Goal: Communication & Community: Participate in discussion

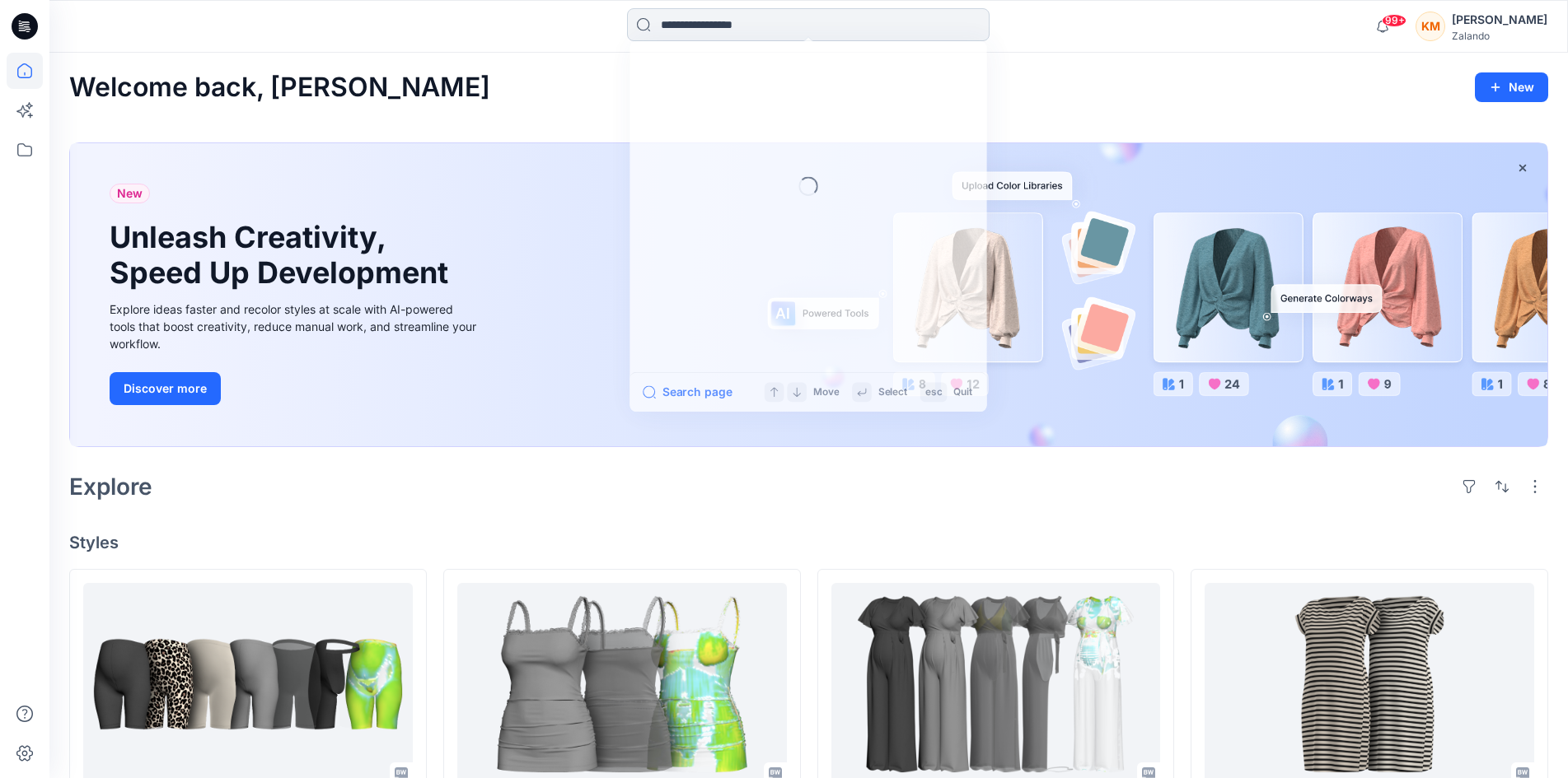
click at [734, 30] on input at bounding box center [808, 25] width 363 height 33
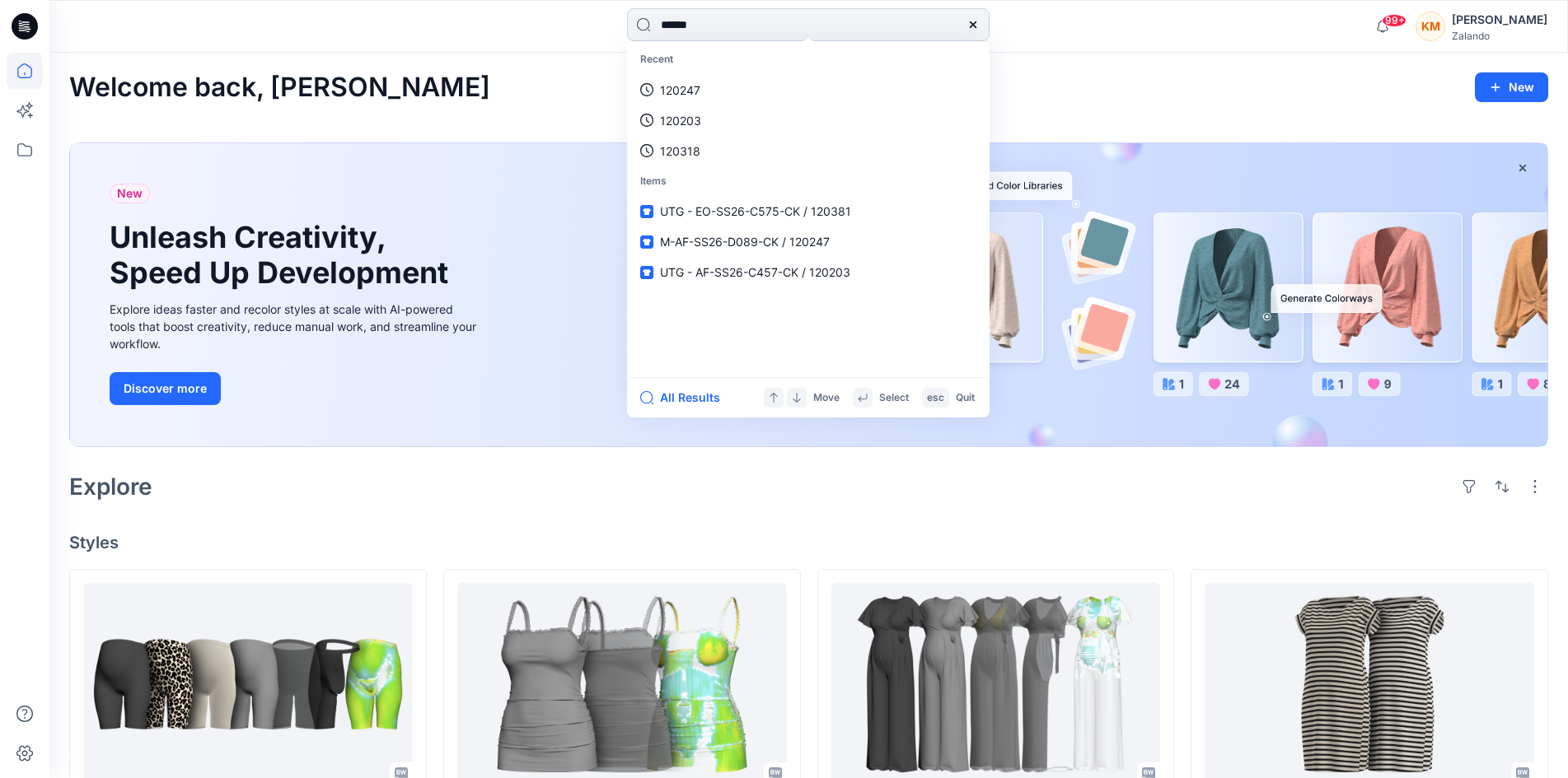
type input "******"
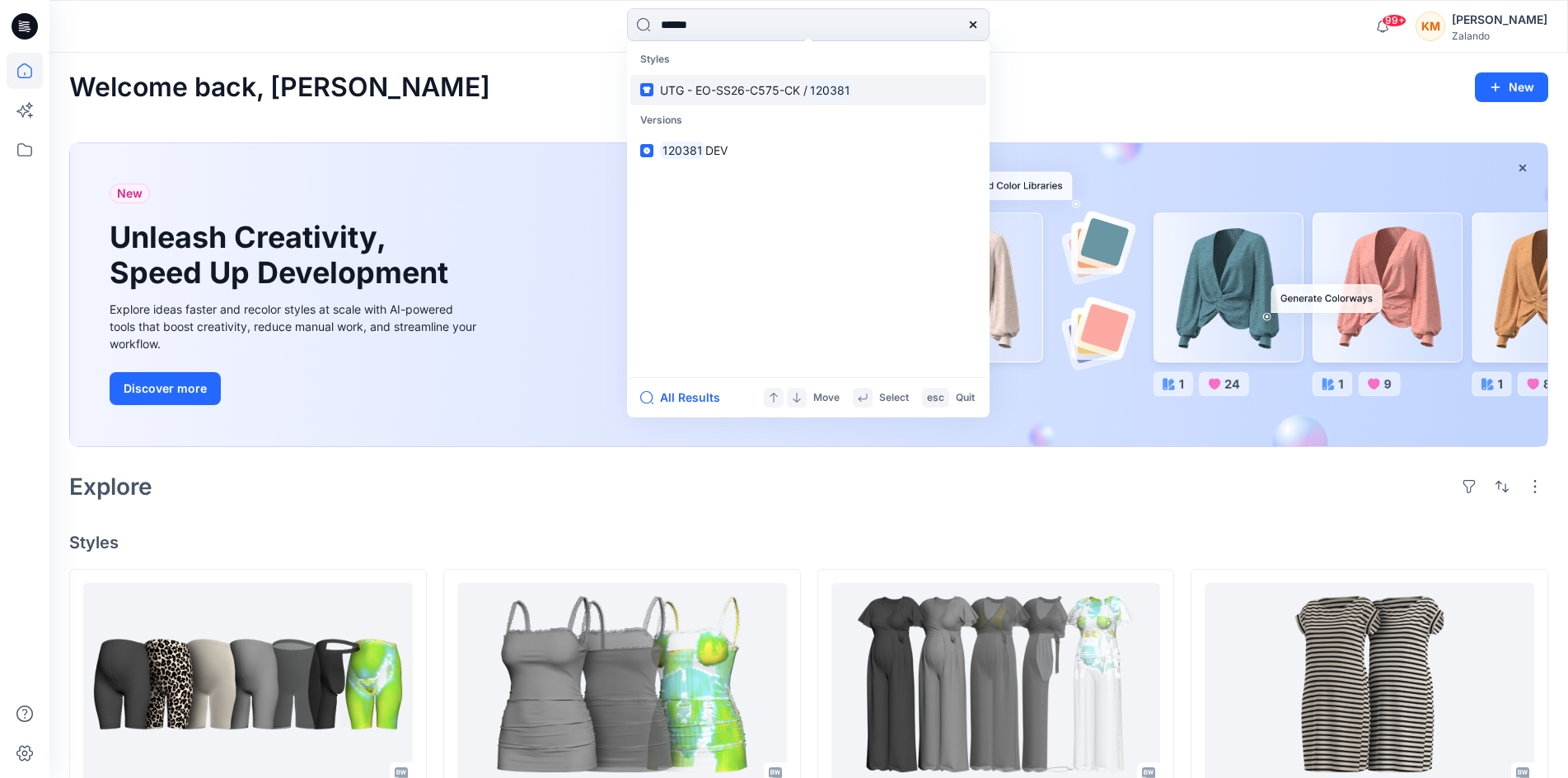
click at [715, 85] on span "UTG - EO-SS26-C575-CK /" at bounding box center [734, 90] width 147 height 14
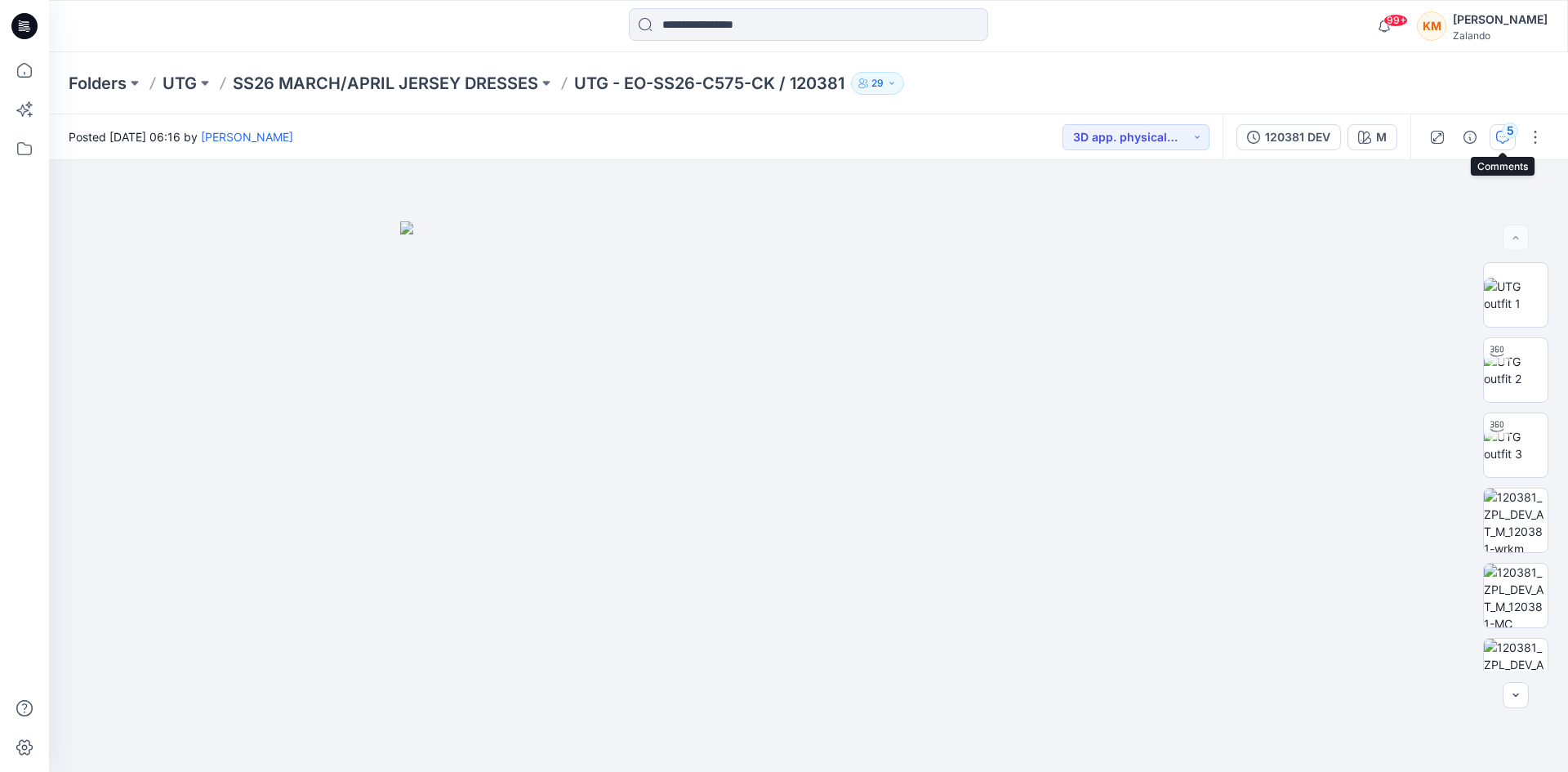
click at [1502, 136] on icon "button" at bounding box center [1502, 138] width 13 height 13
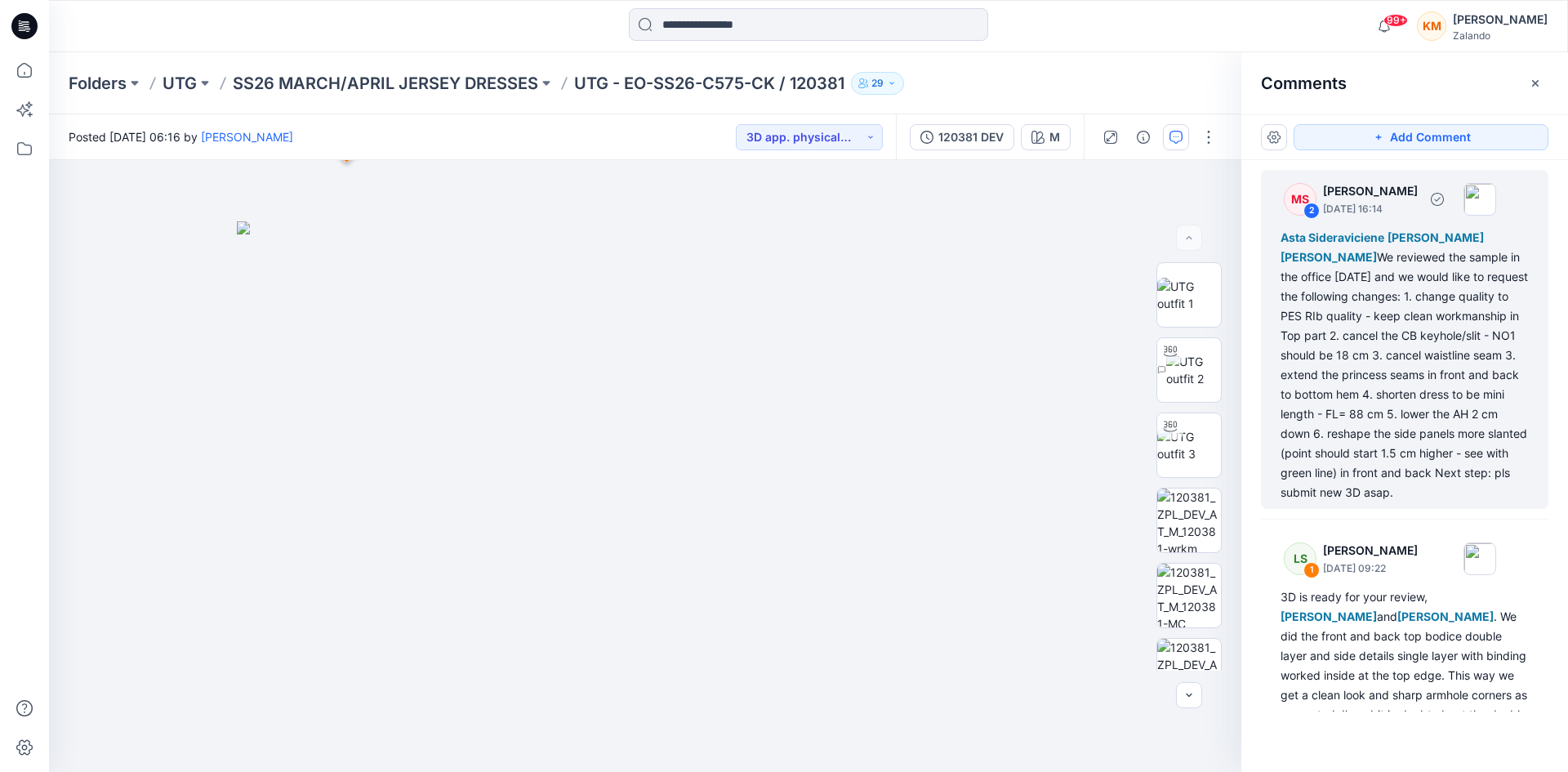
click at [1349, 360] on div "Asta Sideraviciene Kristina Mekseniene Lis Linnebjerg We reviewed the sample in…" at bounding box center [1405, 365] width 249 height 275
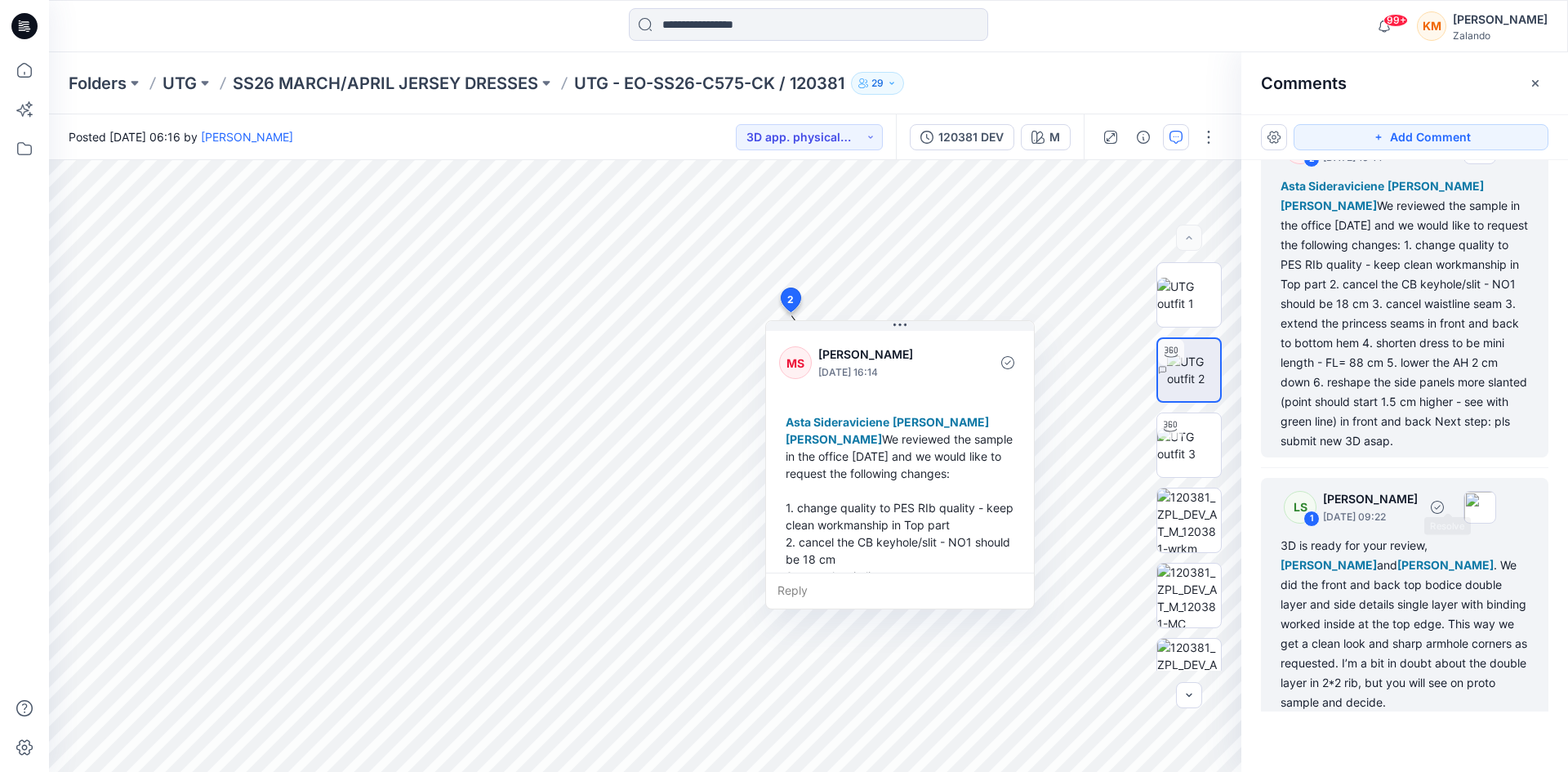
scroll to position [104, 0]
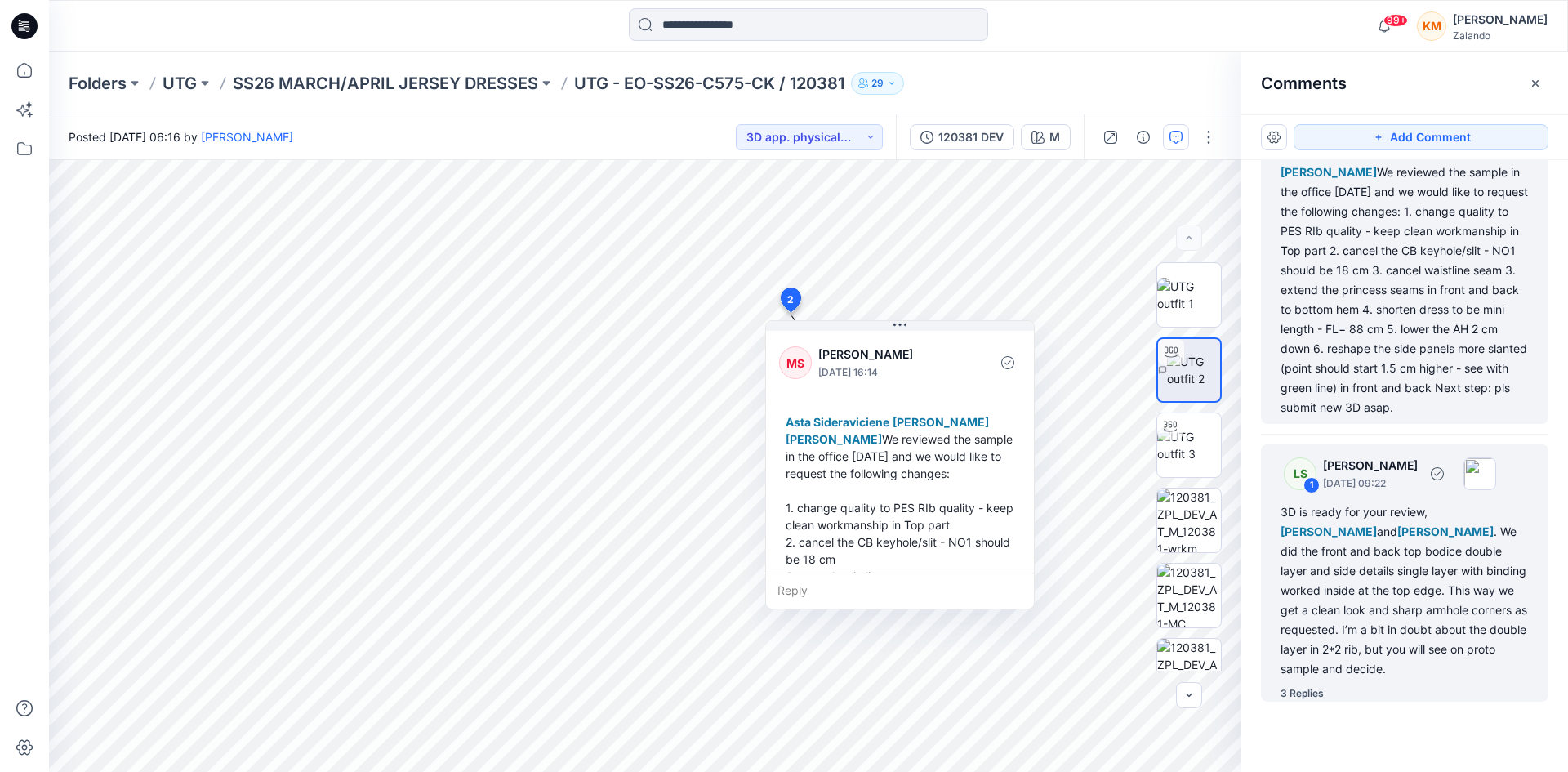
click at [1303, 691] on div "3 Replies" at bounding box center [1303, 693] width 44 height 16
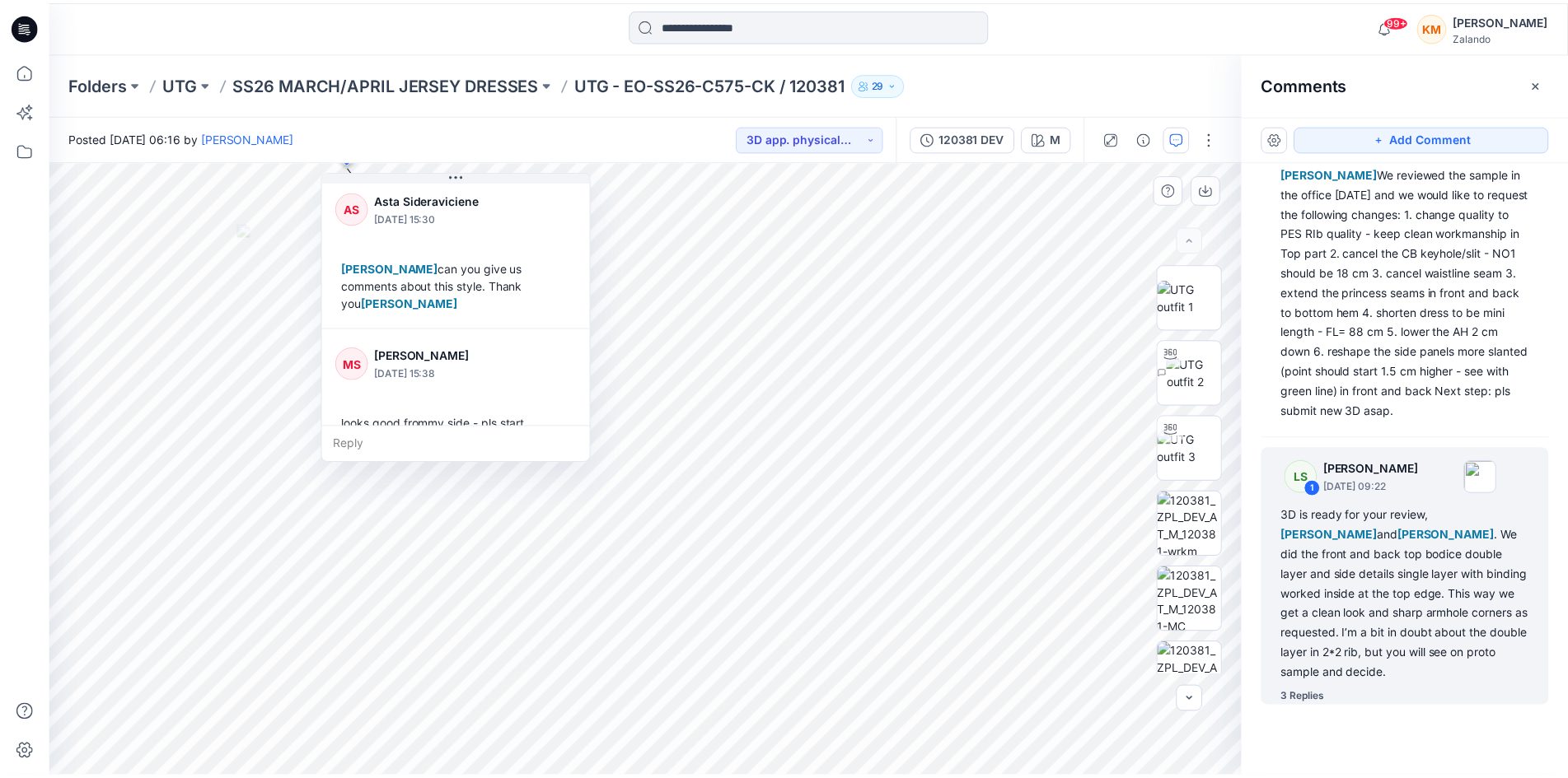
scroll to position [634, 0]
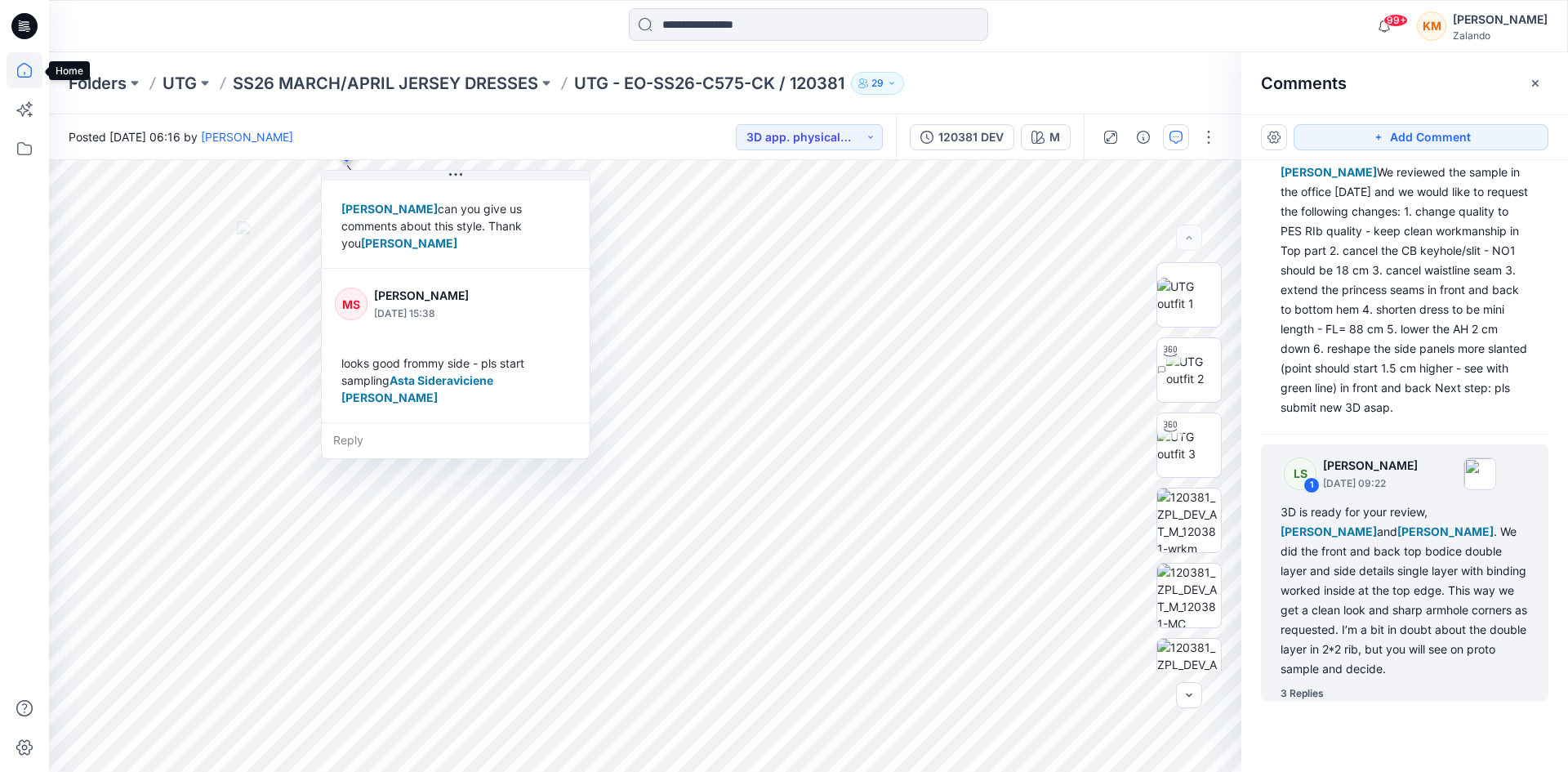
click at [26, 72] on icon at bounding box center [24, 70] width 36 height 36
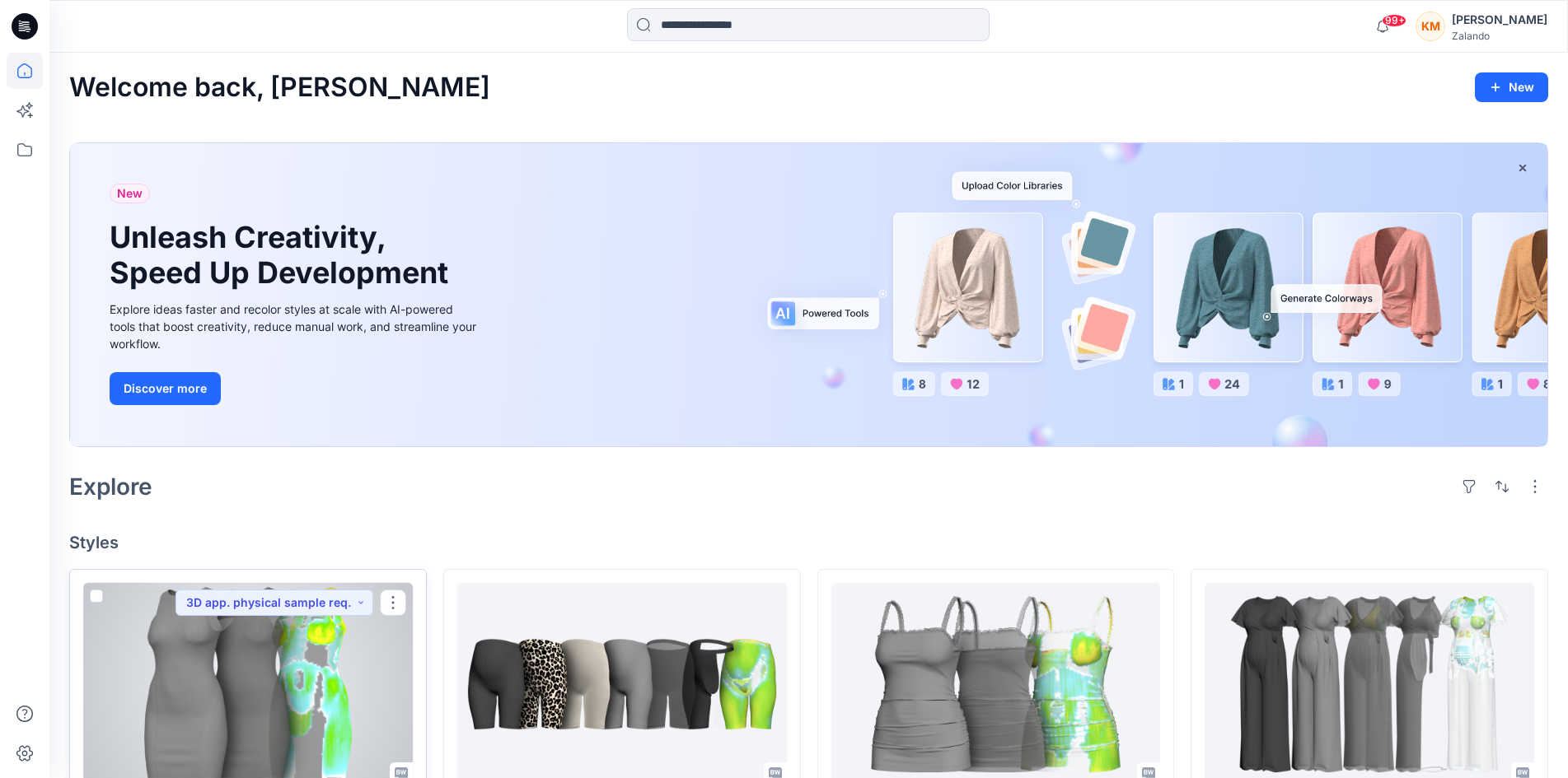
scroll to position [164, 0]
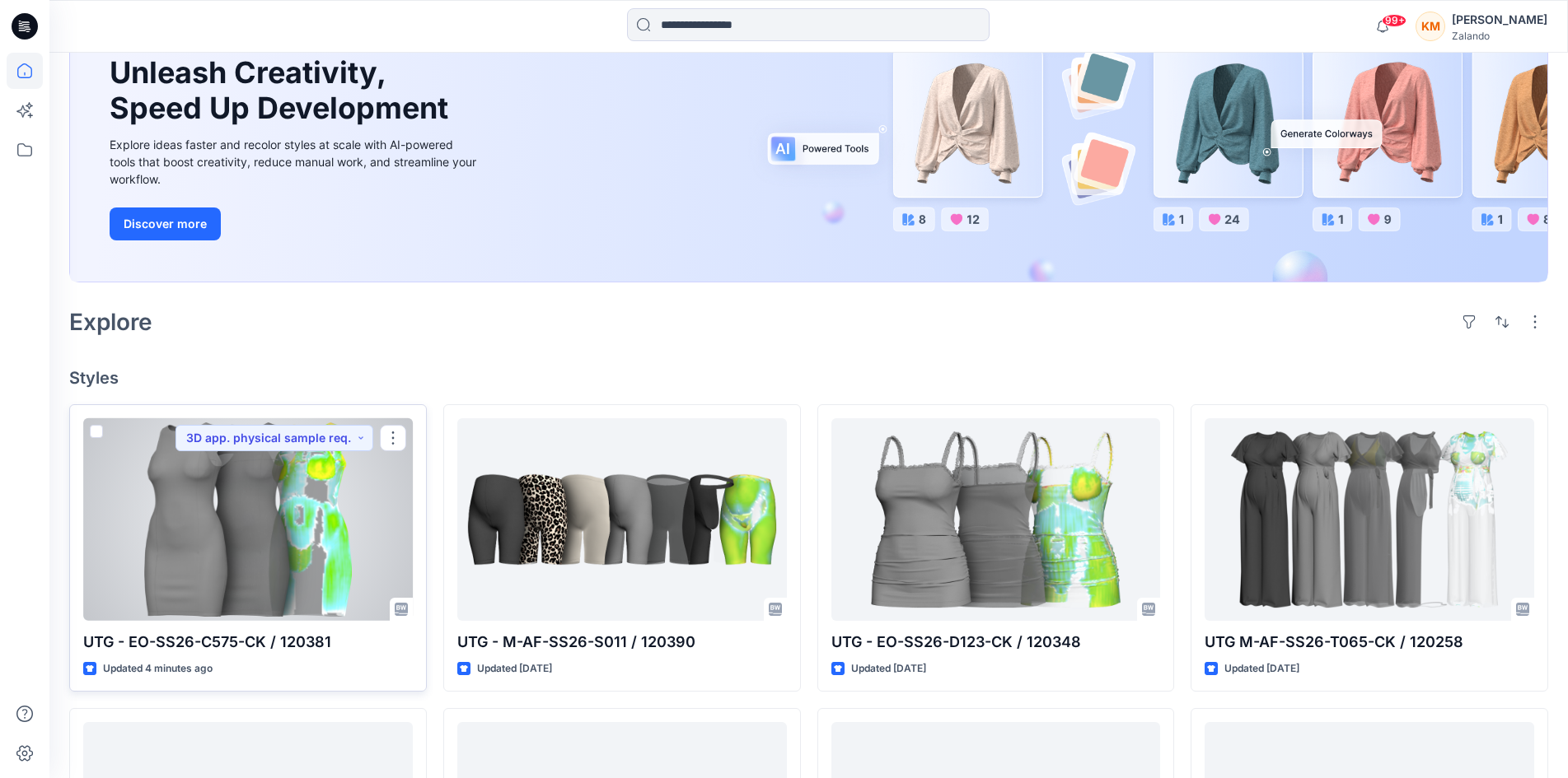
drag, startPoint x: 230, startPoint y: 532, endPoint x: 241, endPoint y: 538, distance: 12.5
click at [229, 532] on div at bounding box center [247, 519] width 330 height 202
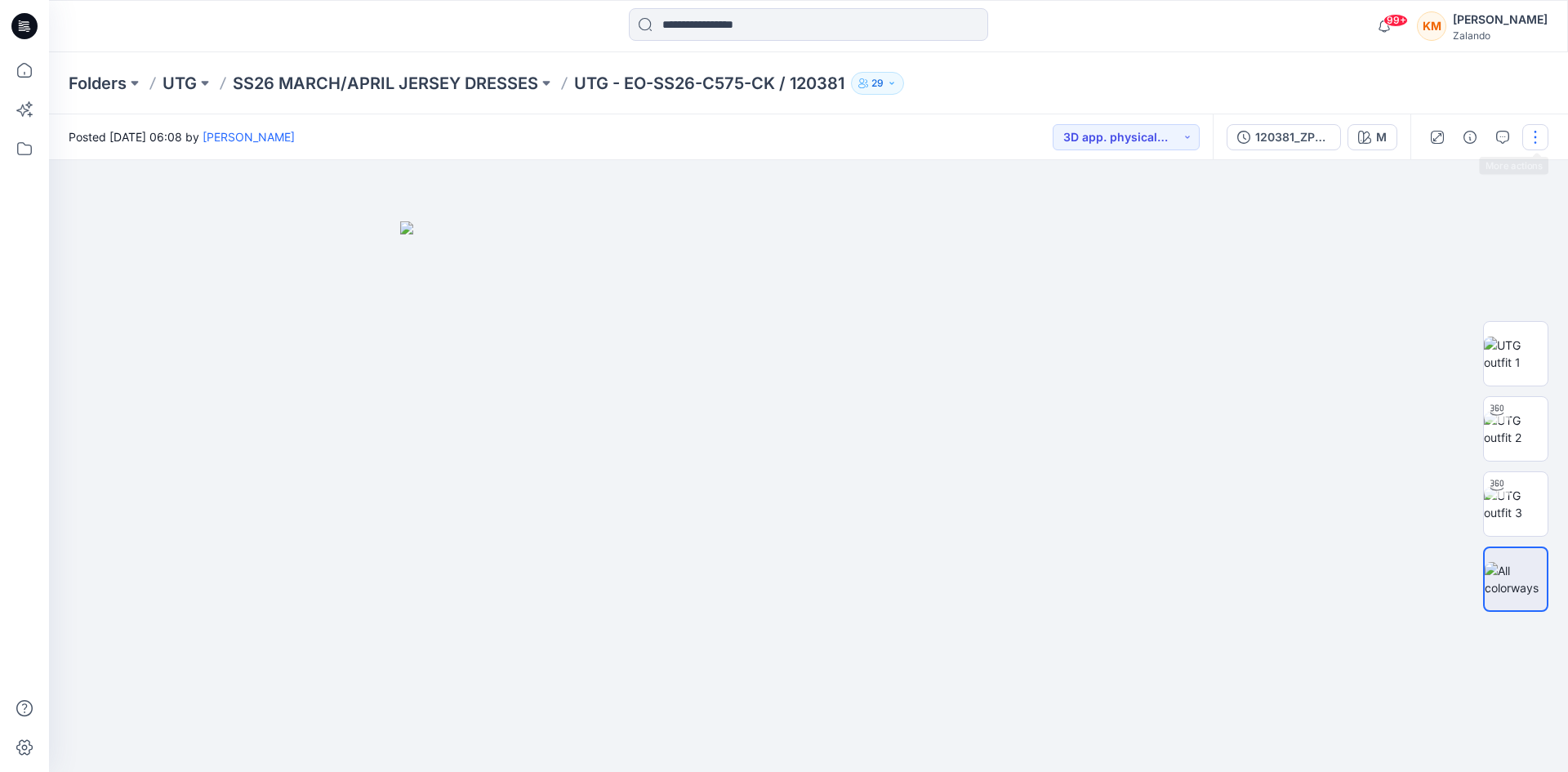
click at [1529, 136] on button "button" at bounding box center [1535, 137] width 26 height 26
click at [1428, 218] on p "Edit" at bounding box center [1431, 221] width 20 height 17
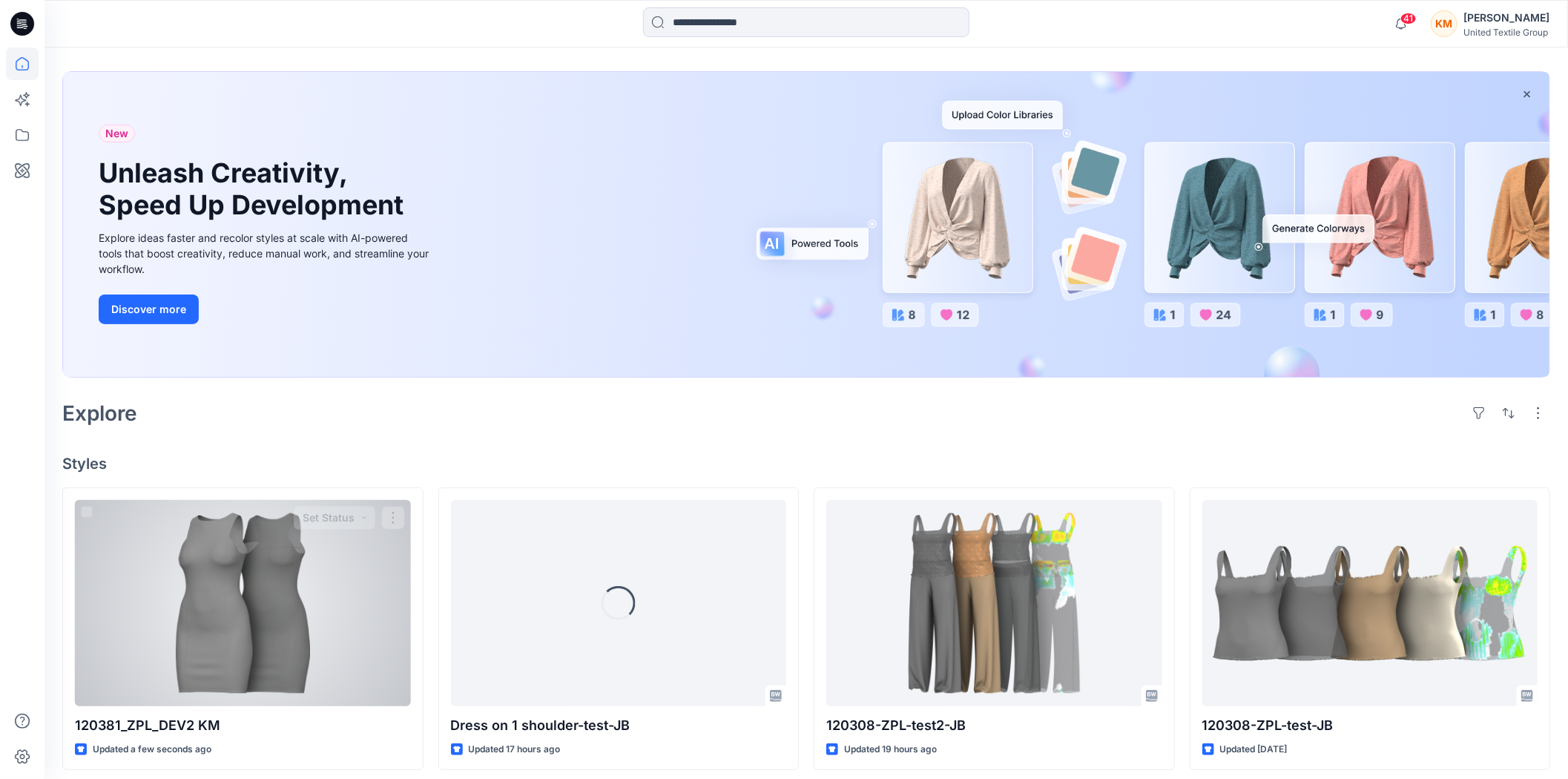
scroll to position [165, 0]
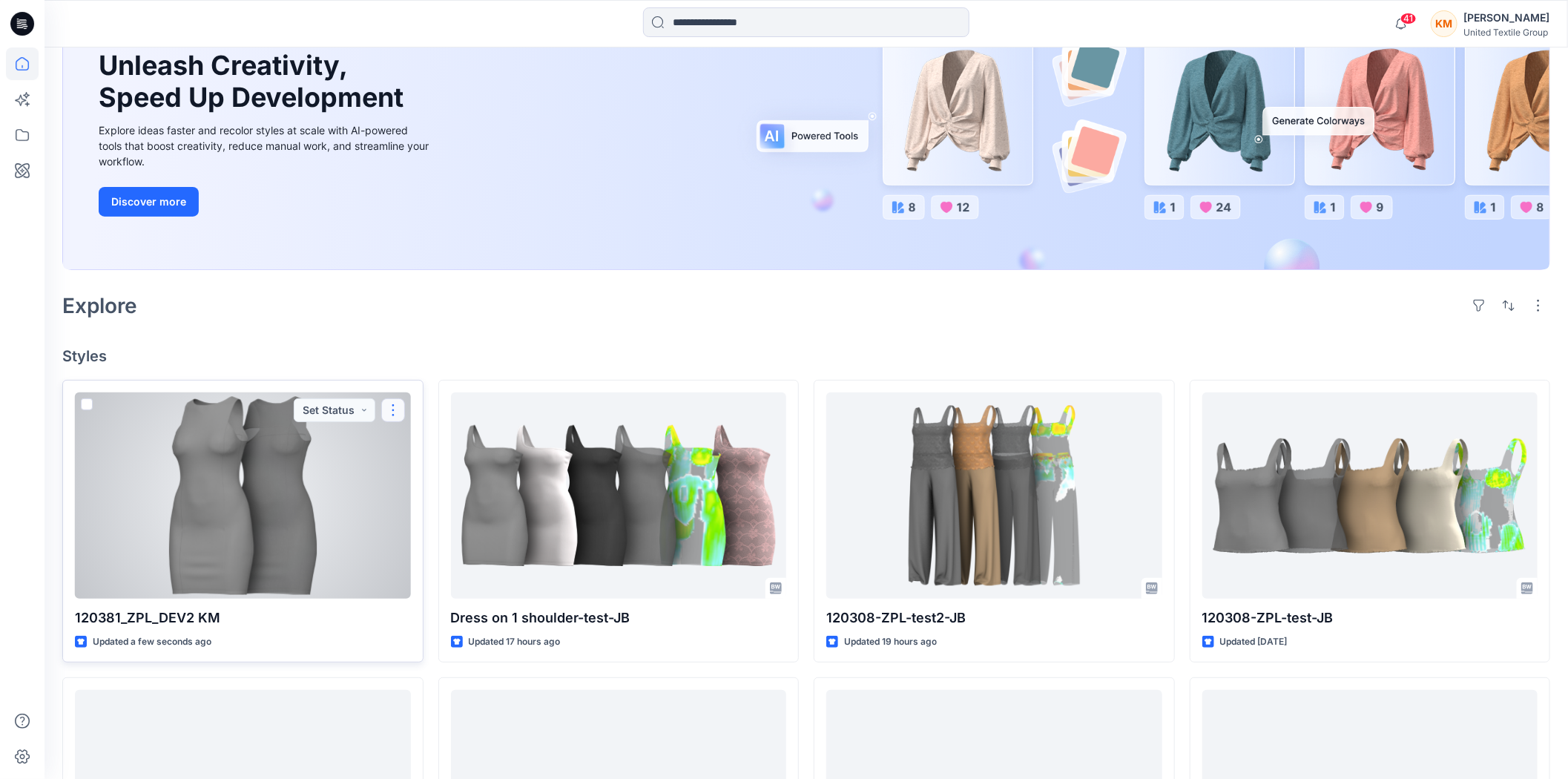
click at [390, 410] on button "button" at bounding box center [393, 410] width 24 height 24
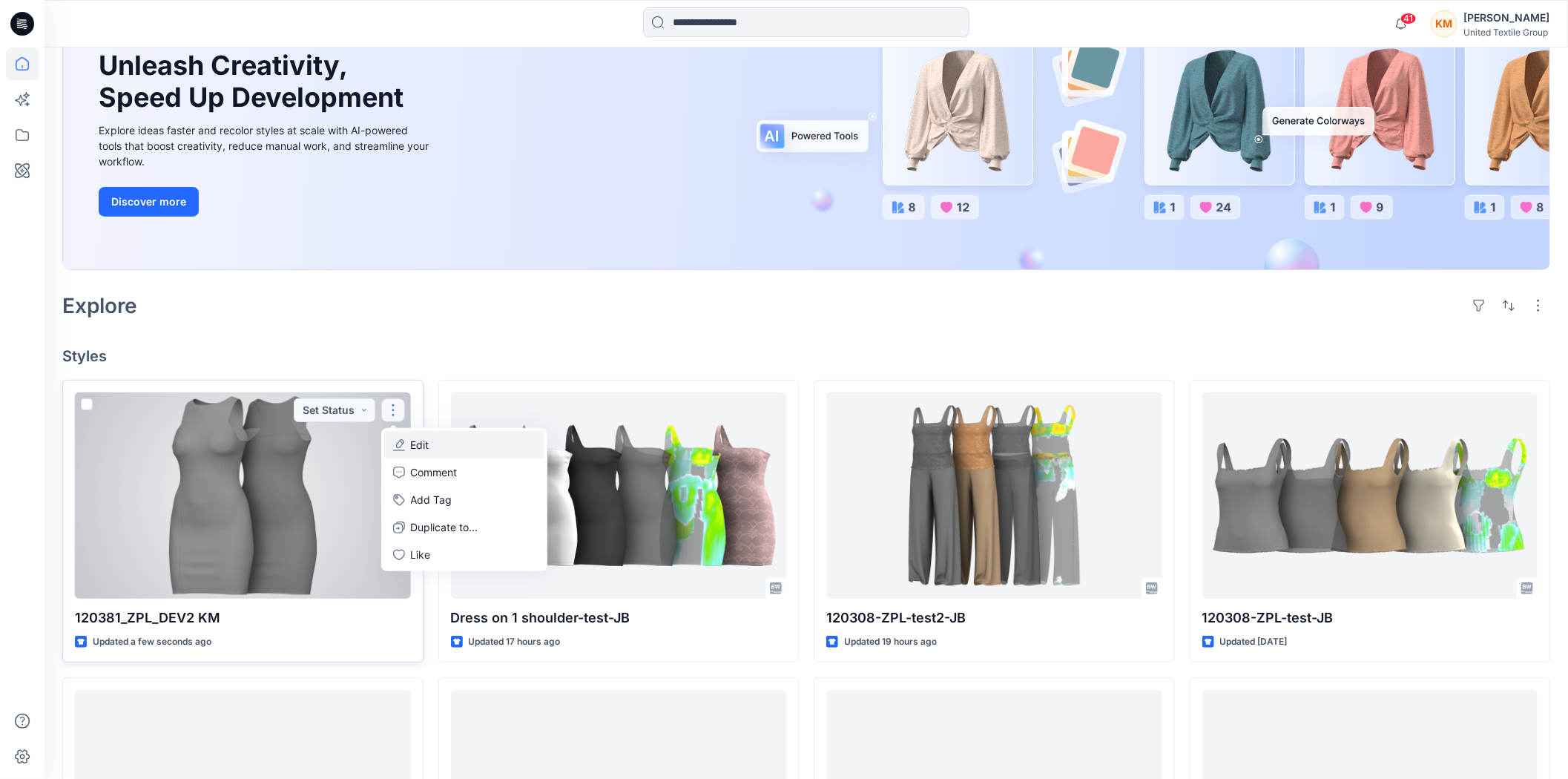
click at [447, 440] on button "Edit" at bounding box center [464, 445] width 160 height 27
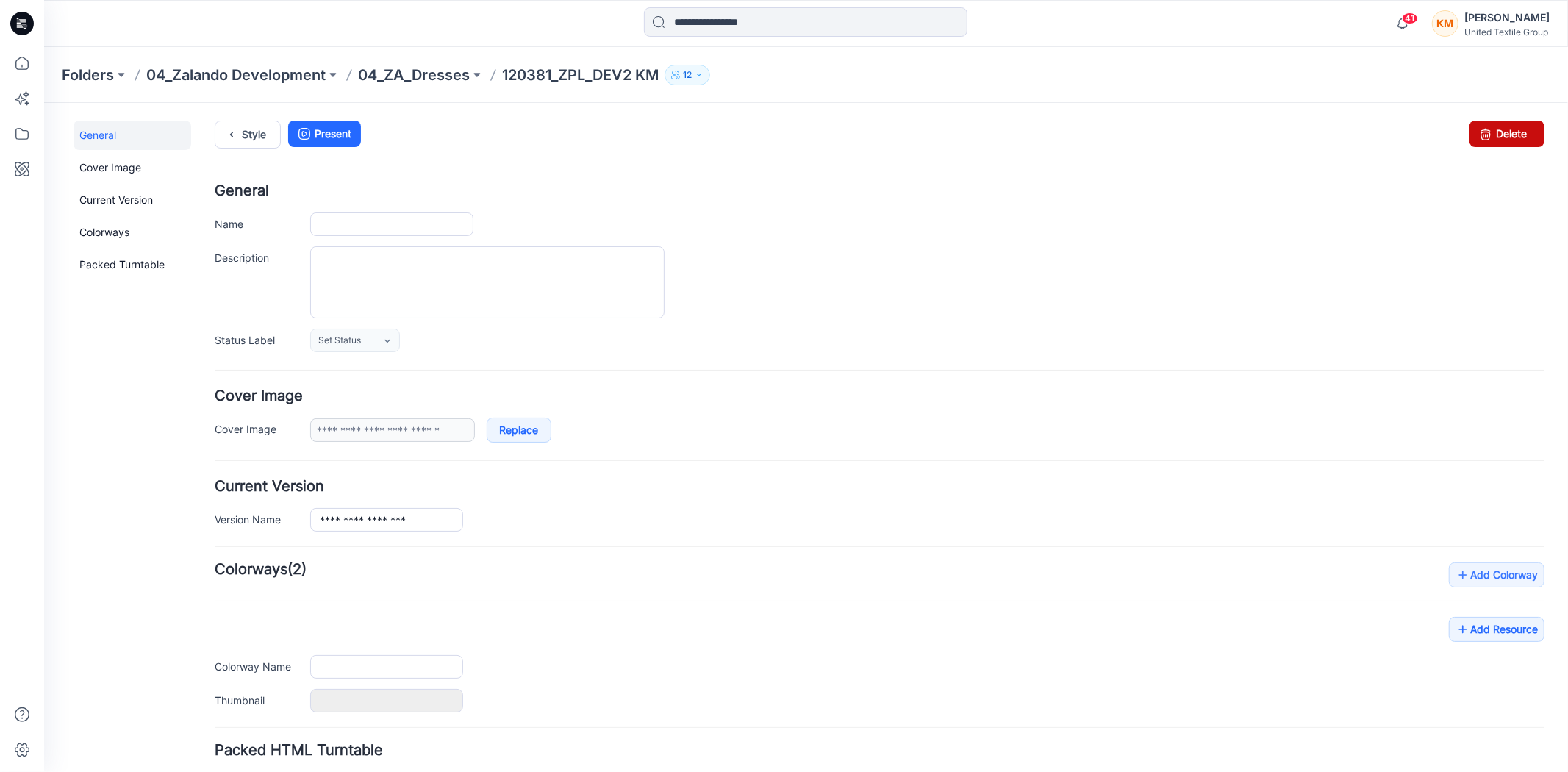
type input "**********"
type input "*"
type input "**********"
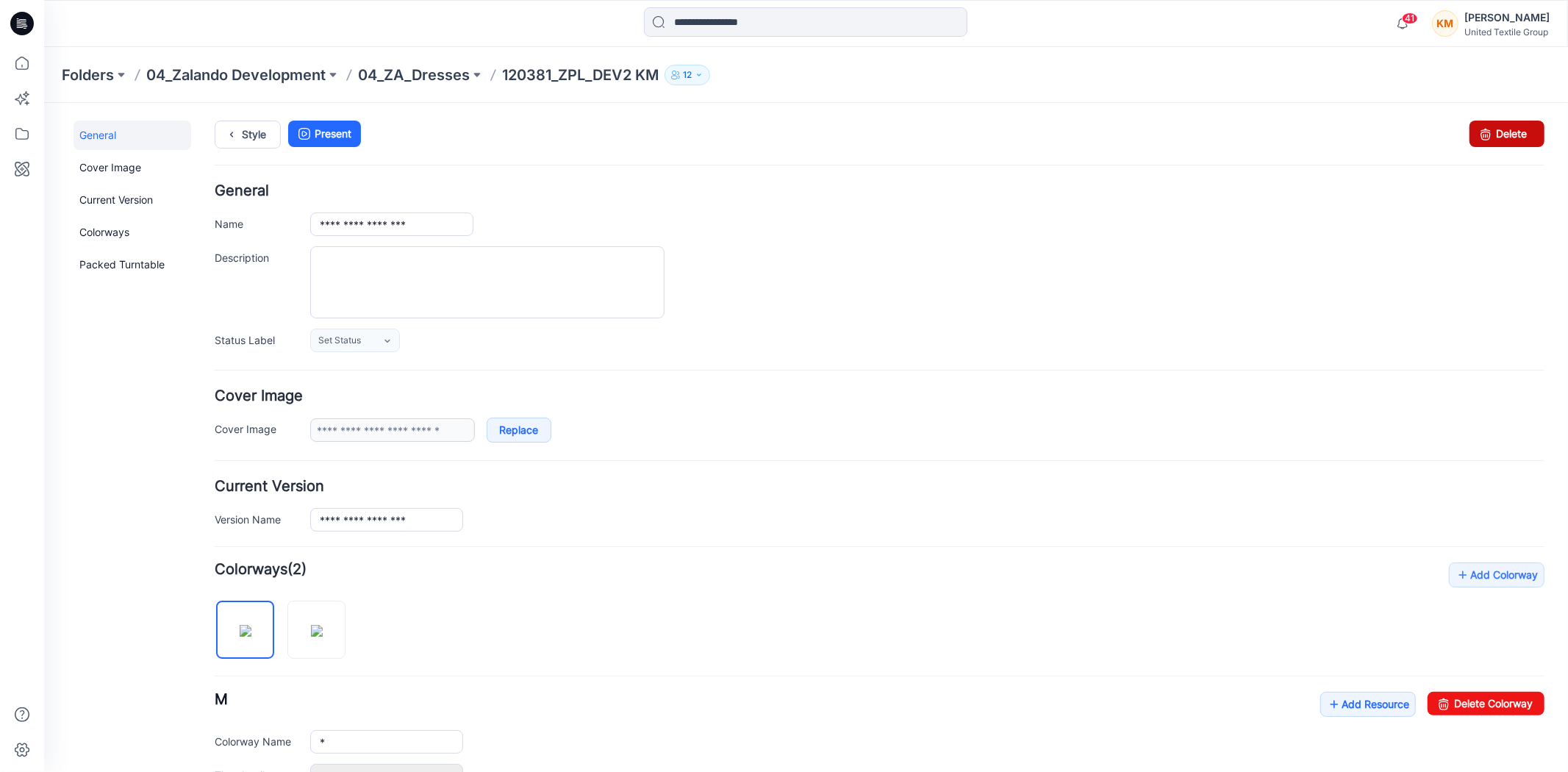
click at [1494, 130] on link "Delete" at bounding box center [1506, 133] width 75 height 26
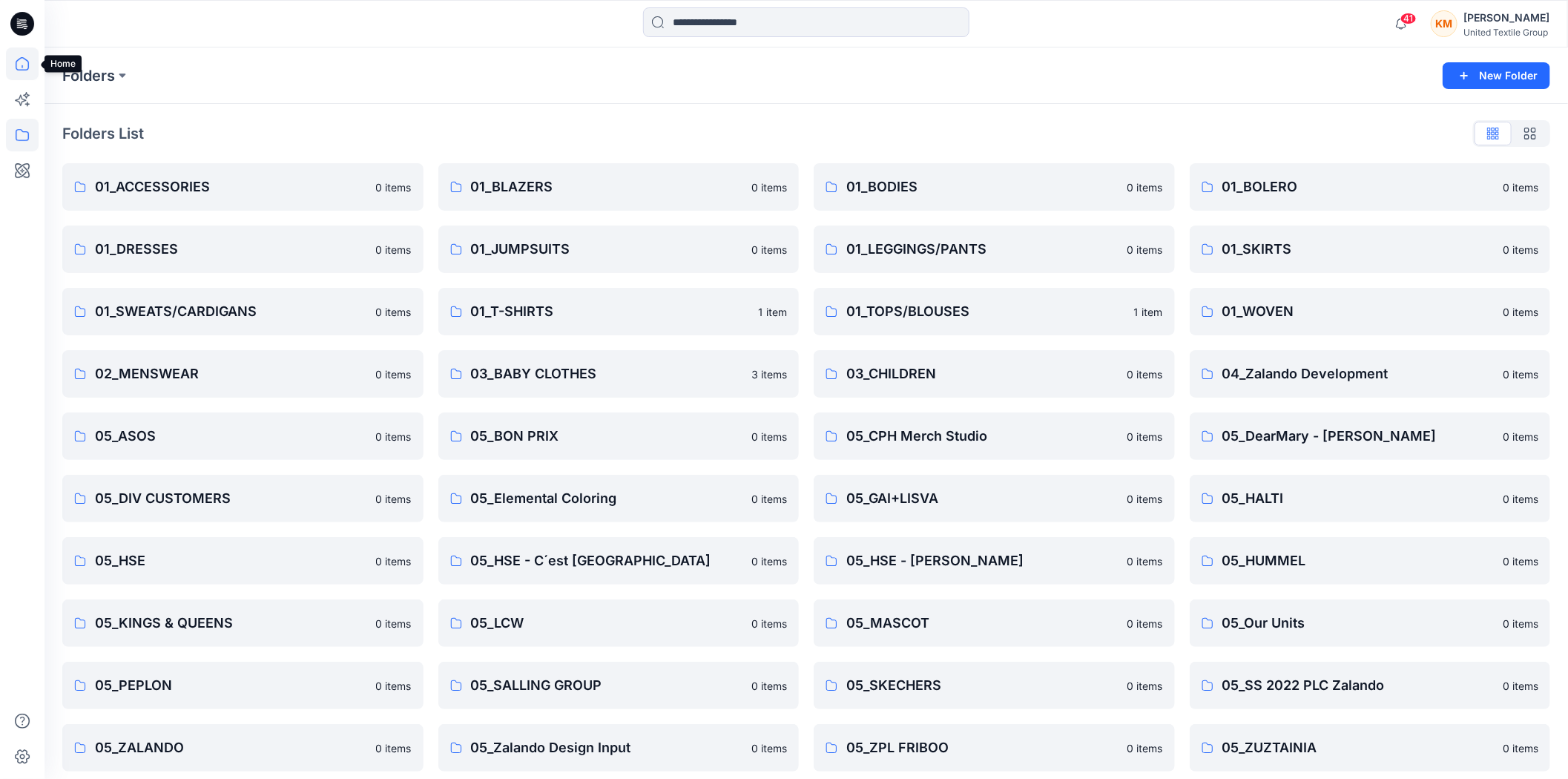
click at [20, 63] on icon at bounding box center [22, 63] width 33 height 33
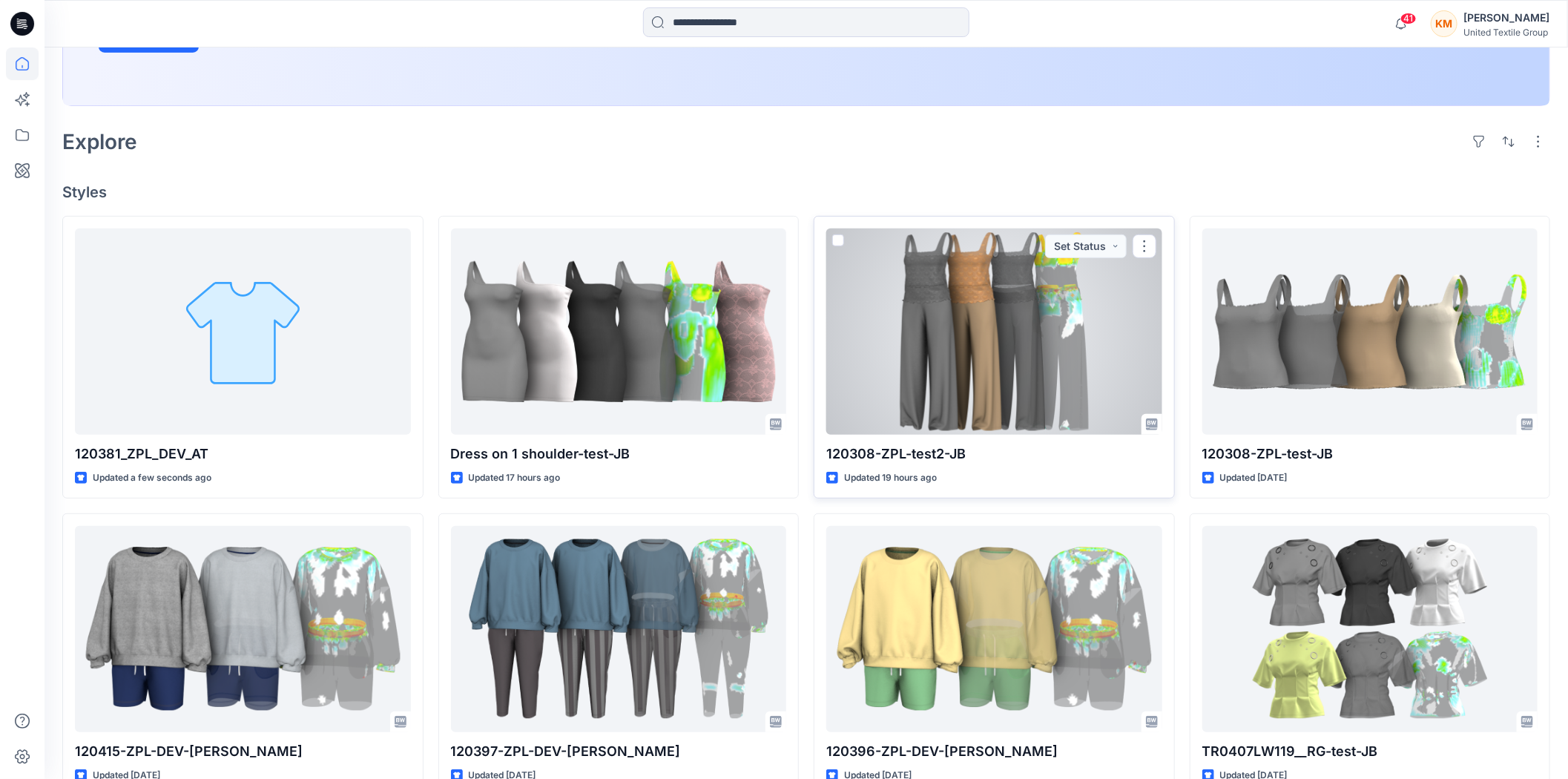
scroll to position [330, 0]
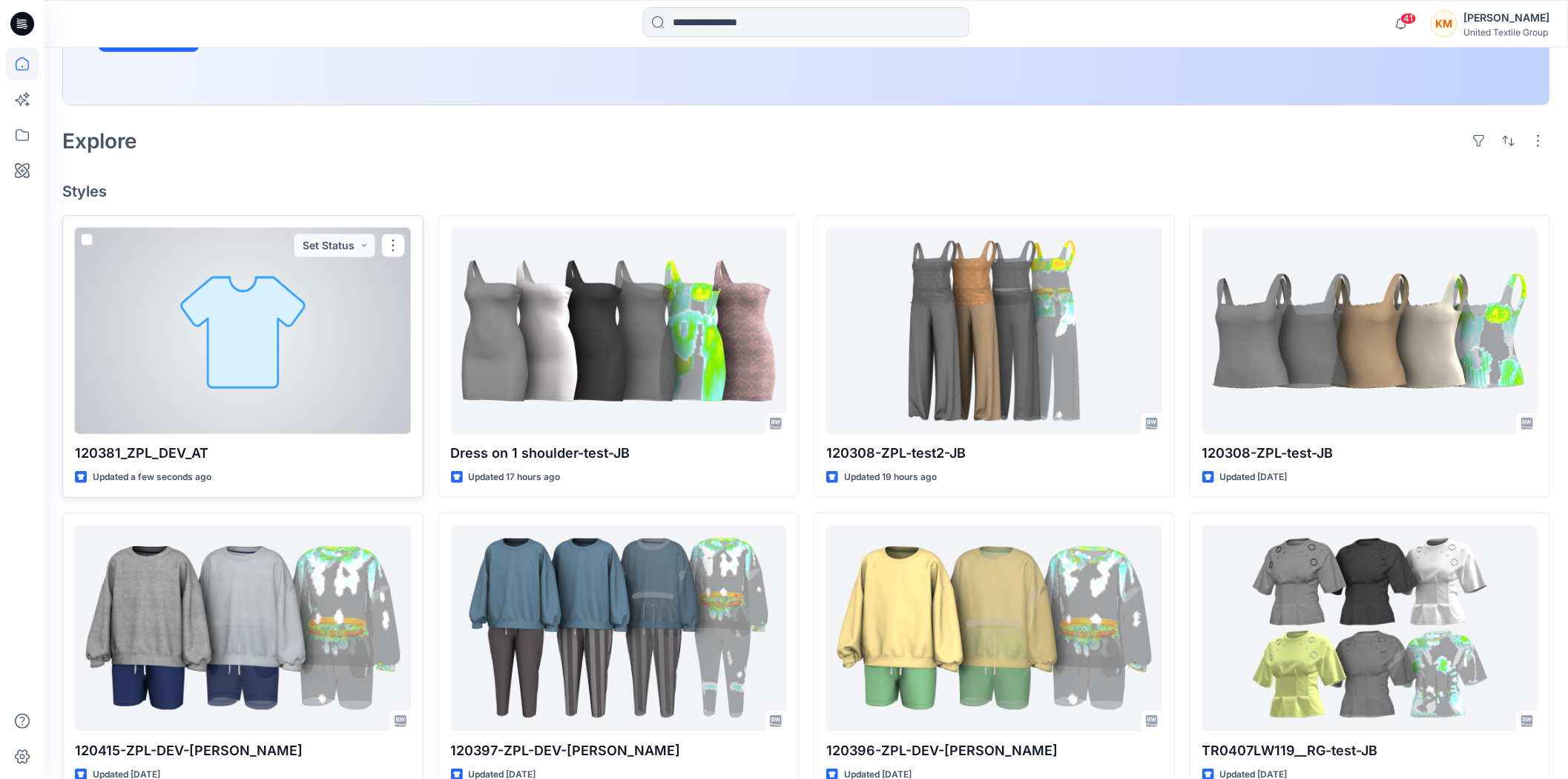
click at [255, 366] on div at bounding box center [243, 331] width 336 height 206
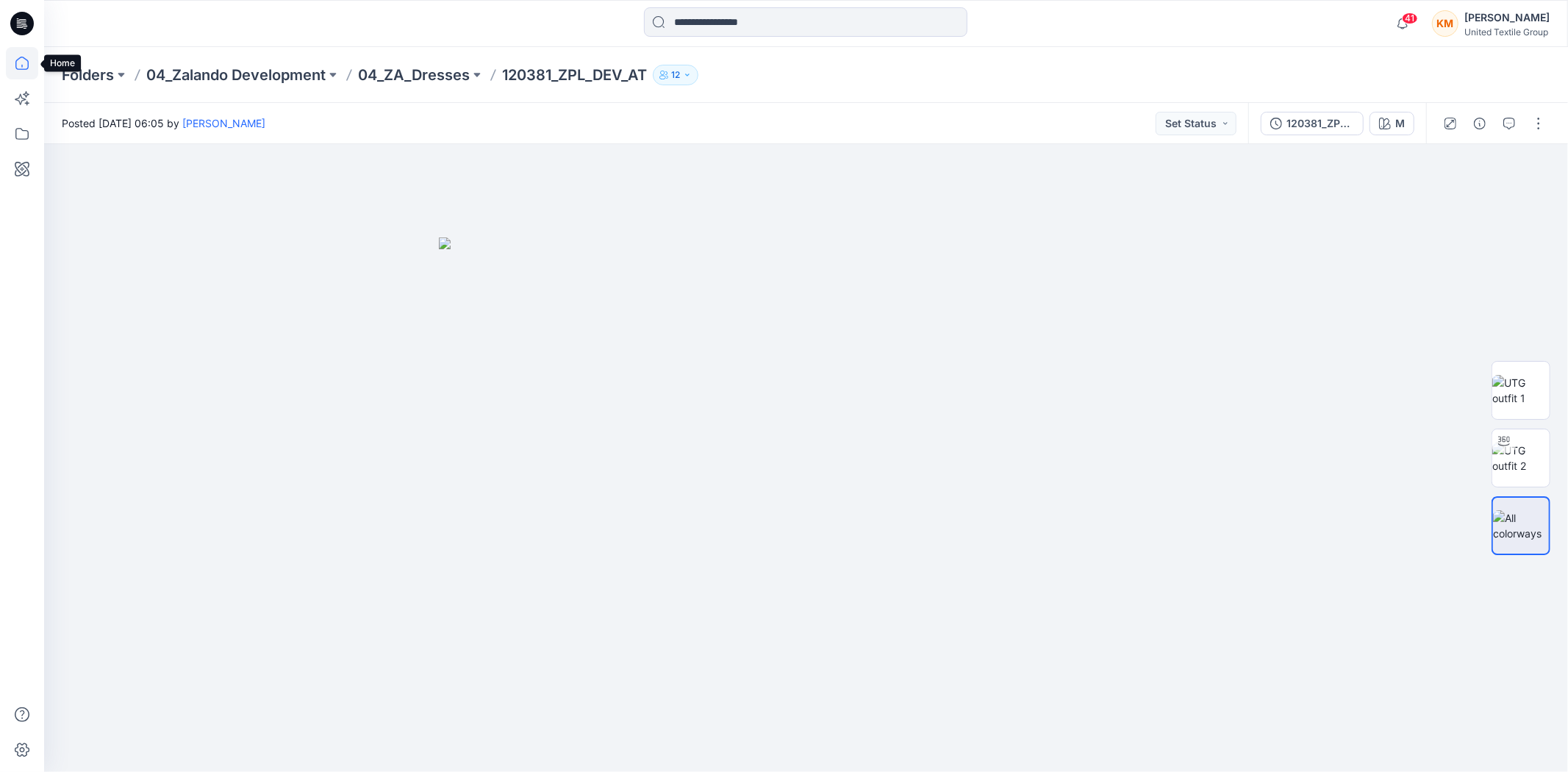
click at [20, 63] on icon at bounding box center [22, 63] width 33 height 33
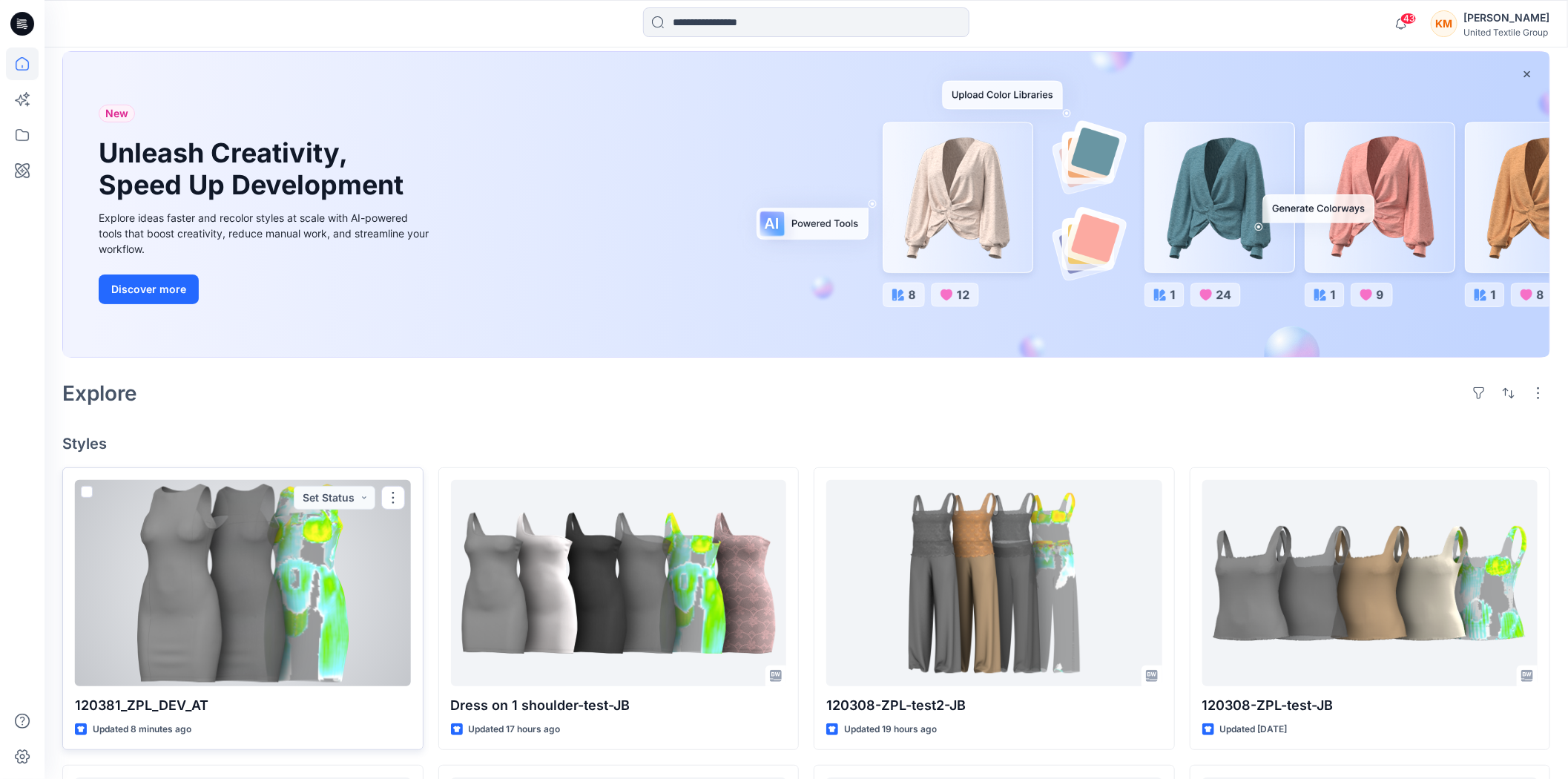
scroll to position [247, 0]
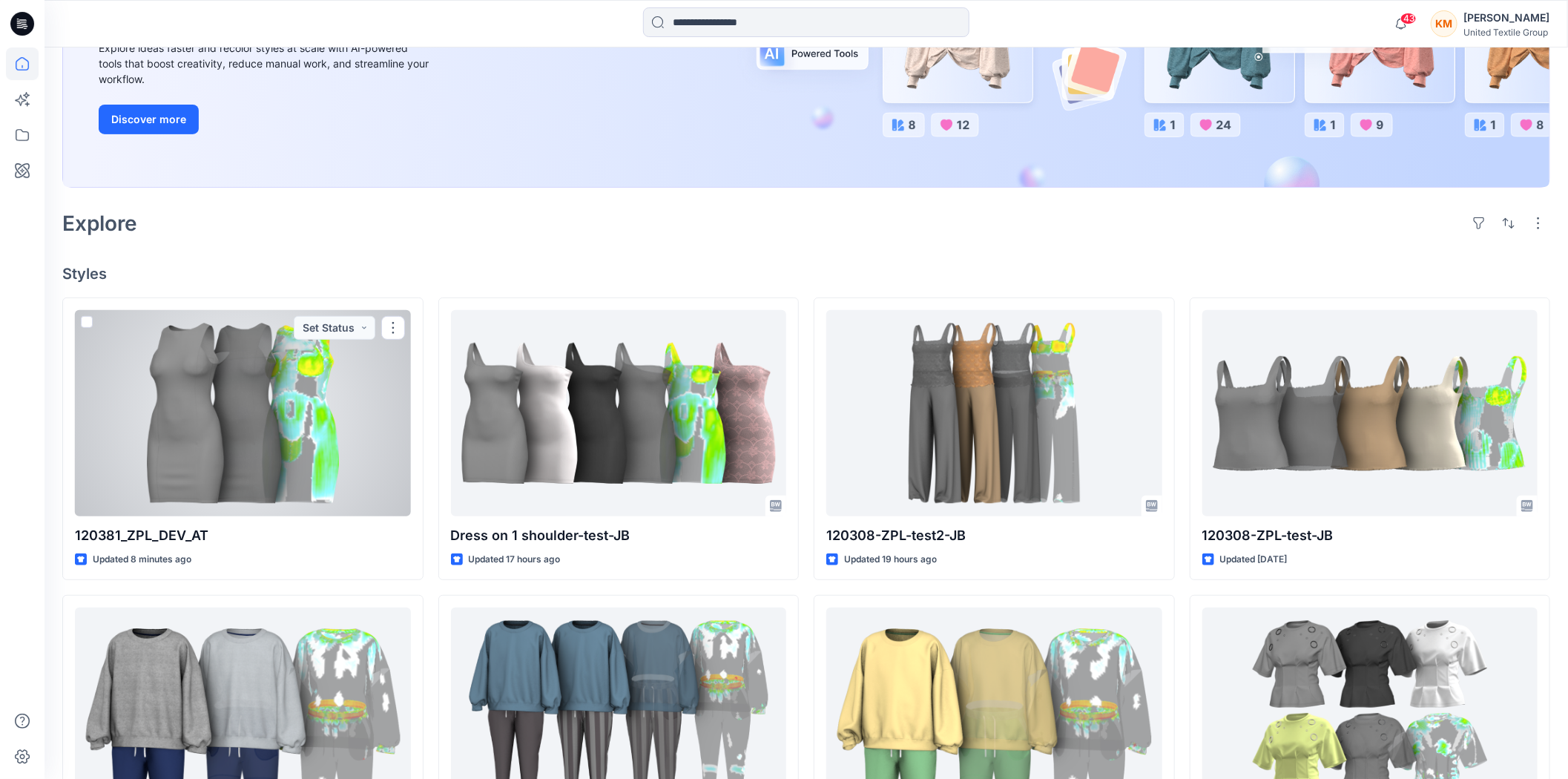
click at [250, 424] on div at bounding box center [243, 413] width 336 height 206
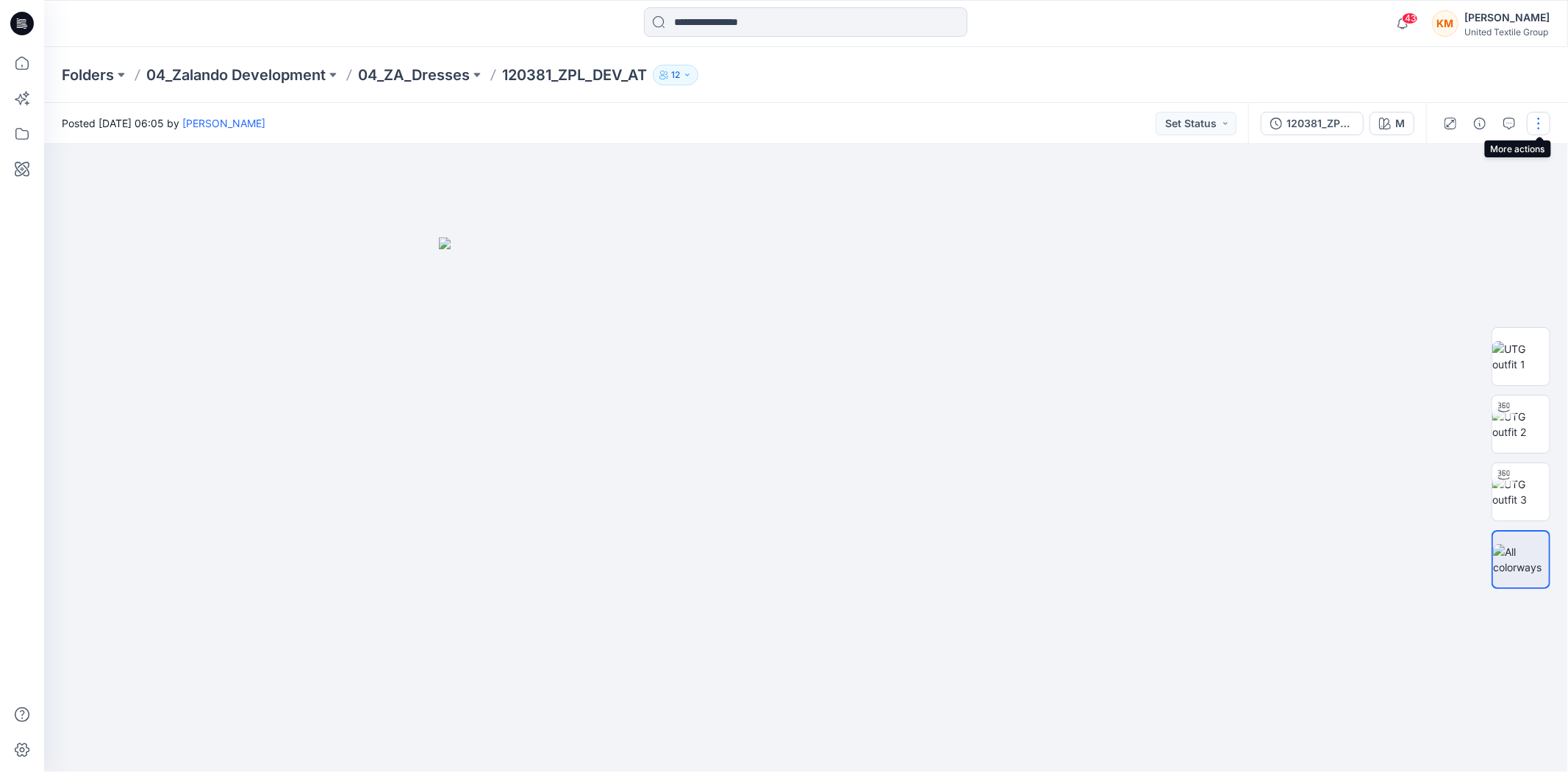
click at [1541, 119] on button "button" at bounding box center [1539, 123] width 23 height 23
click at [1430, 192] on p "Edit" at bounding box center [1432, 198] width 18 height 15
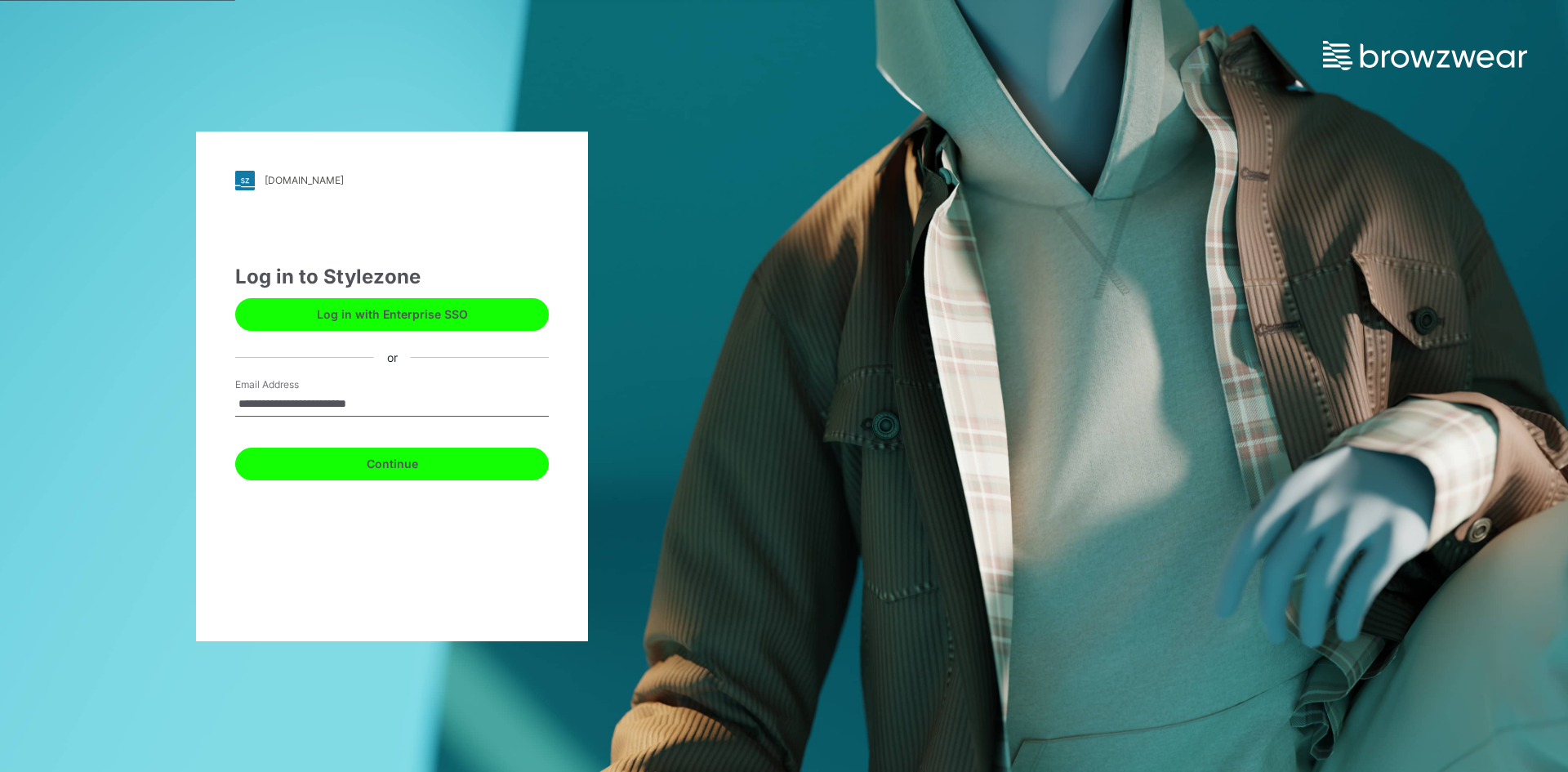
click at [391, 466] on button "Continue" at bounding box center [391, 464] width 313 height 33
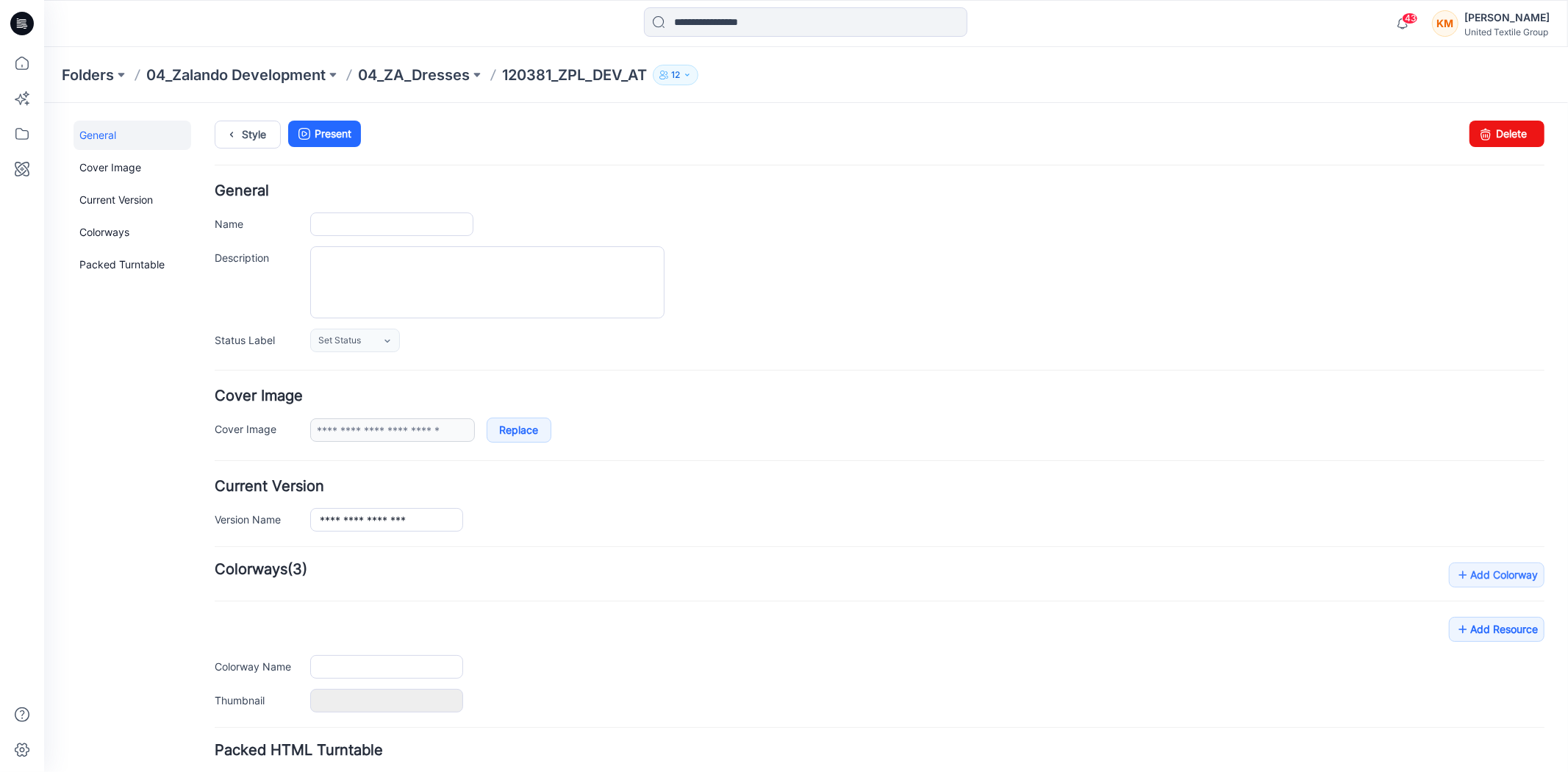
type input "**********"
type input "*"
type input "**********"
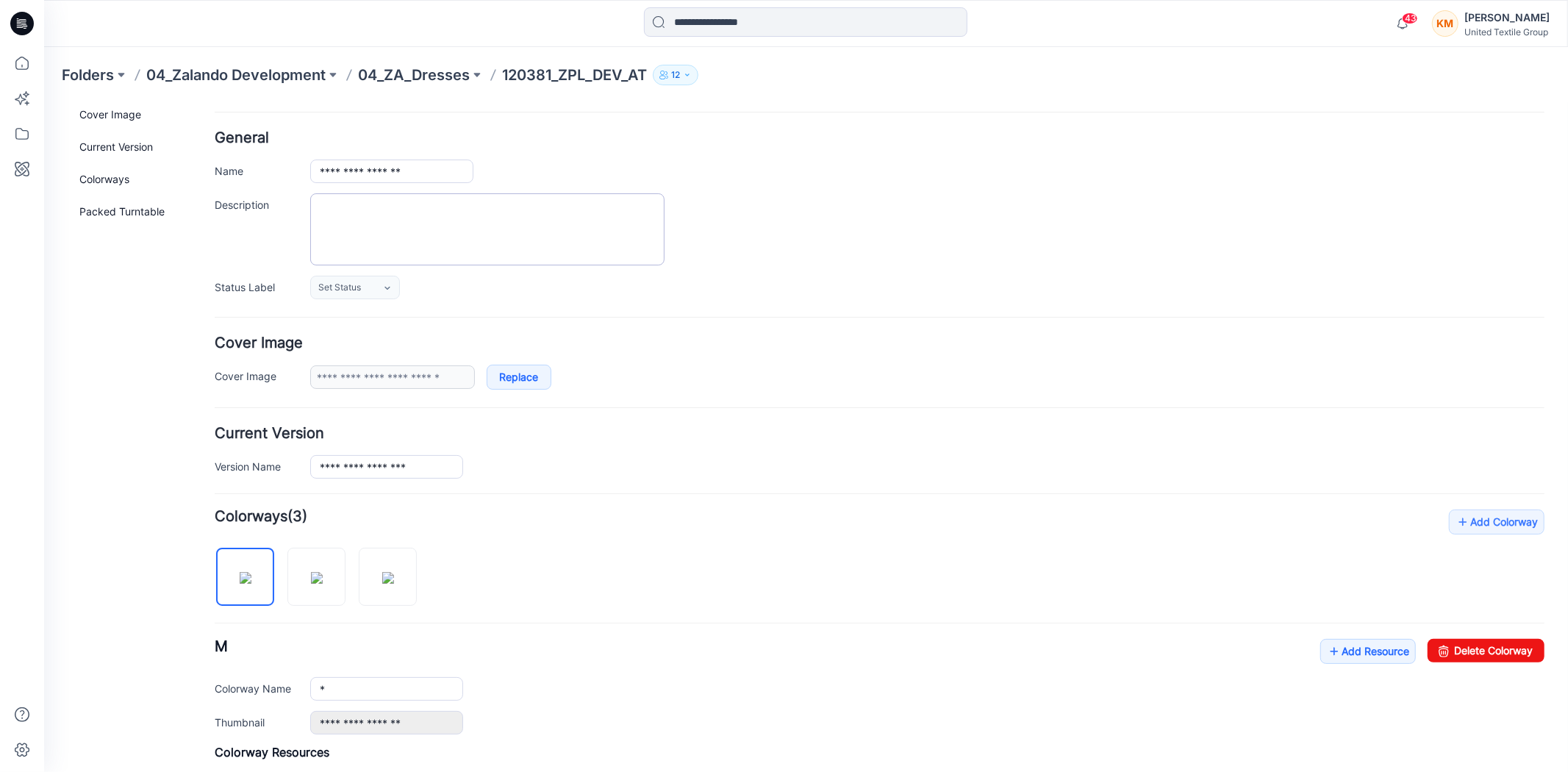
scroll to position [82, 0]
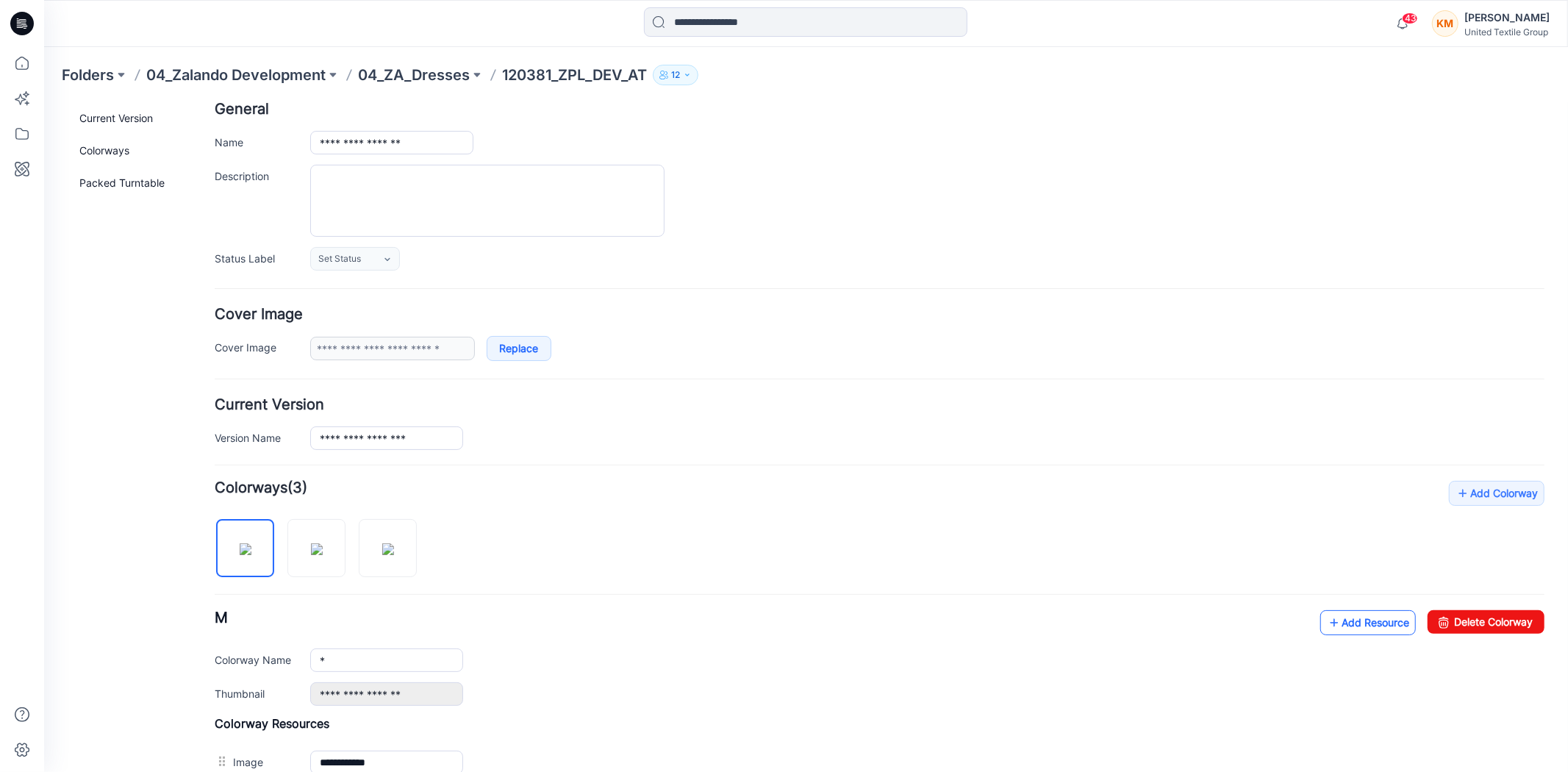
click at [1369, 622] on link "Add Resource" at bounding box center [1367, 622] width 95 height 25
click at [1354, 628] on link "Add Resource" at bounding box center [1367, 622] width 95 height 25
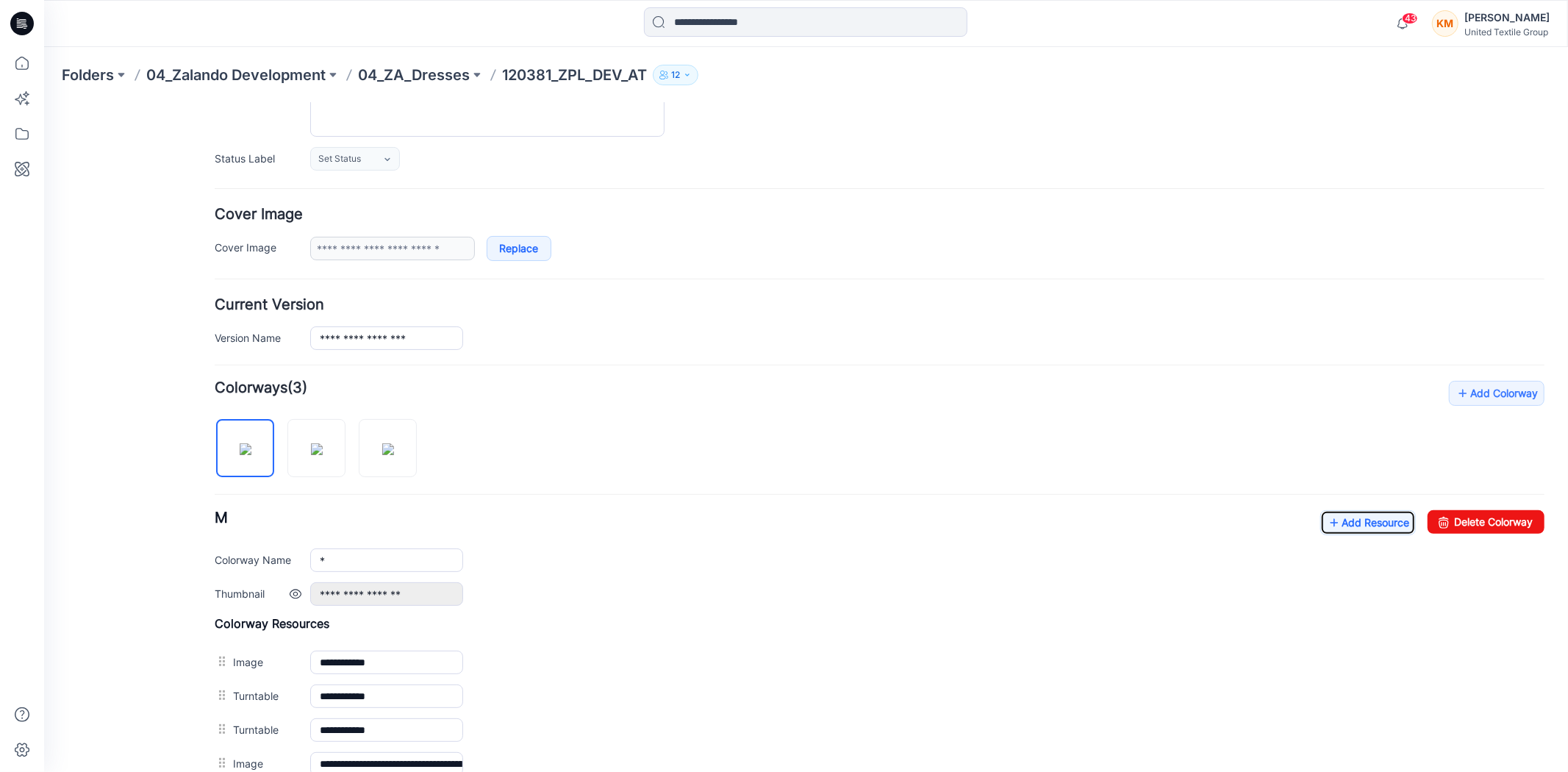
scroll to position [395, 0]
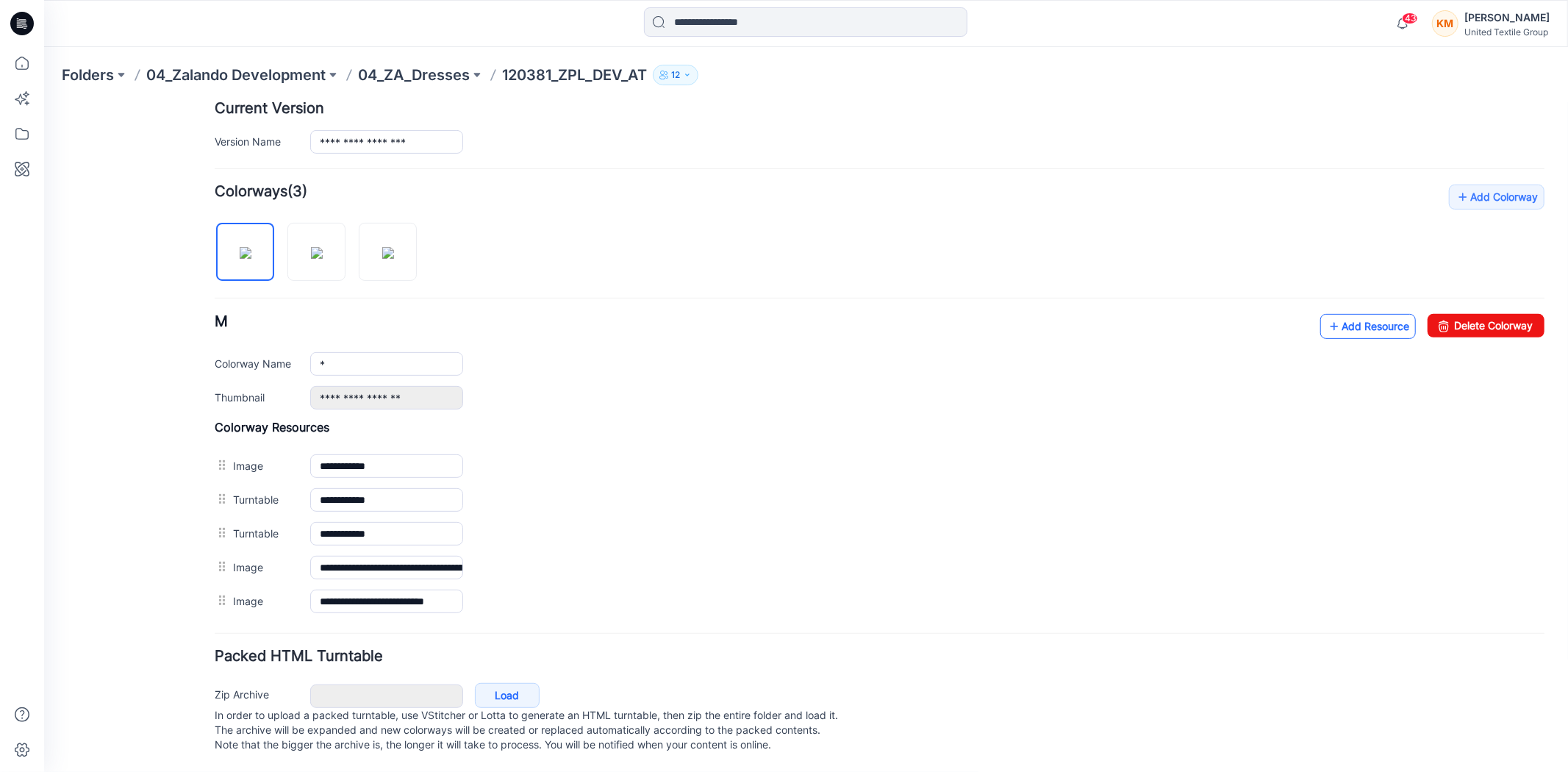
click at [1347, 313] on link "Add Resource" at bounding box center [1367, 325] width 95 height 25
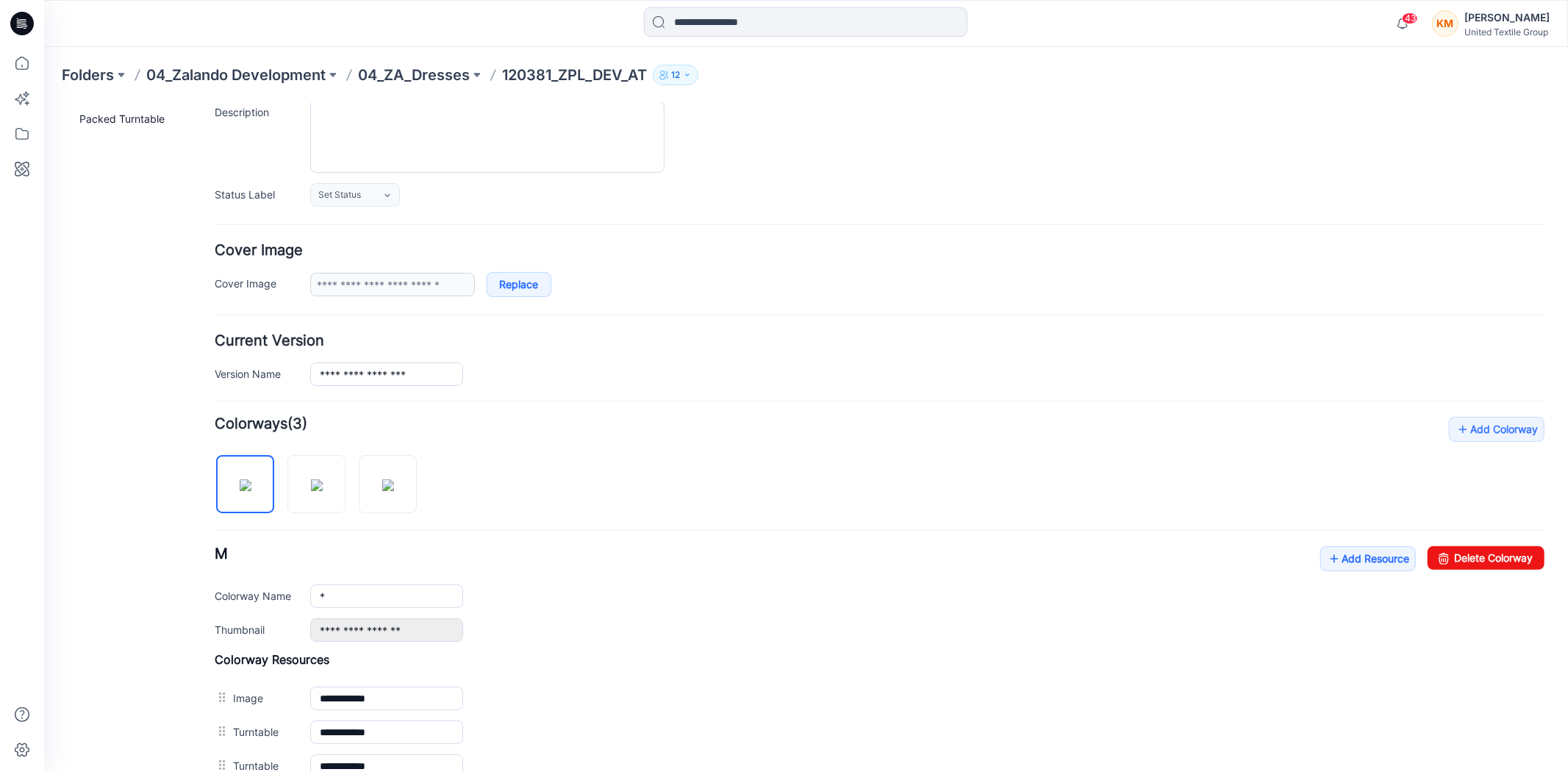
scroll to position [0, 0]
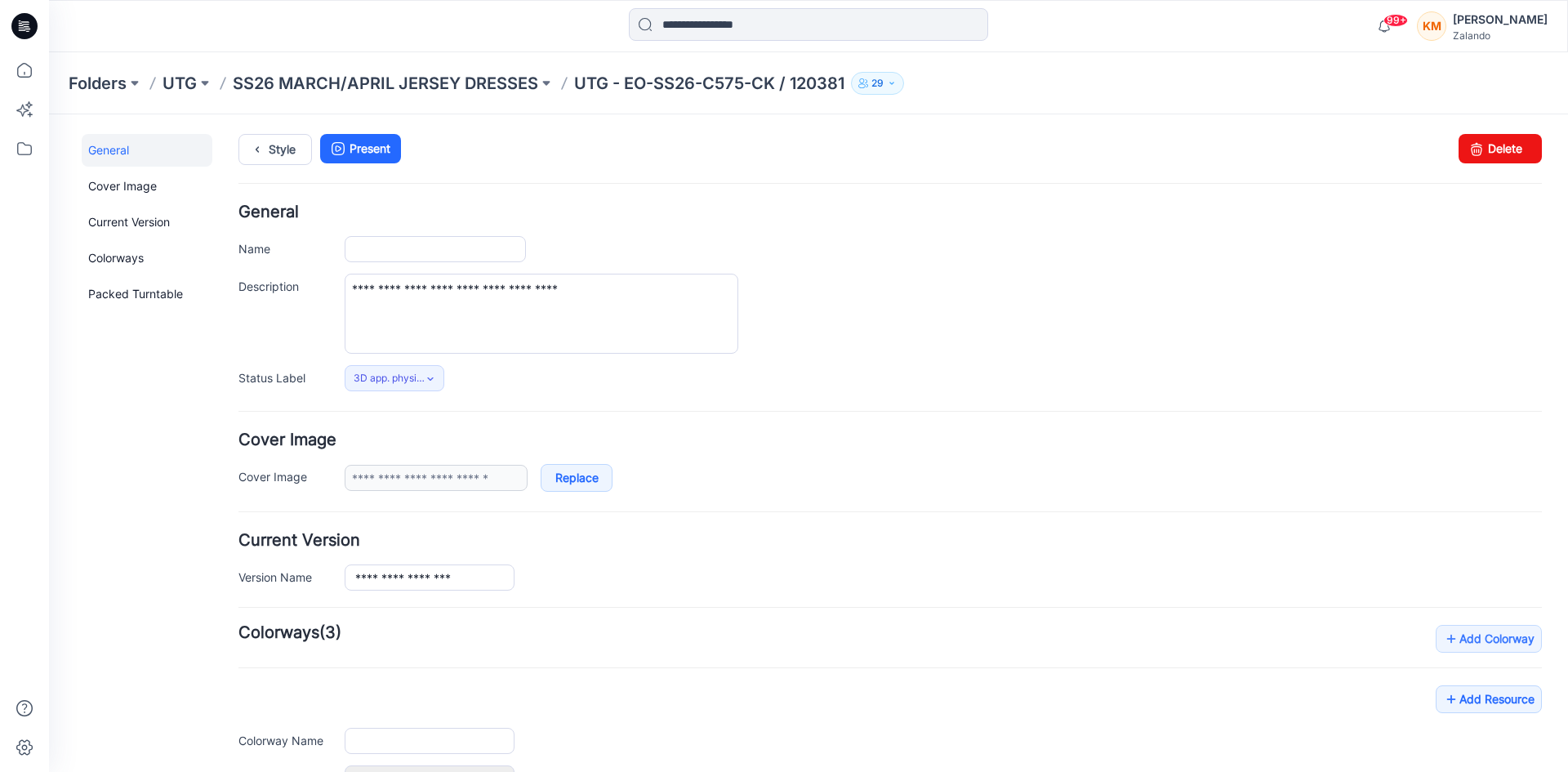
type input "**********"
type input "*"
type input "**********"
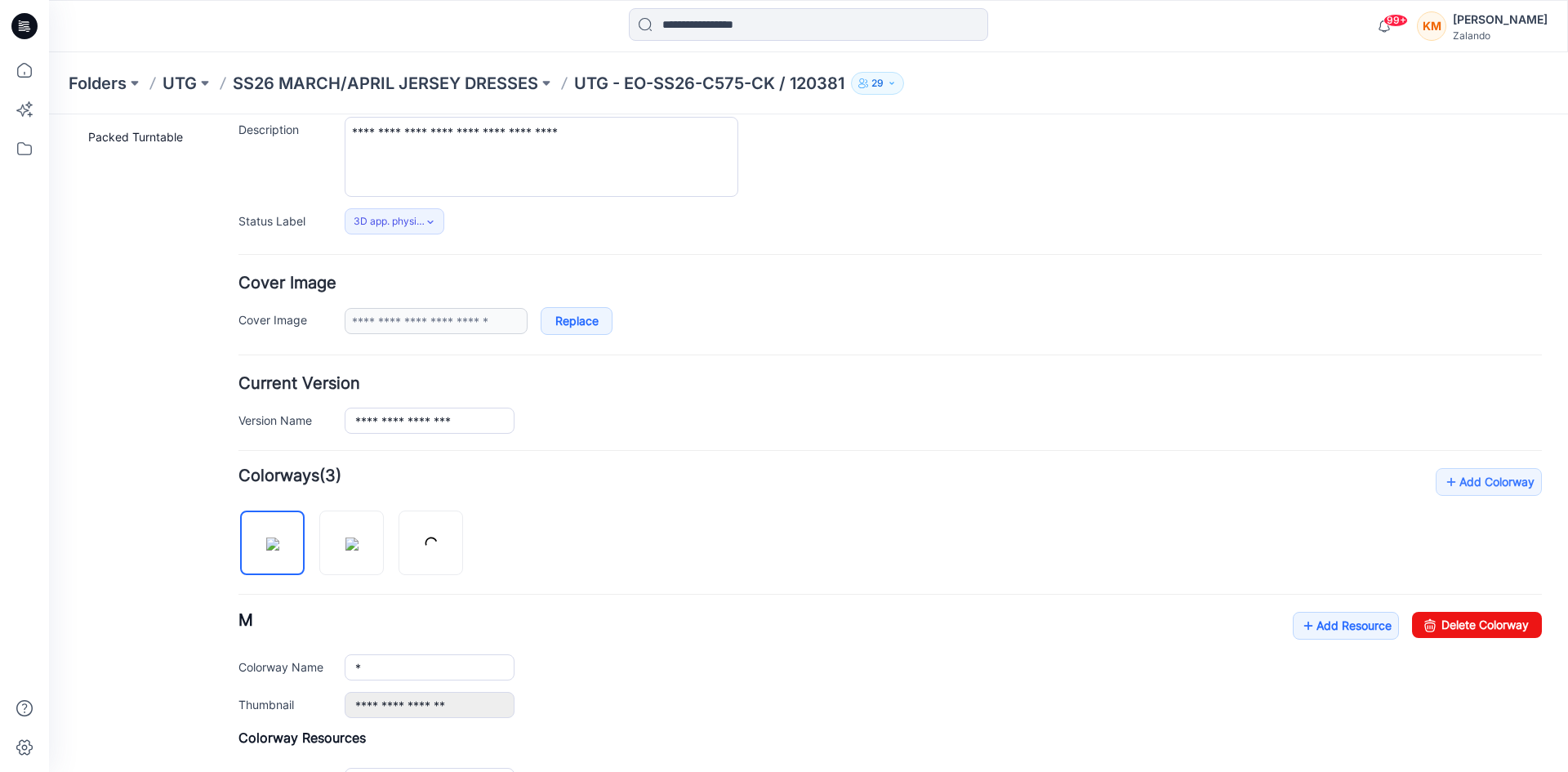
scroll to position [163, 0]
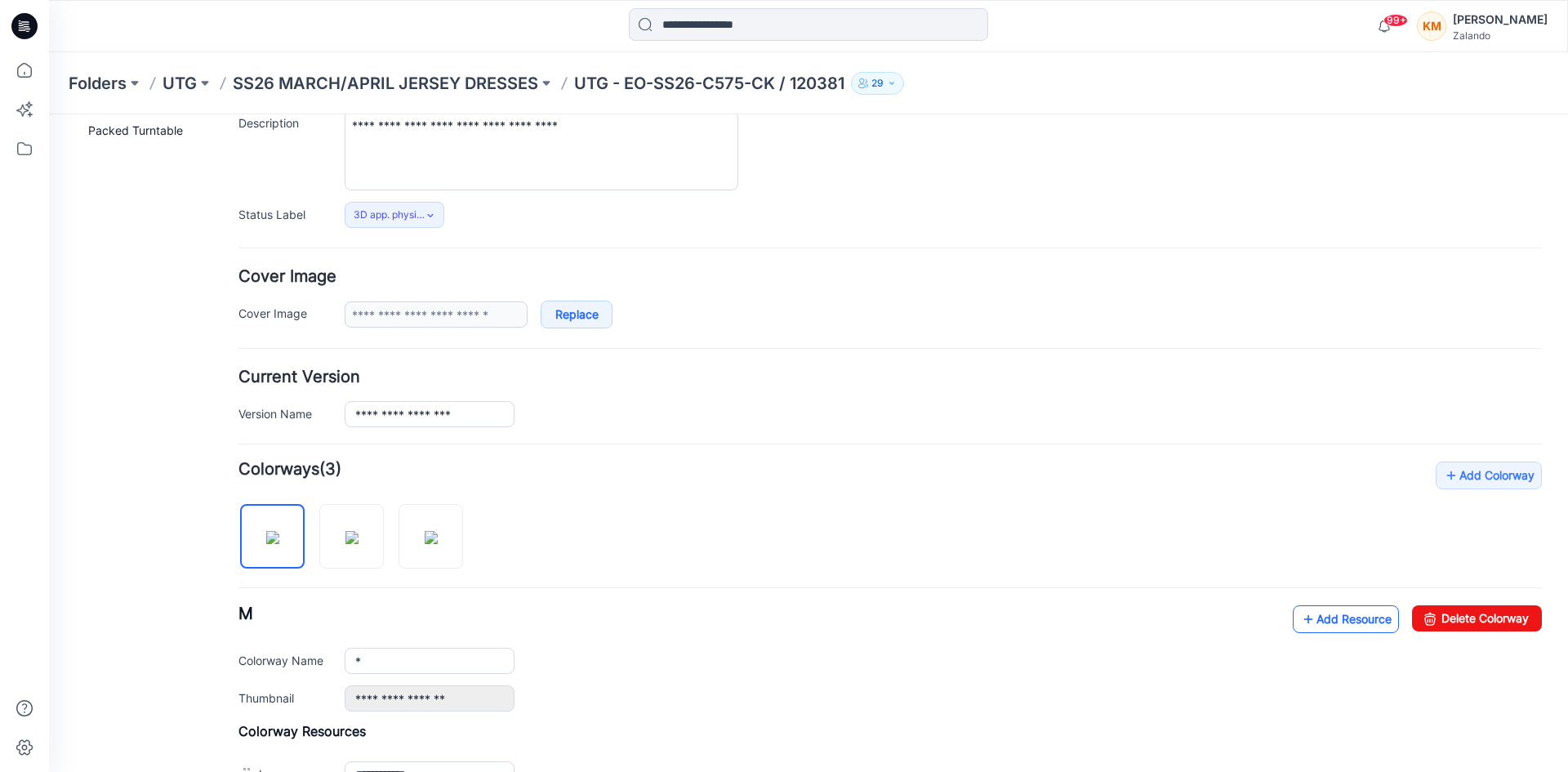
click at [1341, 613] on link "Add Resource" at bounding box center [1345, 619] width 106 height 28
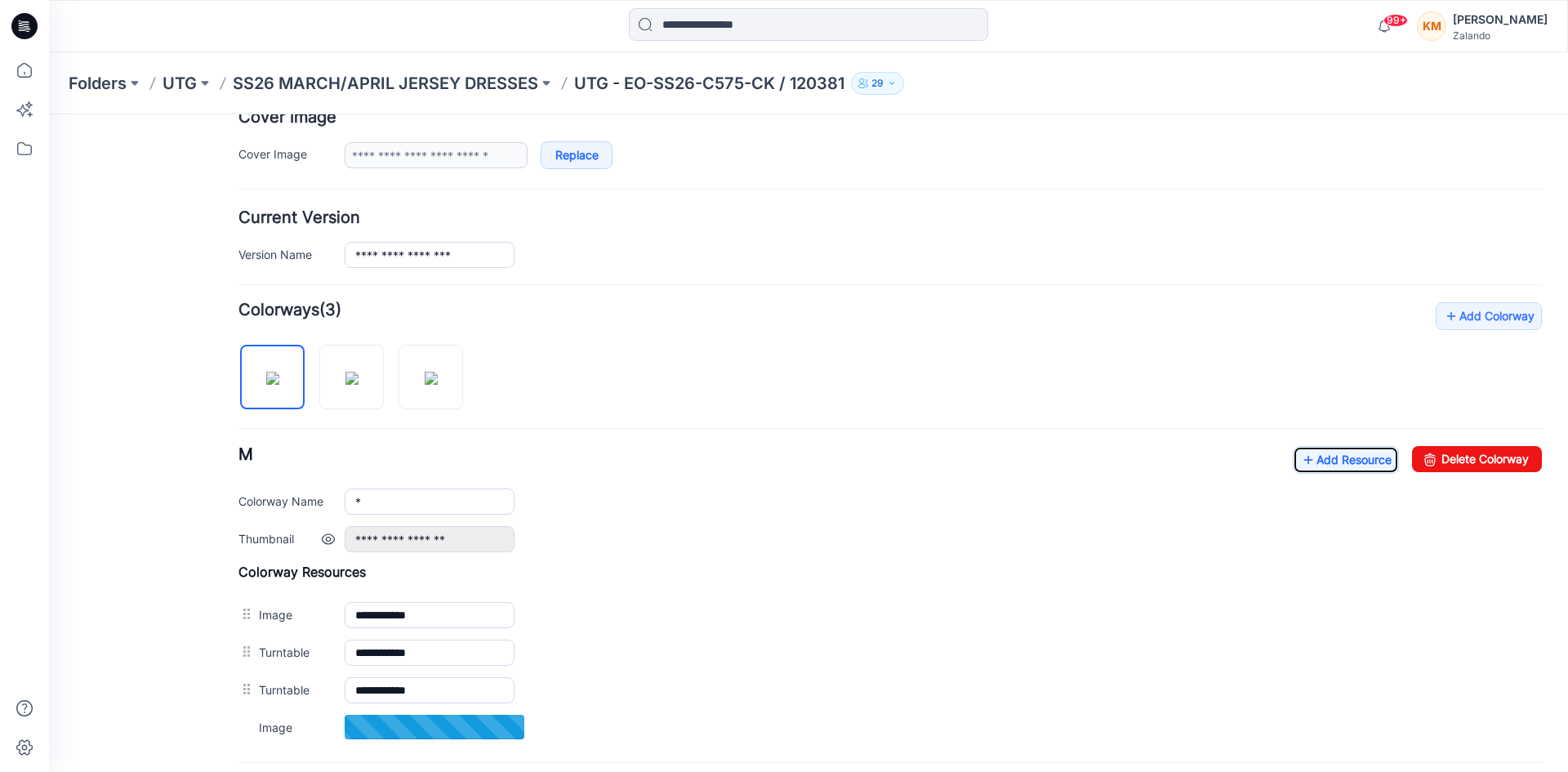
scroll to position [327, 0]
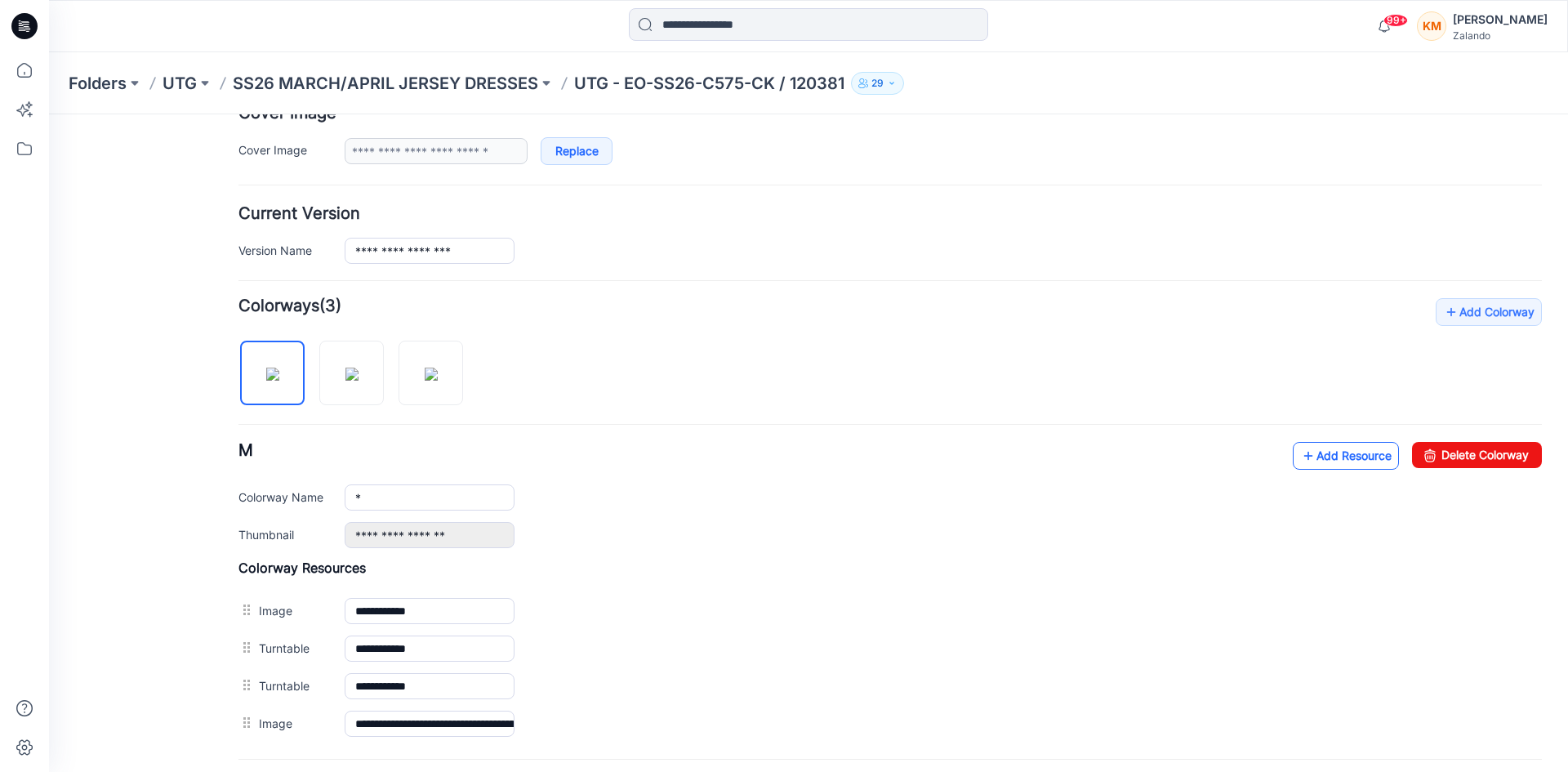
click at [1320, 460] on link "Add Resource" at bounding box center [1345, 455] width 106 height 28
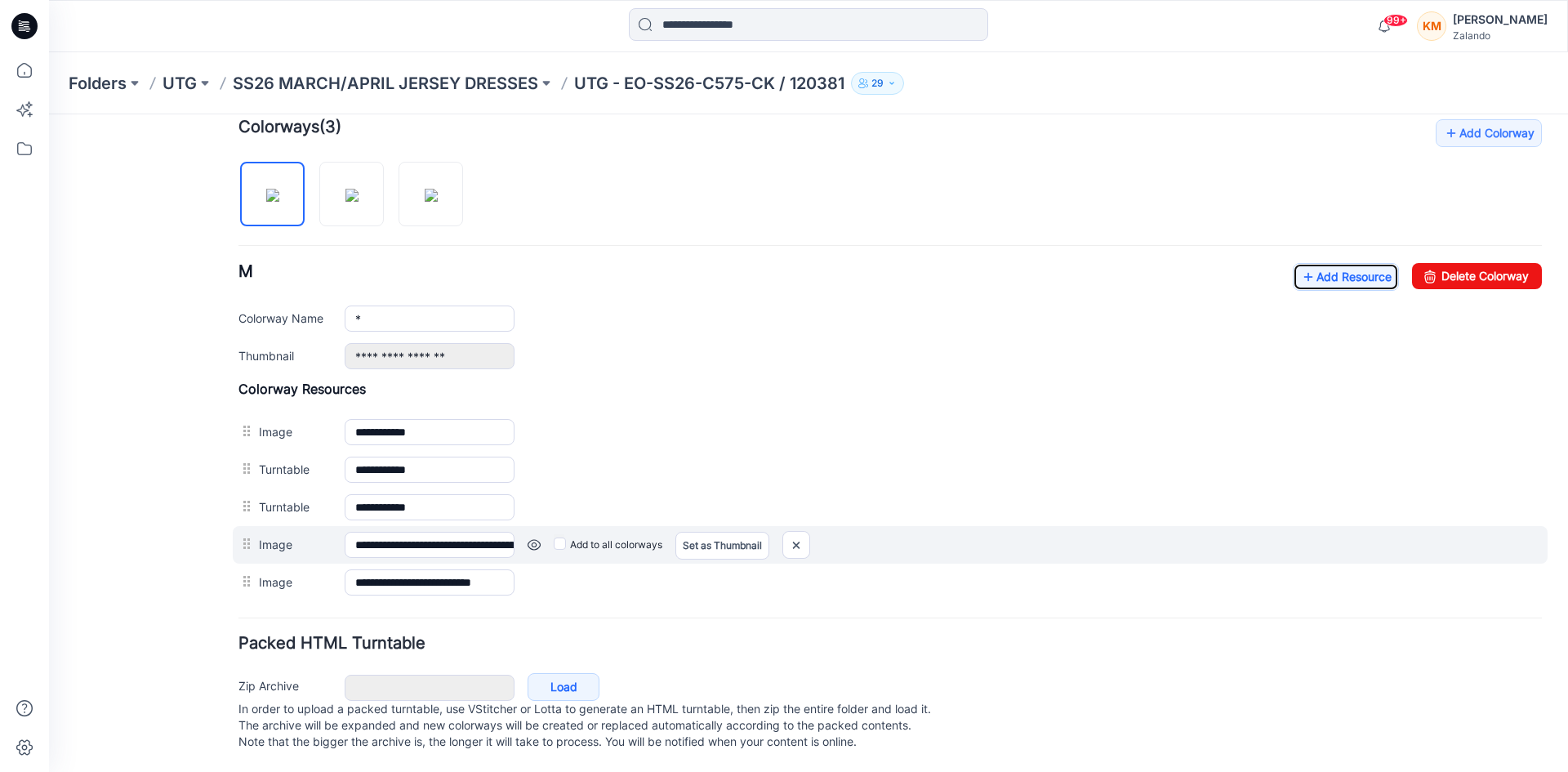
scroll to position [522, 0]
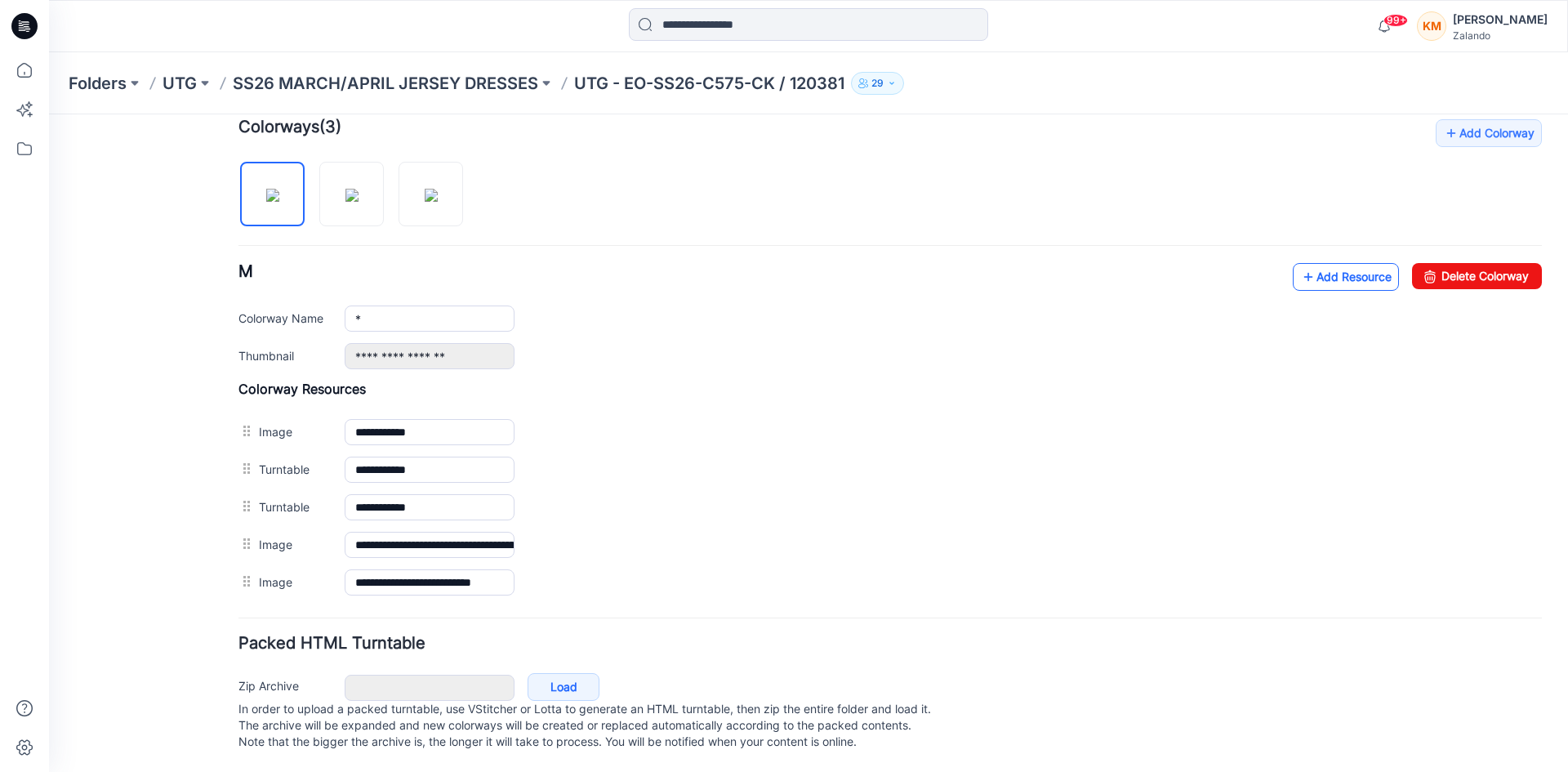
click at [1335, 263] on link "Add Resource" at bounding box center [1345, 276] width 106 height 28
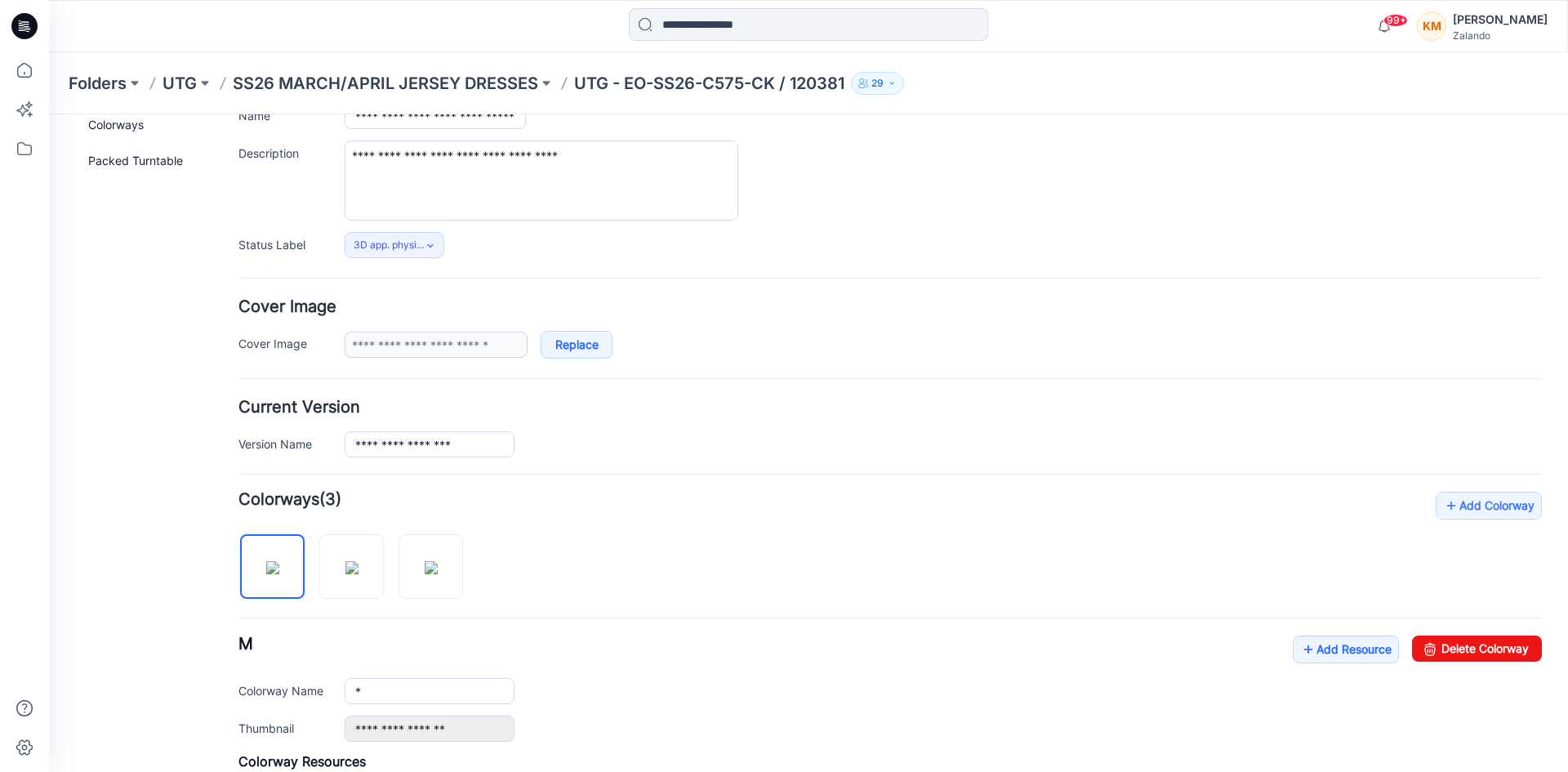
scroll to position [0, 0]
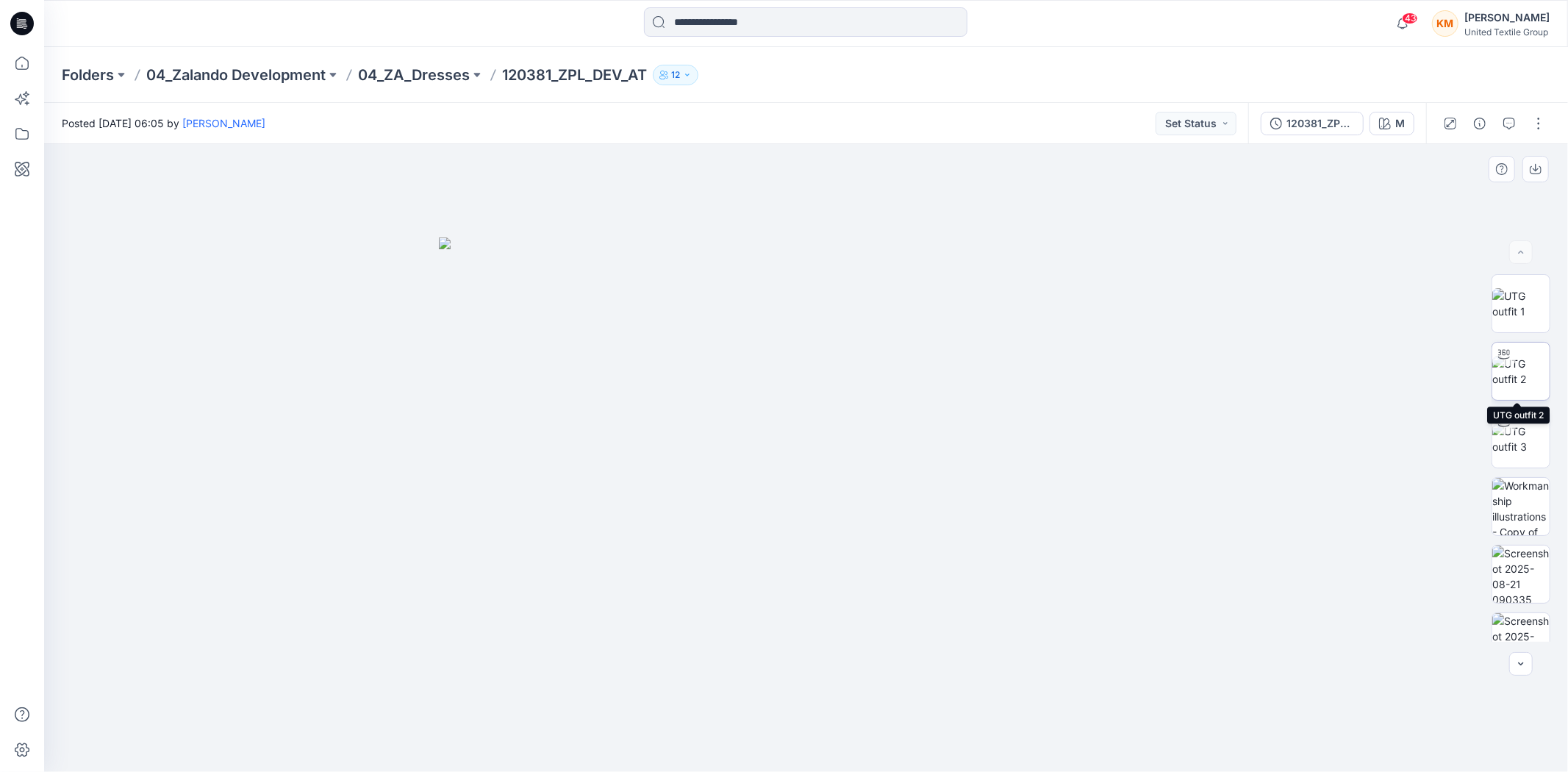
click at [1516, 363] on img at bounding box center [1521, 371] width 57 height 31
drag, startPoint x: 980, startPoint y: 740, endPoint x: 944, endPoint y: 719, distance: 41.7
click at [944, 719] on icon at bounding box center [808, 728] width 445 height 55
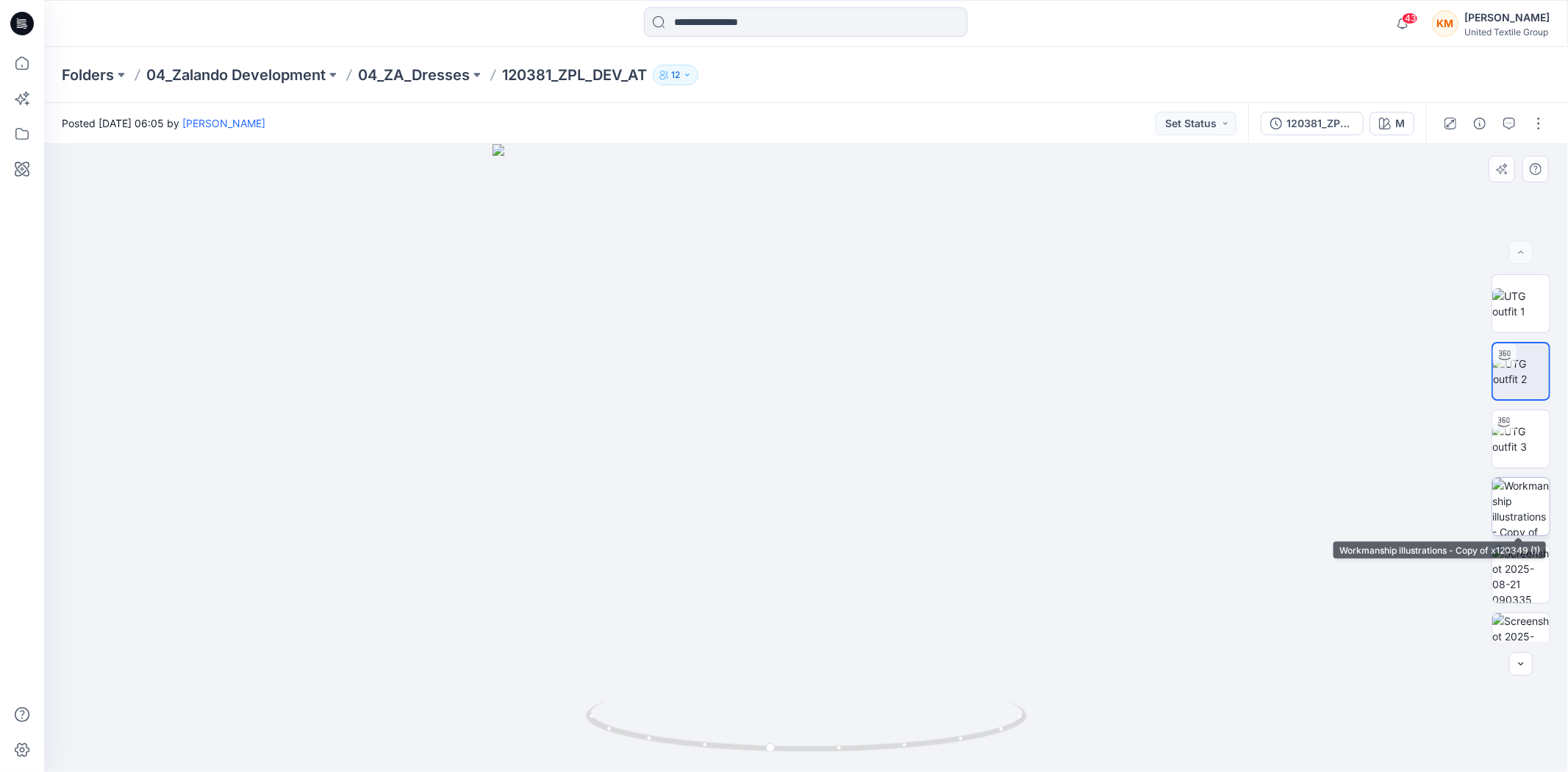
click at [1503, 504] on img at bounding box center [1521, 507] width 57 height 57
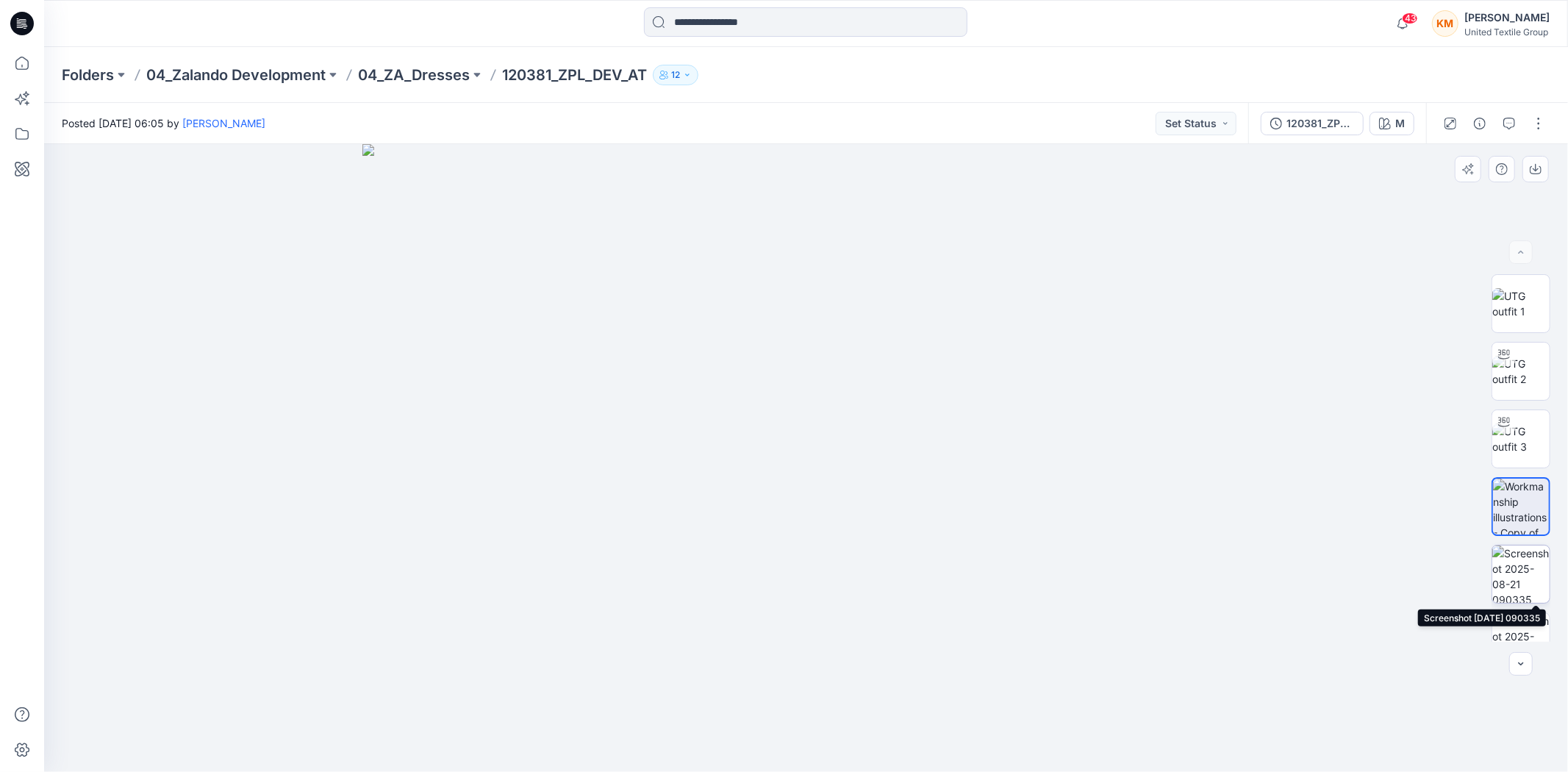
click at [1515, 563] on img at bounding box center [1521, 575] width 57 height 57
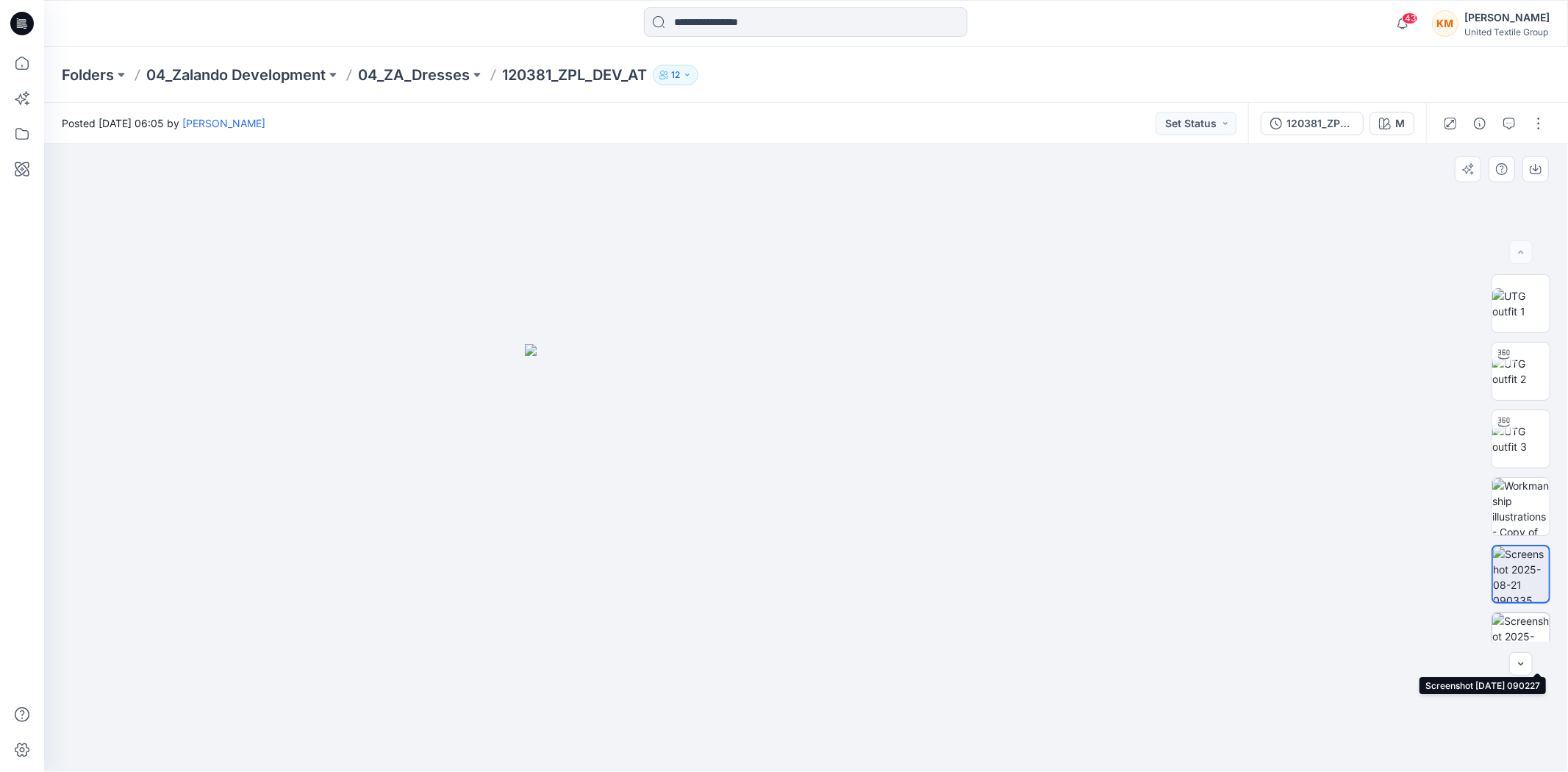
click at [1517, 621] on img at bounding box center [1521, 642] width 57 height 57
click at [1513, 120] on icon "button" at bounding box center [1510, 124] width 12 height 12
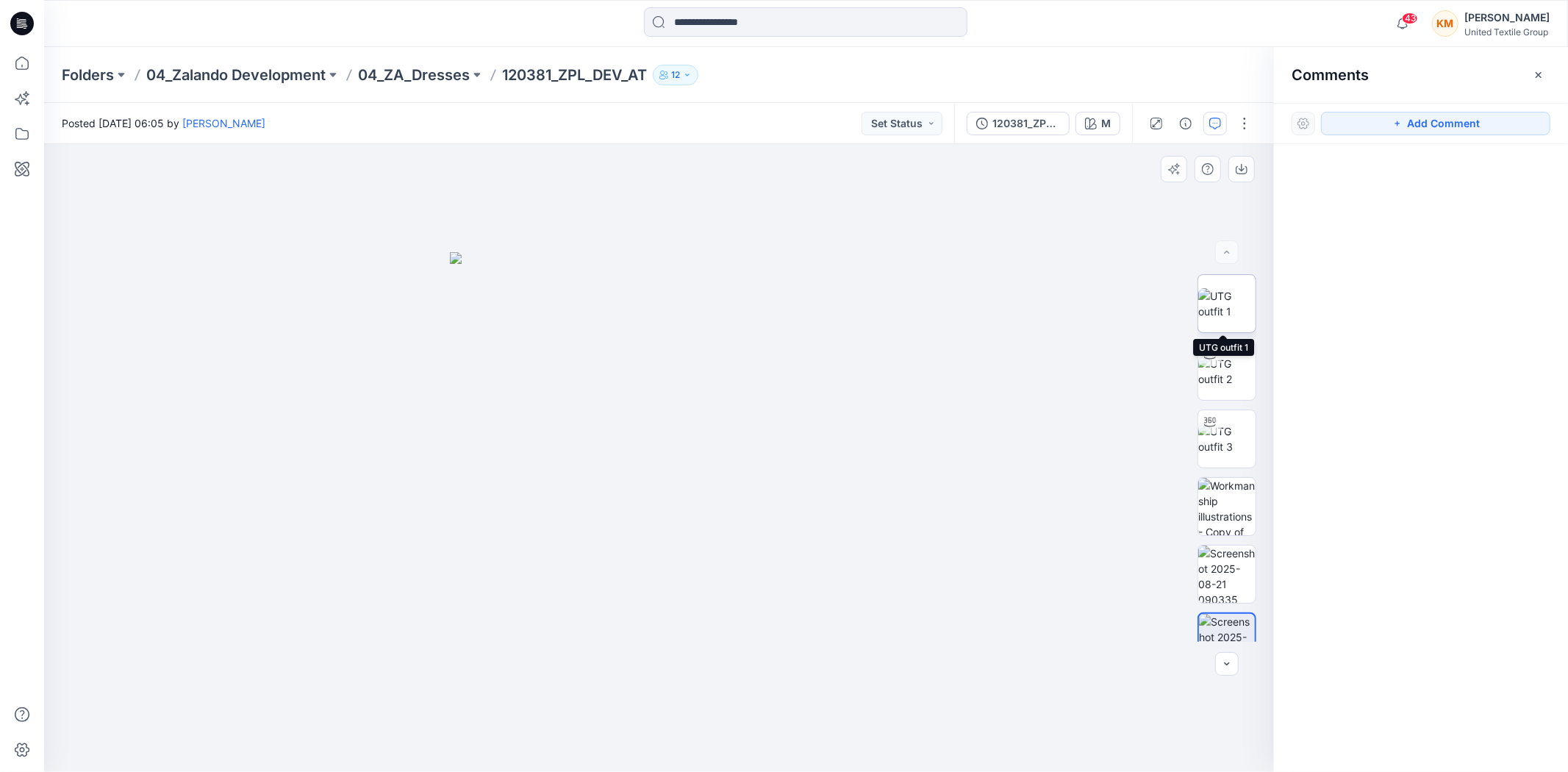
click at [1213, 293] on img at bounding box center [1227, 303] width 57 height 31
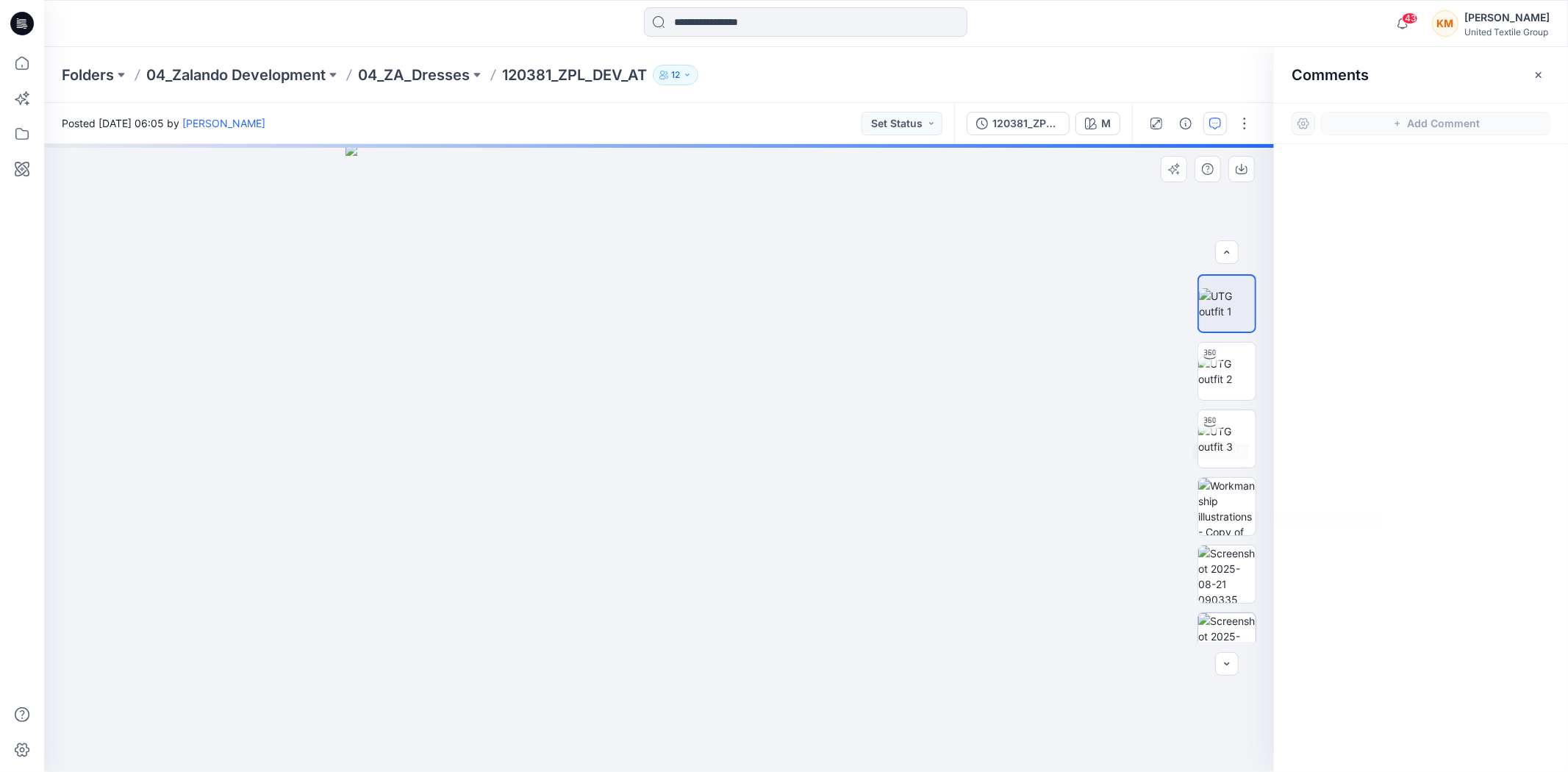
scroll to position [96, 0]
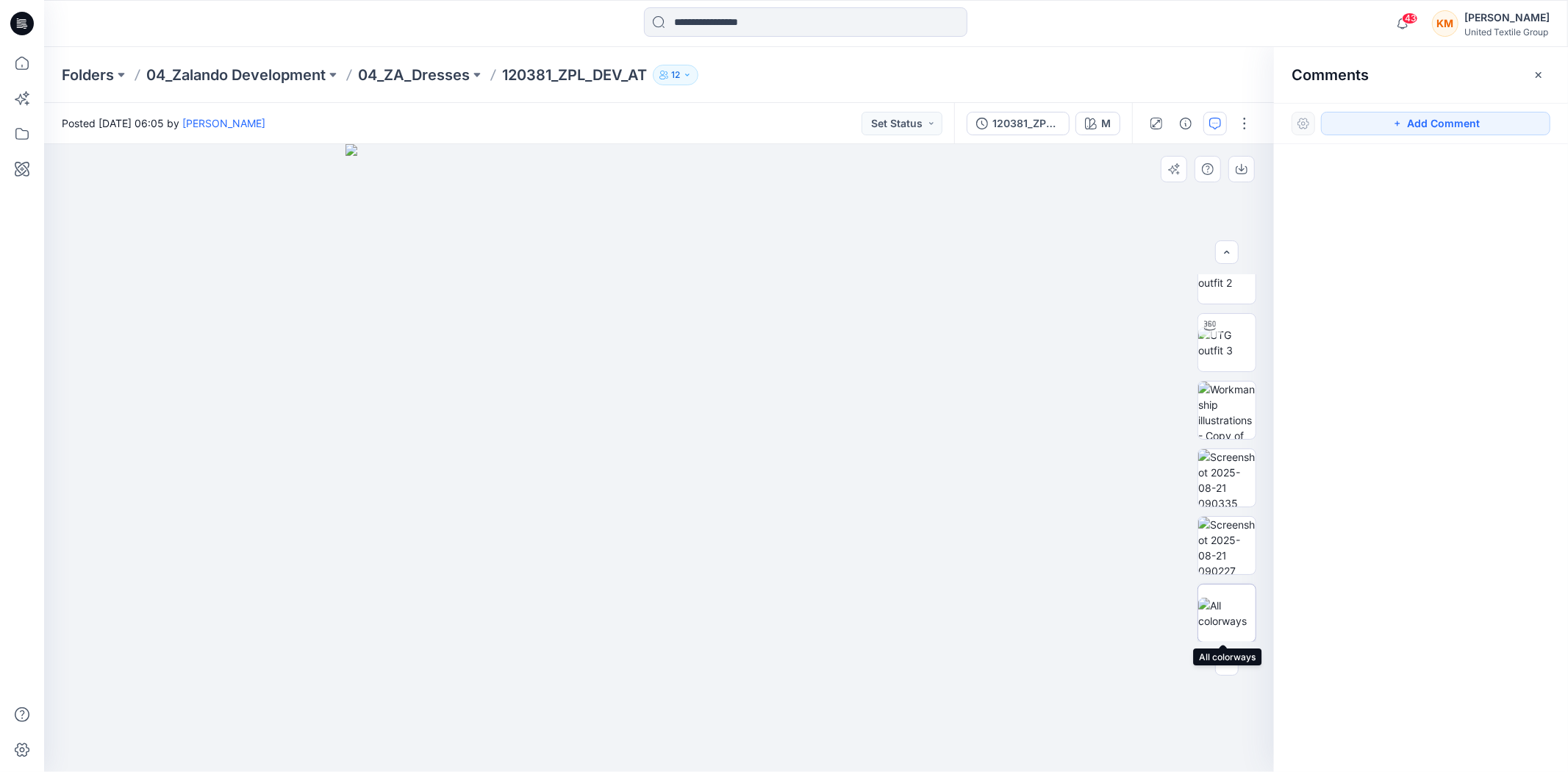
drag, startPoint x: 1229, startPoint y: 612, endPoint x: 1221, endPoint y: 603, distance: 12.0
click at [1228, 612] on img at bounding box center [1227, 613] width 57 height 31
click at [1399, 119] on icon "button" at bounding box center [1398, 124] width 12 height 12
click at [913, 338] on div "1" at bounding box center [658, 458] width 1230 height 628
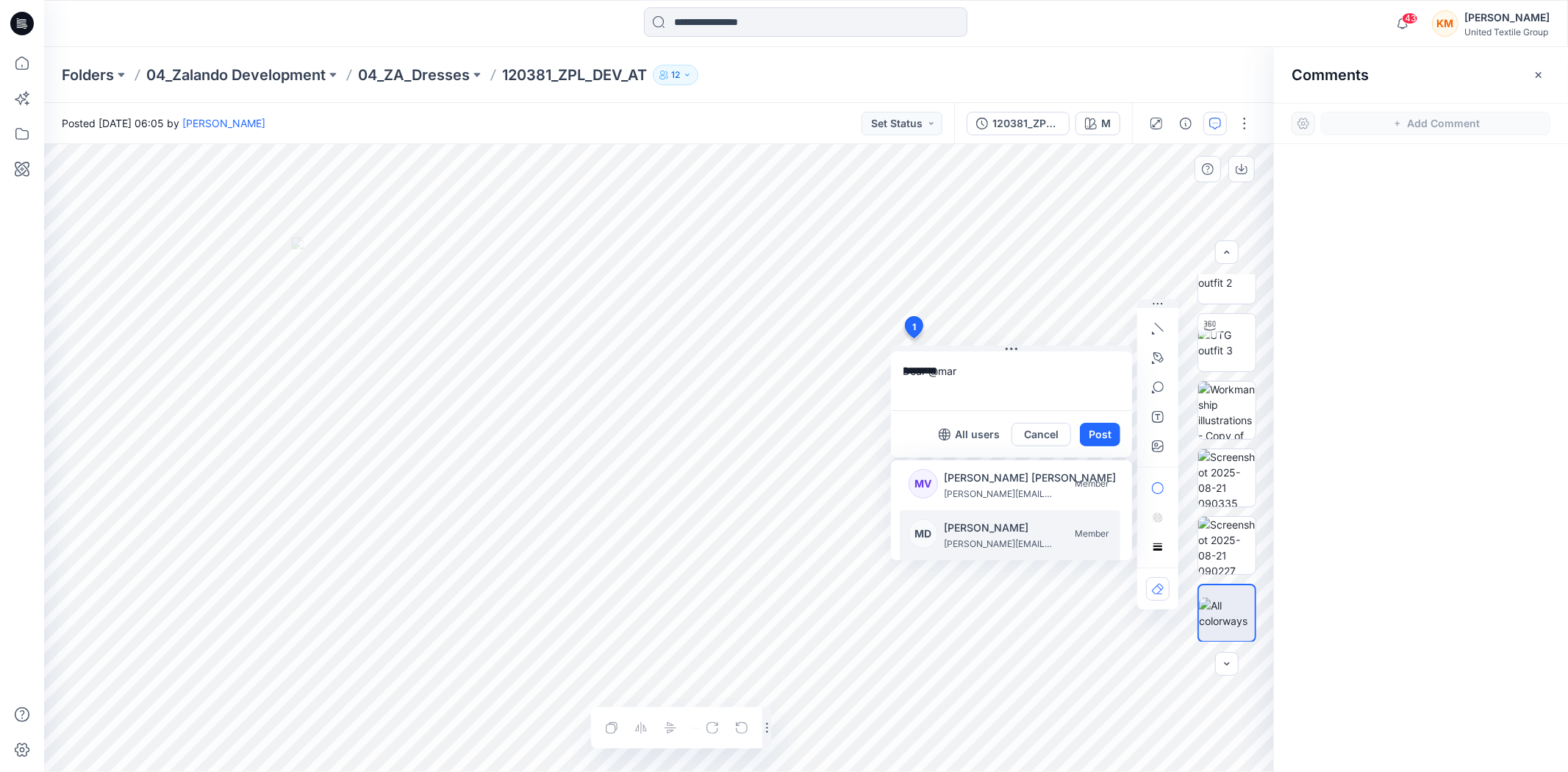
type textarea "*********"
click at [1042, 437] on button "Cancel" at bounding box center [1041, 434] width 60 height 23
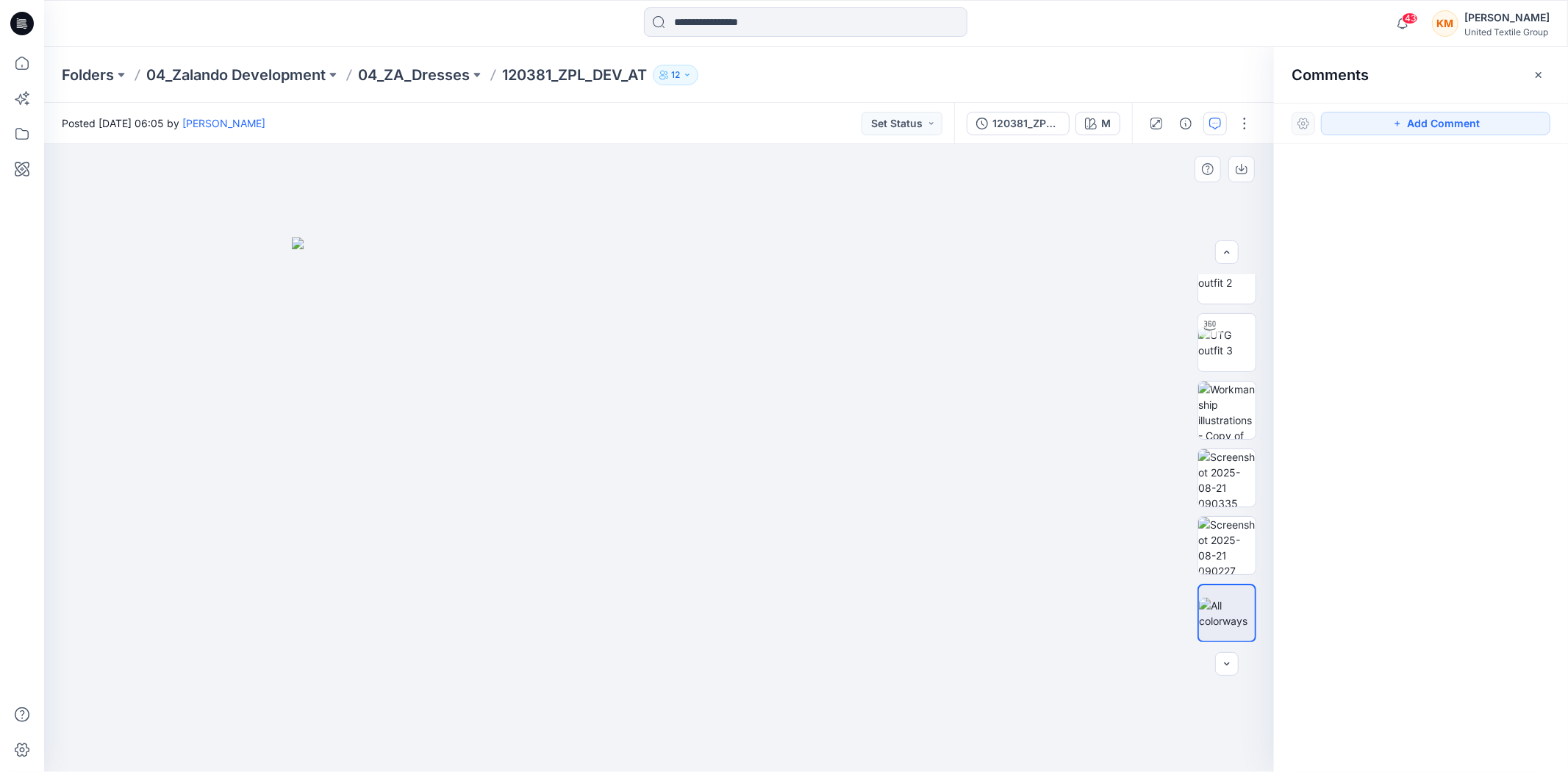
click at [961, 449] on img at bounding box center [659, 504] width 735 height 535
click at [1397, 119] on icon "button" at bounding box center [1398, 124] width 12 height 12
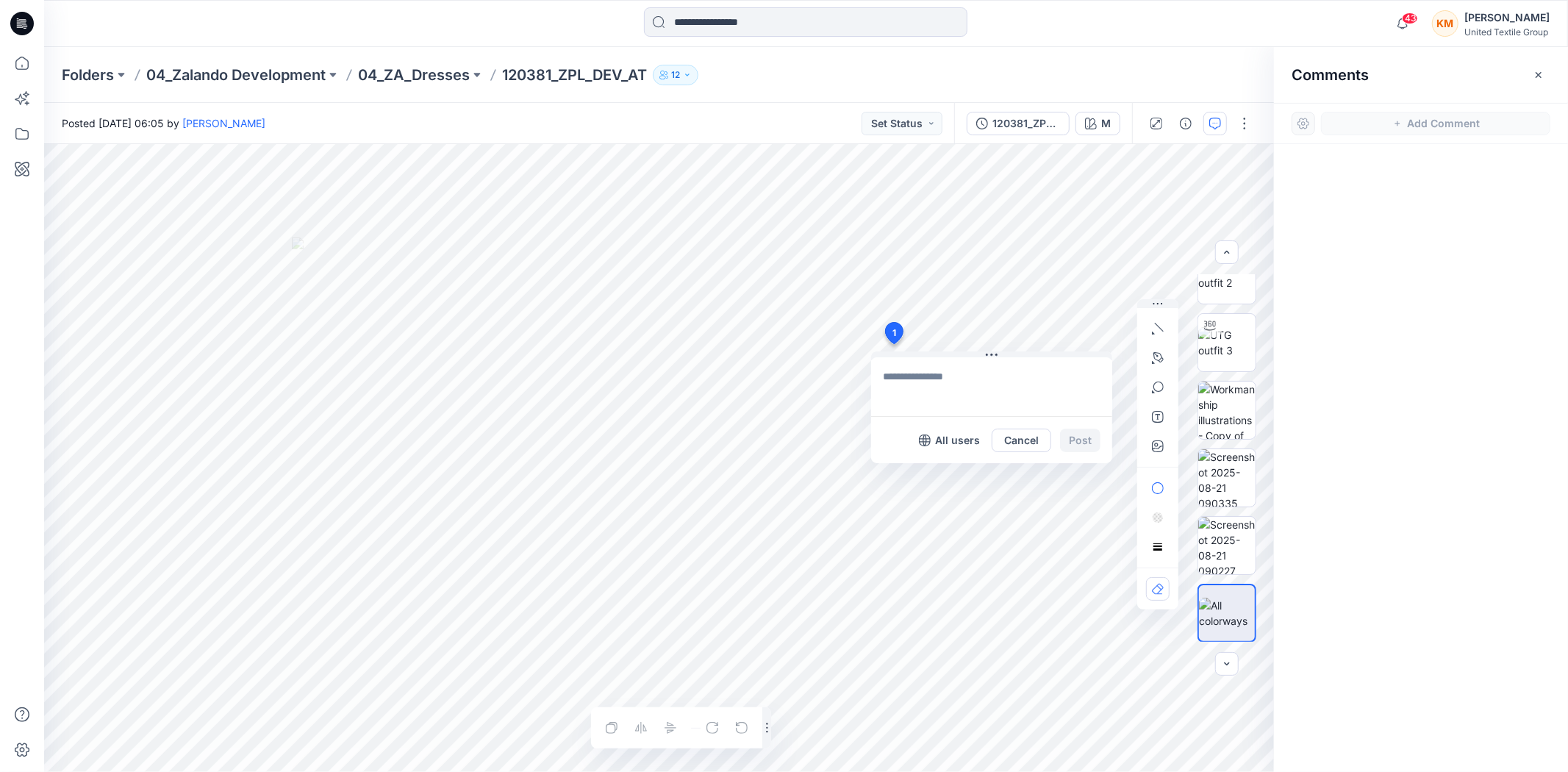
click at [893, 344] on div "1 All users Cancel Post Layer 1" at bounding box center [658, 458] width 1230 height 628
click at [947, 438] on p "All users" at bounding box center [957, 440] width 45 height 17
click at [954, 440] on p "Members only" at bounding box center [944, 440] width 73 height 17
click at [957, 439] on p "All users" at bounding box center [957, 440] width 45 height 17
click at [954, 374] on textarea "*********" at bounding box center [991, 387] width 241 height 59
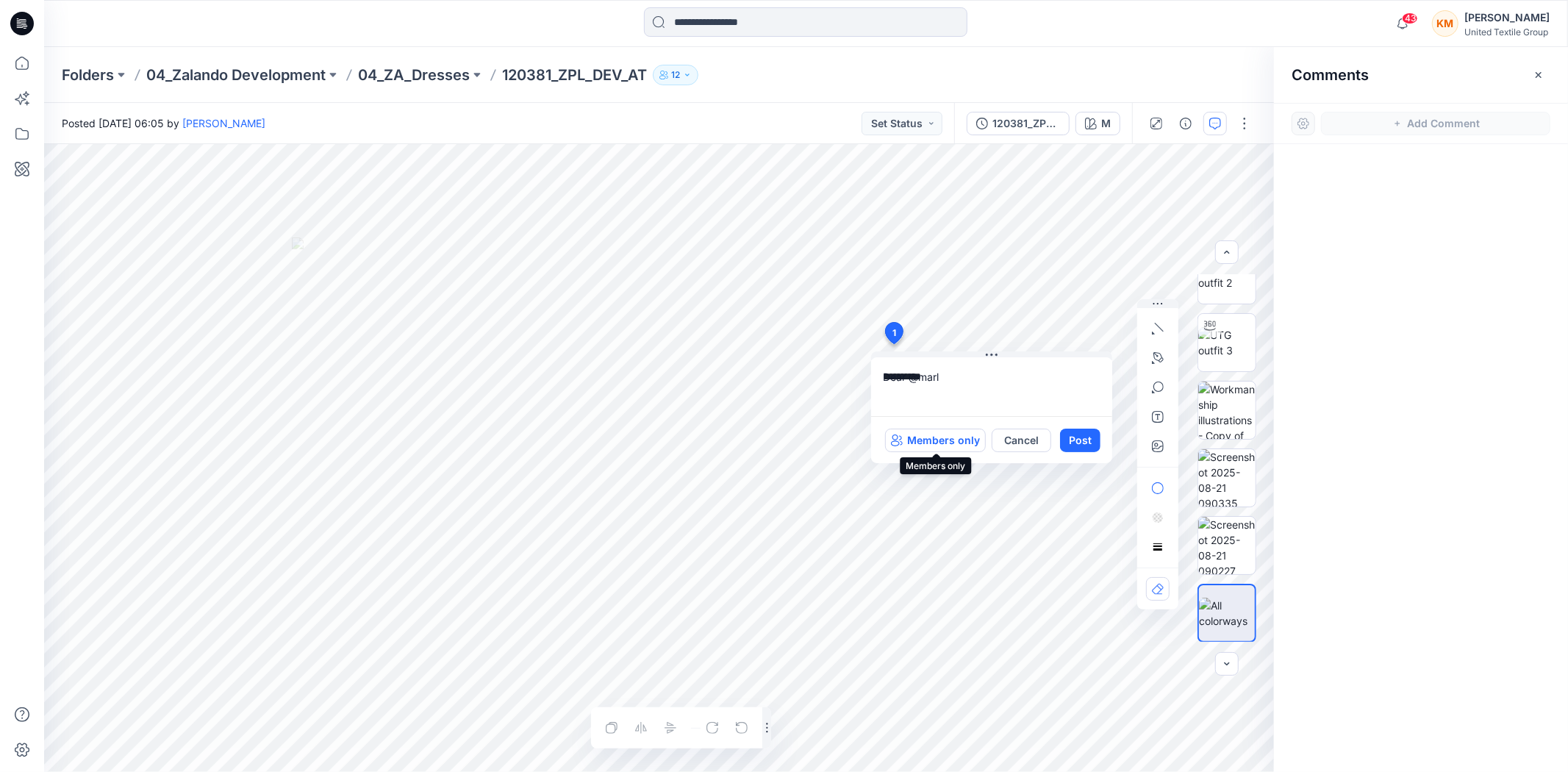
click at [942, 441] on p "Members only" at bounding box center [944, 440] width 73 height 17
click at [962, 371] on textarea "**********" at bounding box center [991, 387] width 241 height 59
type textarea "*"
click at [1019, 436] on button "Cancel" at bounding box center [1021, 440] width 60 height 23
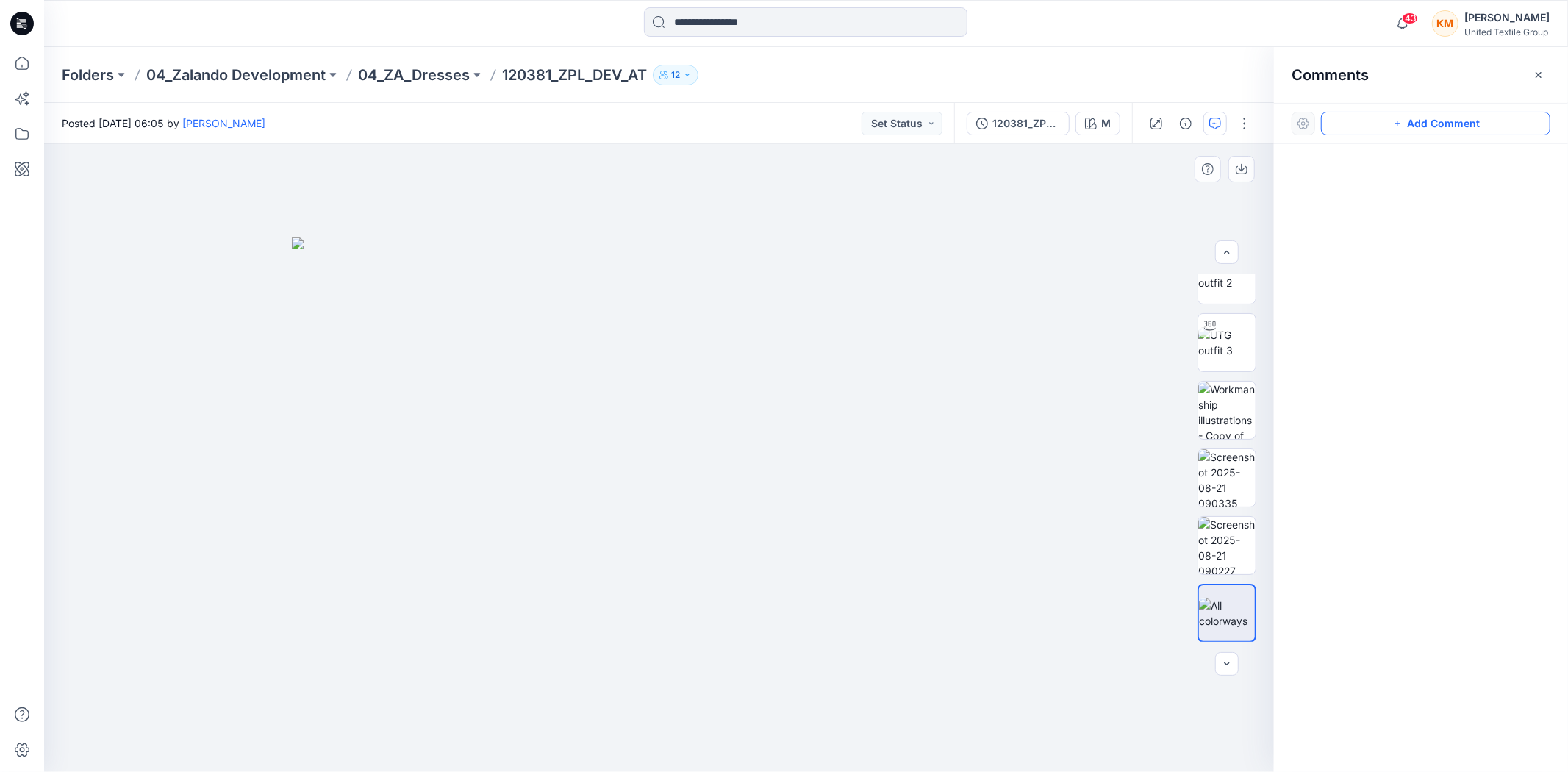
click at [941, 326] on img at bounding box center [659, 504] width 735 height 535
click at [1244, 120] on button "button" at bounding box center [1244, 123] width 23 height 23
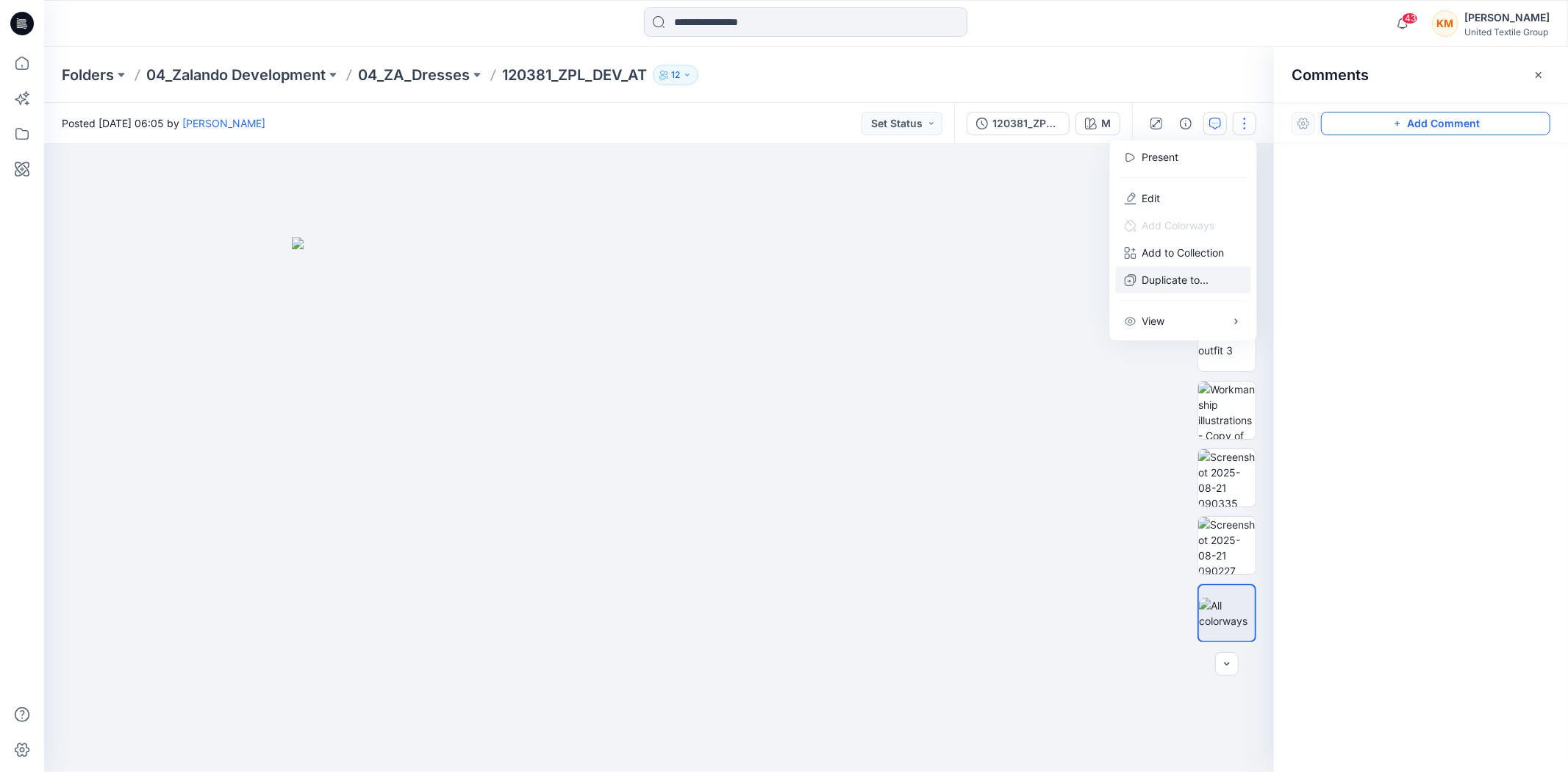
click at [1180, 275] on p "Duplicate to..." at bounding box center [1176, 280] width 67 height 15
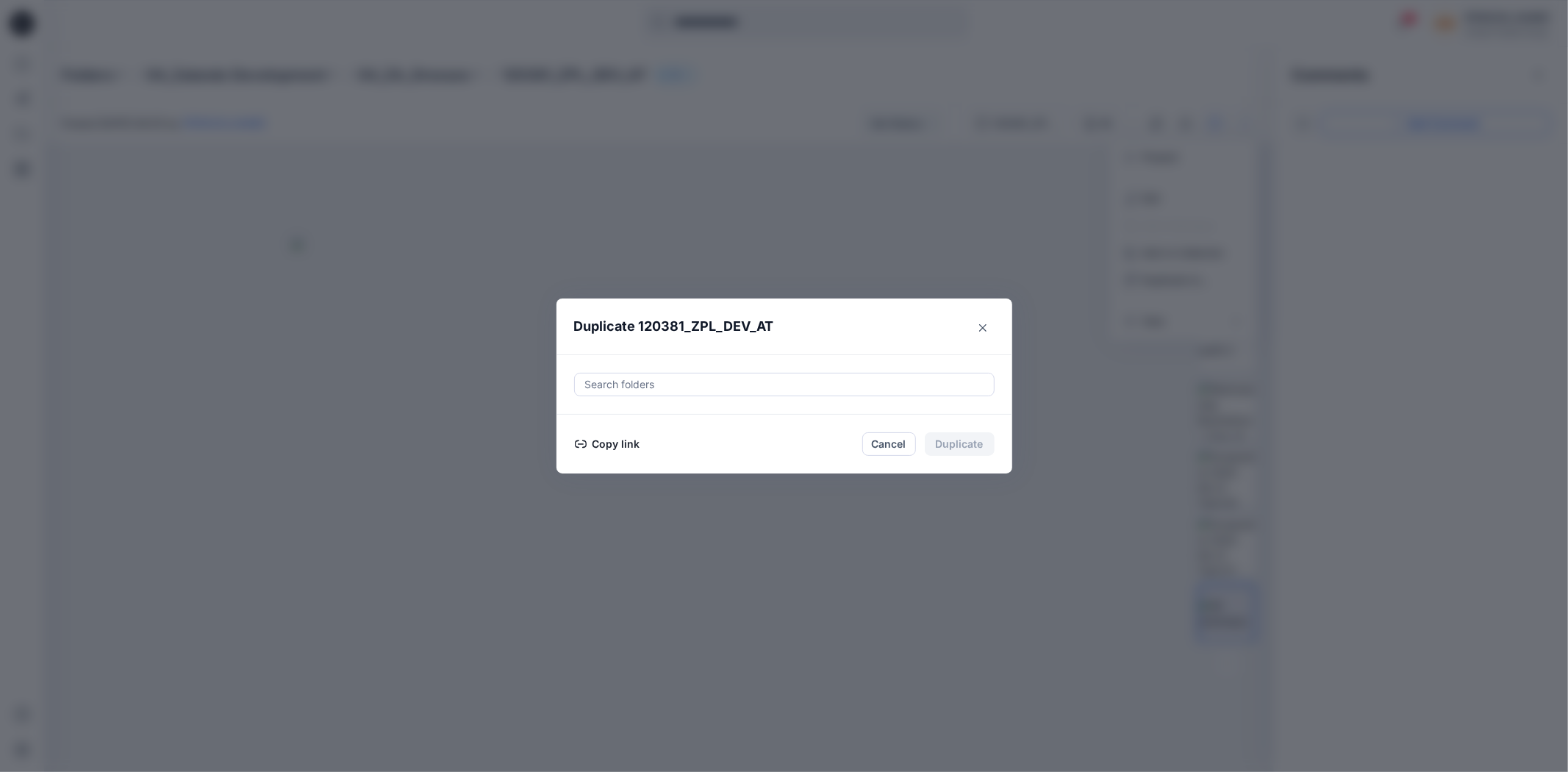
click at [603, 444] on button "Copy link" at bounding box center [607, 444] width 67 height 17
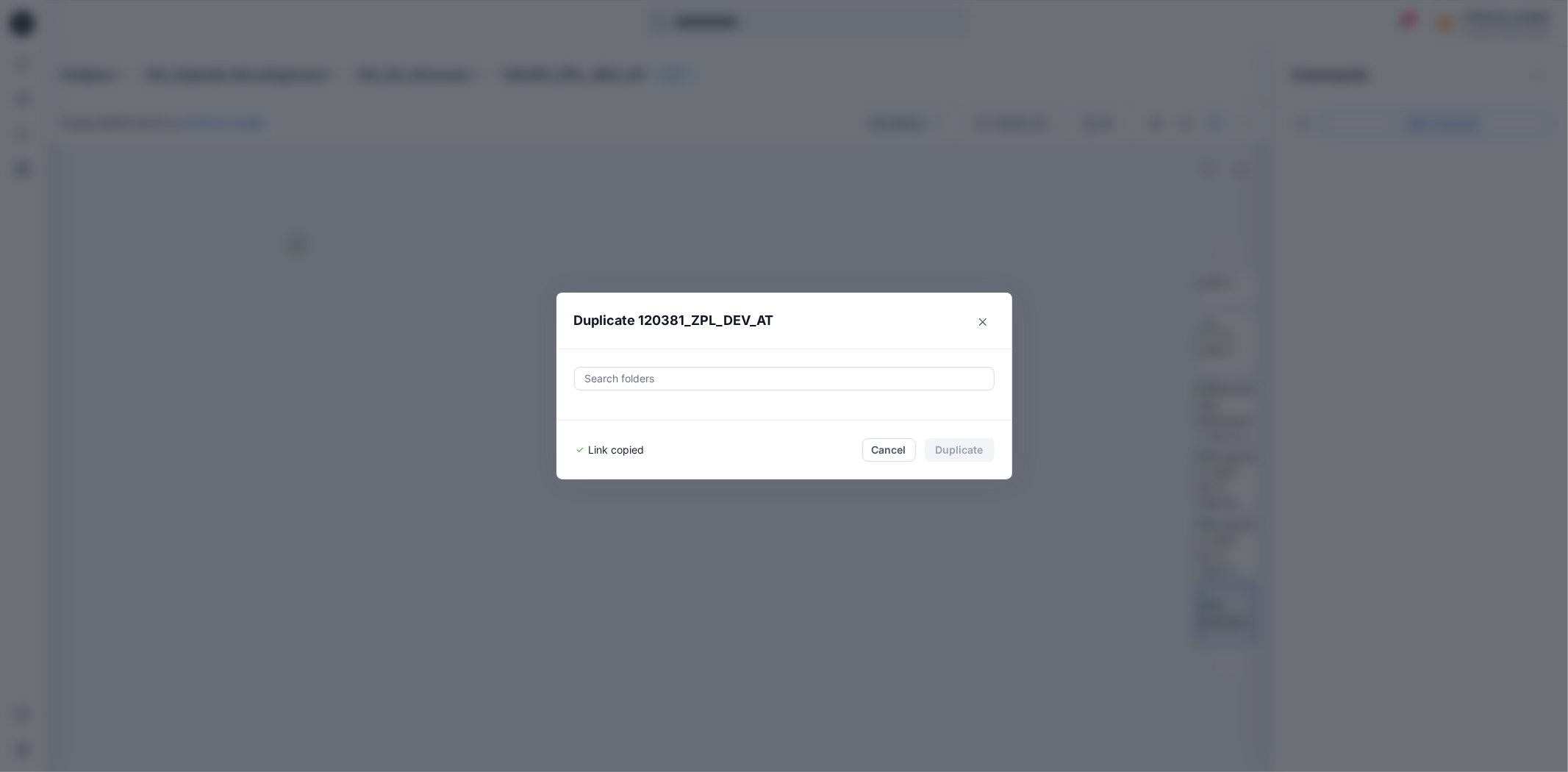
click at [892, 449] on button "Cancel" at bounding box center [889, 450] width 54 height 23
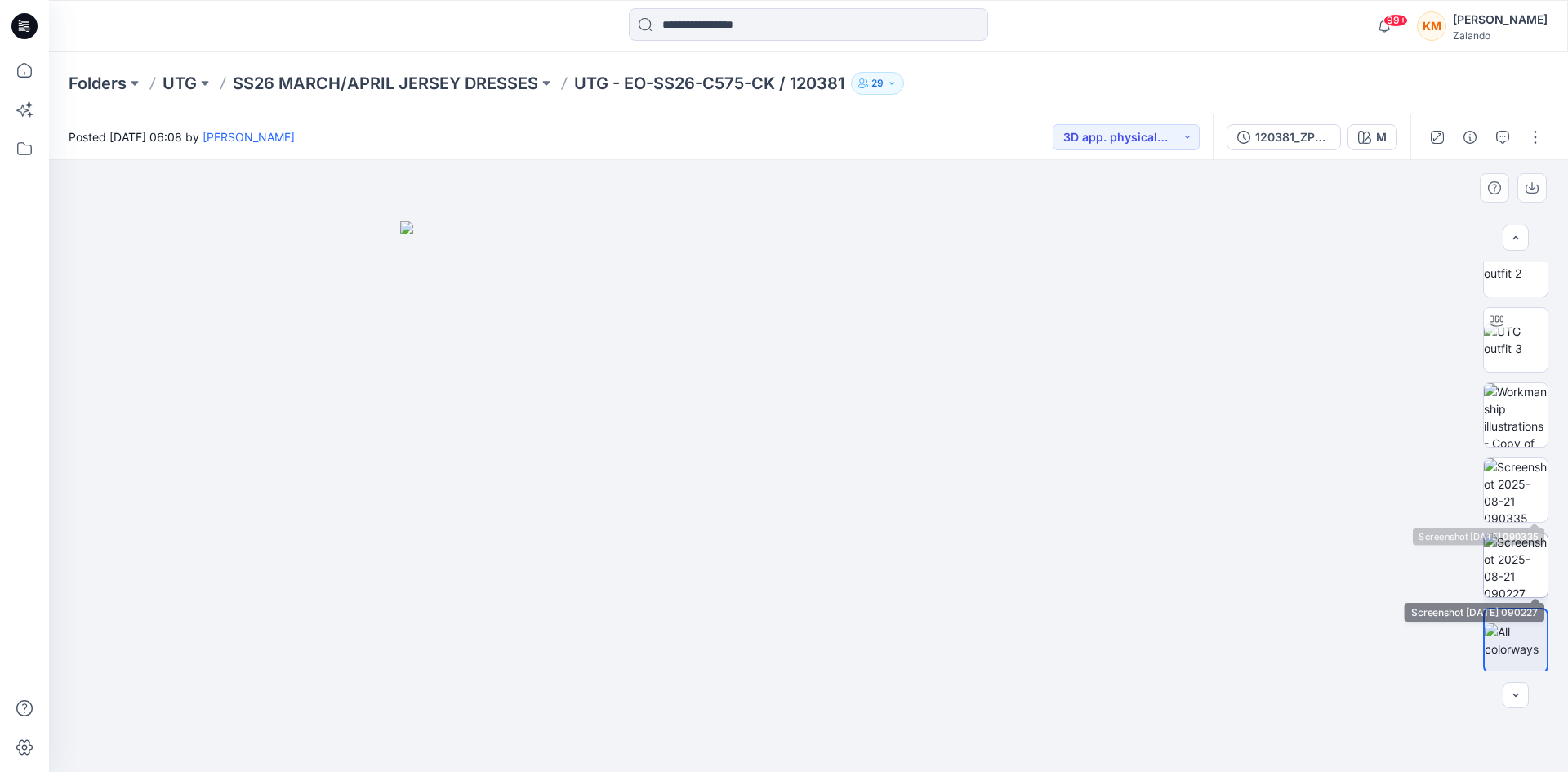
scroll to position [108, 0]
drag, startPoint x: 1506, startPoint y: 137, endPoint x: 1314, endPoint y: 266, distance: 231.3
click at [1505, 136] on icon "button" at bounding box center [1502, 138] width 13 height 13
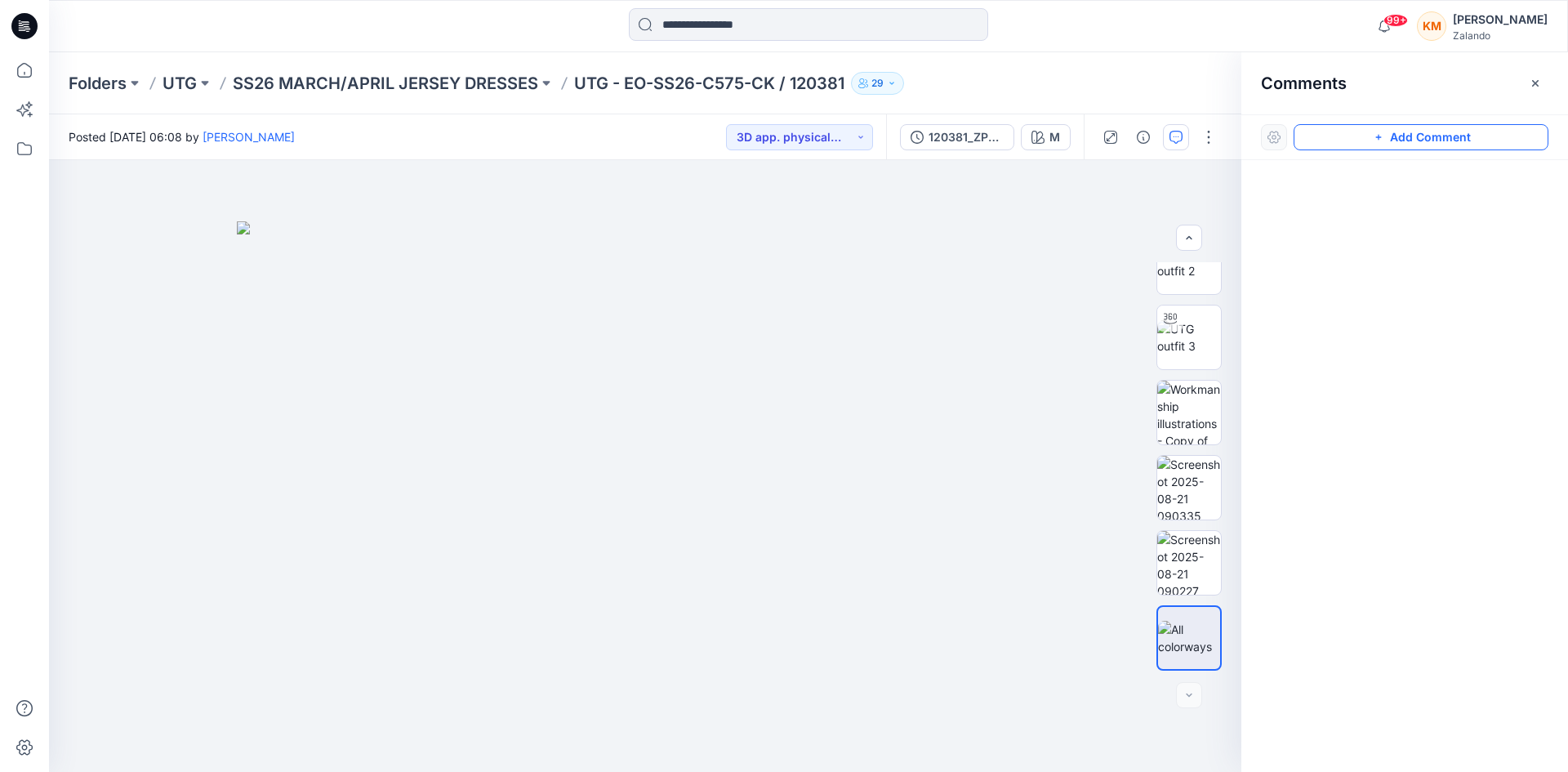
click at [1378, 134] on icon "button" at bounding box center [1379, 138] width 13 height 13
click at [928, 329] on div "1" at bounding box center [645, 466] width 1193 height 612
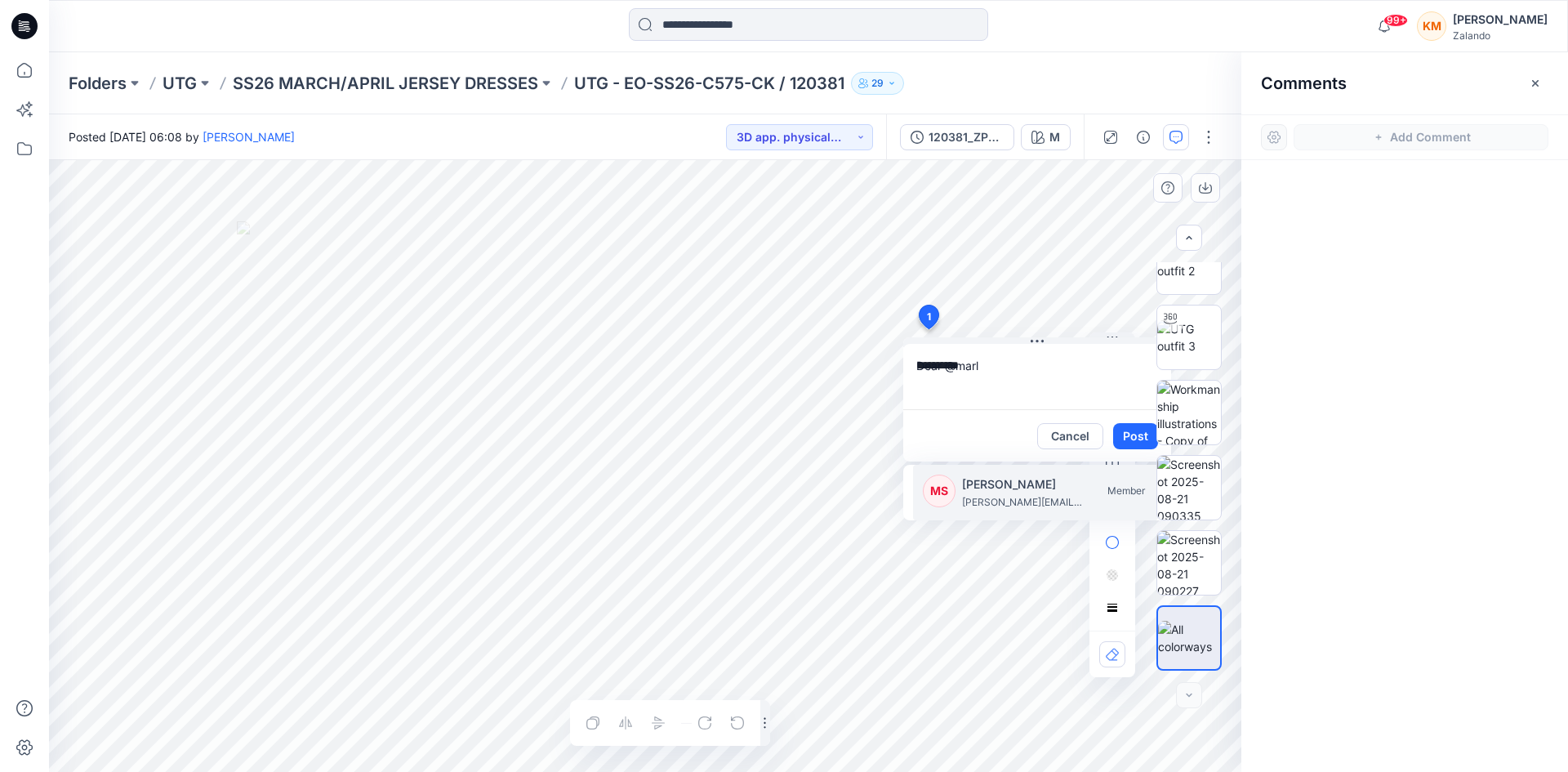
click at [999, 486] on p "[PERSON_NAME]" at bounding box center [1024, 484] width 123 height 19
click at [997, 479] on p "Asta Sideraviciene" at bounding box center [1024, 484] width 123 height 19
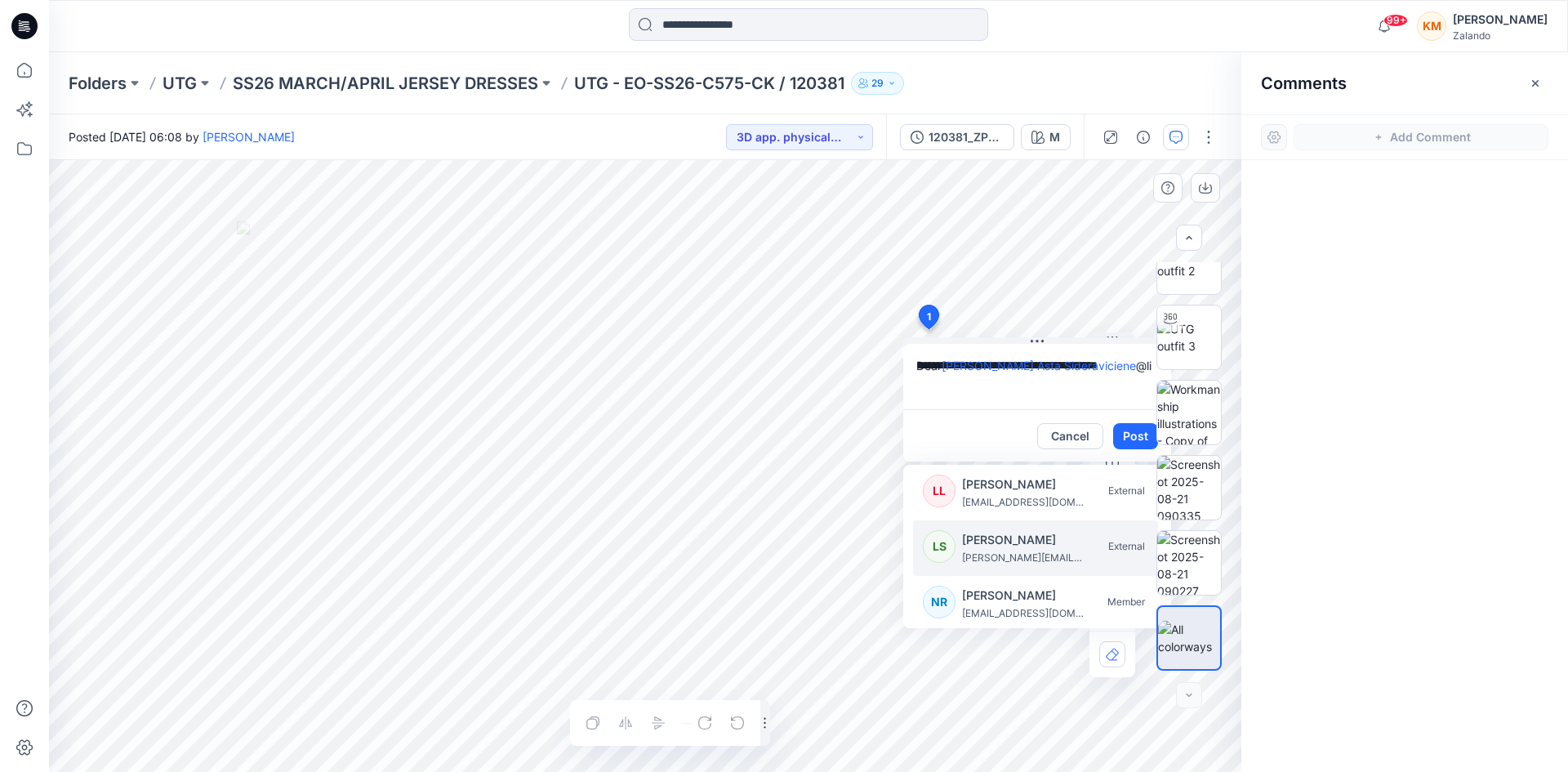
click at [999, 549] on p "[PERSON_NAME][EMAIL_ADDRESS][PERSON_NAME][DOMAIN_NAME]" at bounding box center [1024, 557] width 123 height 16
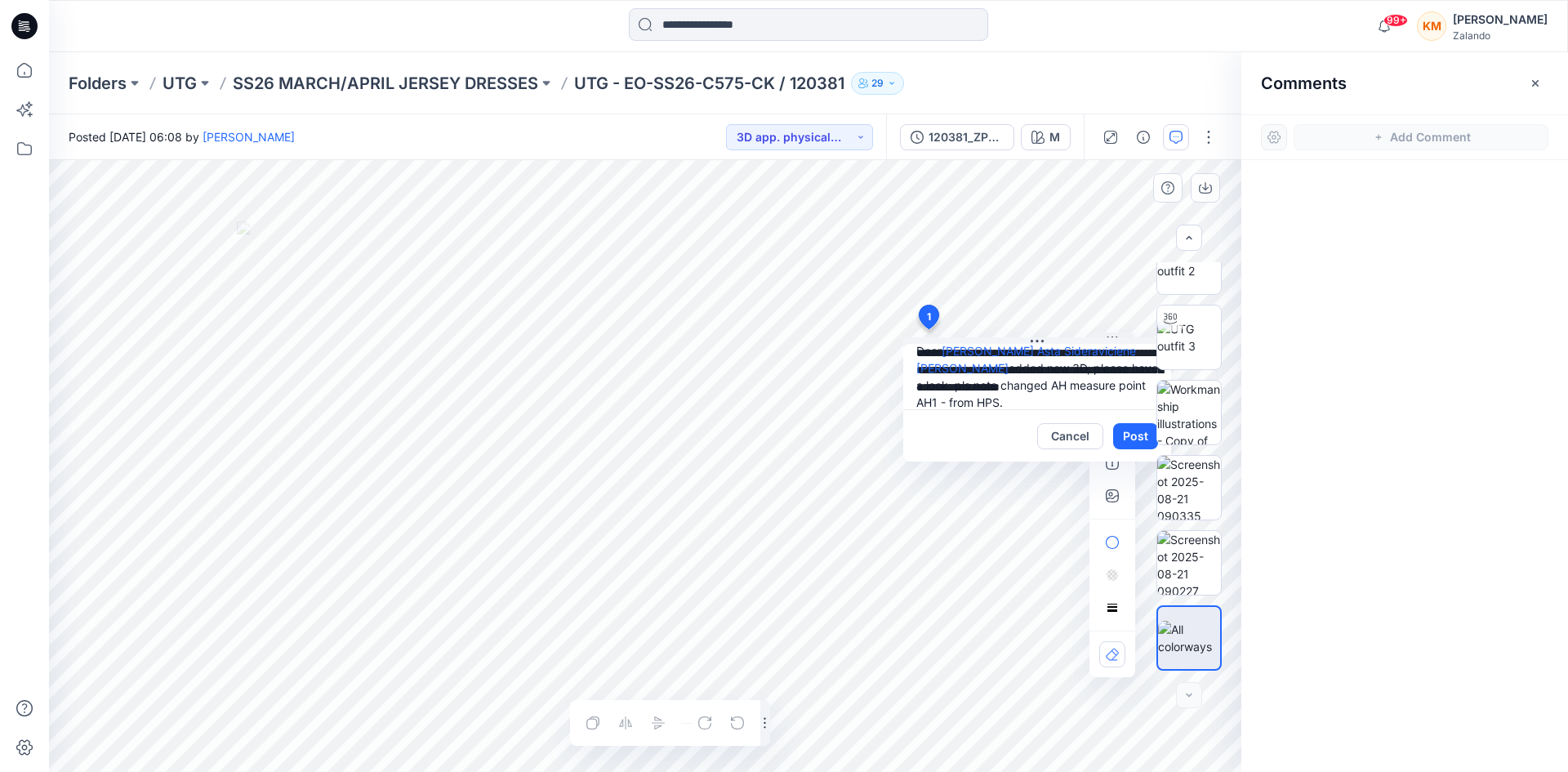
scroll to position [32, 0]
type textarea "**********"
click at [1130, 431] on button "Post" at bounding box center [1135, 436] width 45 height 26
